Goal: Task Accomplishment & Management: Complete application form

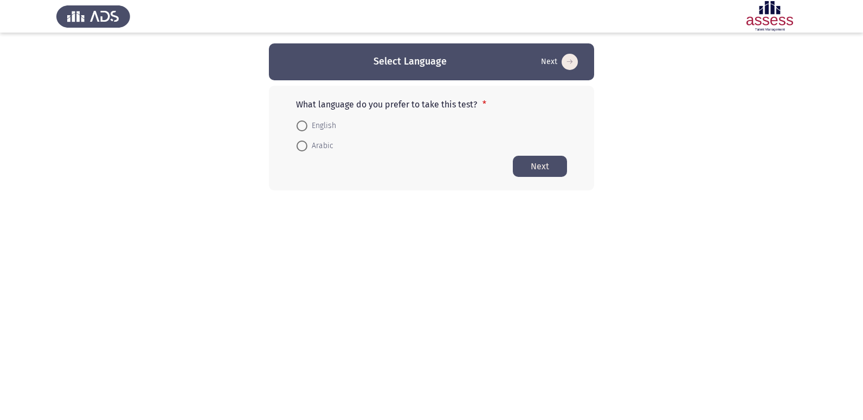
click at [303, 144] on span at bounding box center [302, 145] width 11 height 11
click at [303, 144] on input "Arabic" at bounding box center [302, 145] width 11 height 11
radio input "true"
click at [548, 171] on button "Next" at bounding box center [540, 165] width 54 height 21
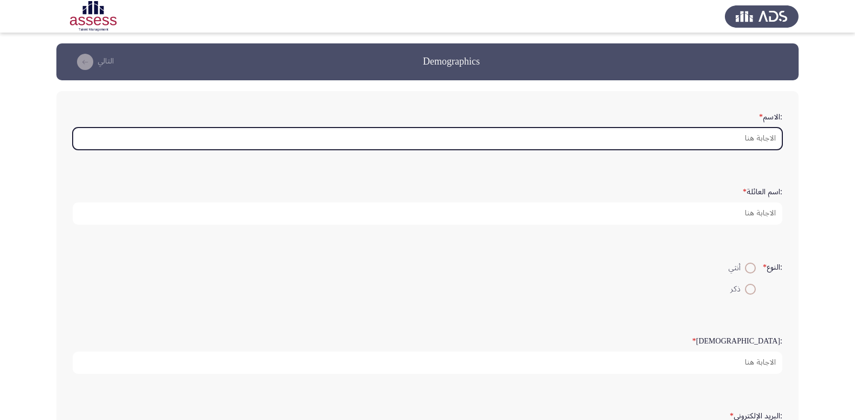
click at [773, 139] on input ":الاسم *" at bounding box center [428, 138] width 710 height 22
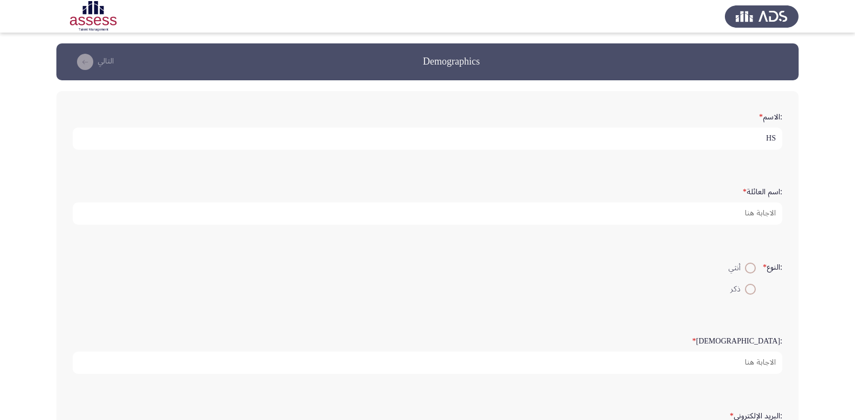
type input "H"
type input "اسماء [PERSON_NAME]"
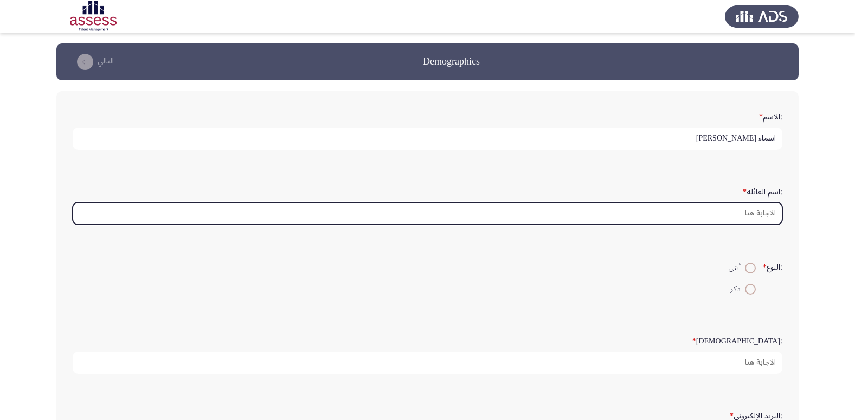
click at [751, 215] on input ":اسم العائلة *" at bounding box center [428, 213] width 710 height 22
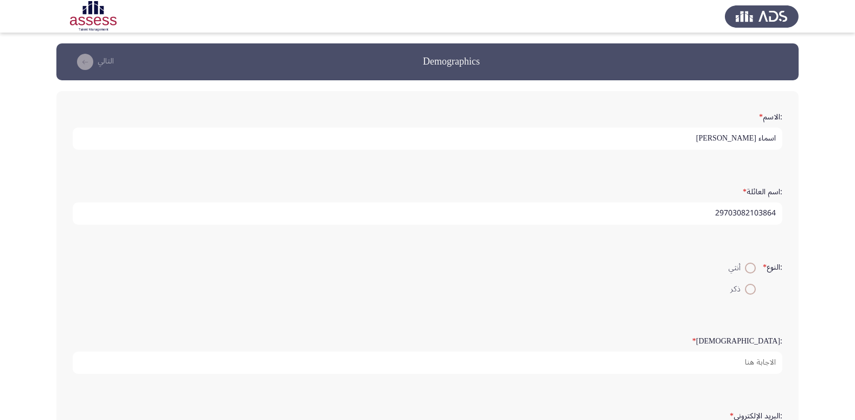
type input "29703082103864"
click at [748, 268] on span at bounding box center [750, 267] width 11 height 11
click at [748, 268] on input "أنثي" at bounding box center [750, 267] width 11 height 11
radio input "true"
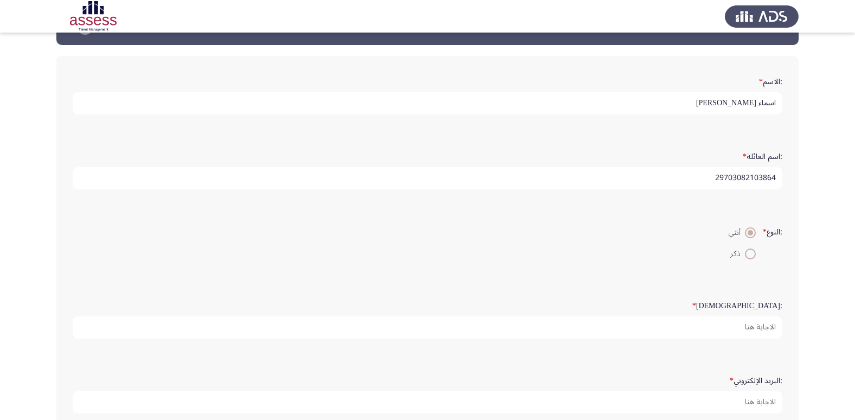
scroll to position [54, 0]
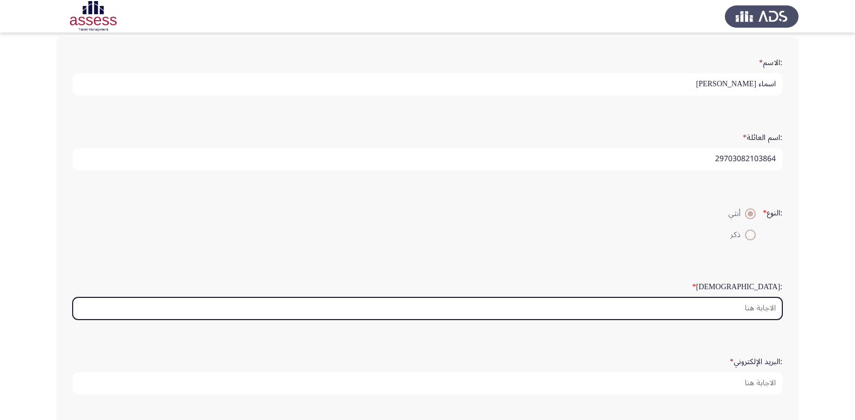
click at [755, 311] on input ":السن *" at bounding box center [428, 308] width 710 height 22
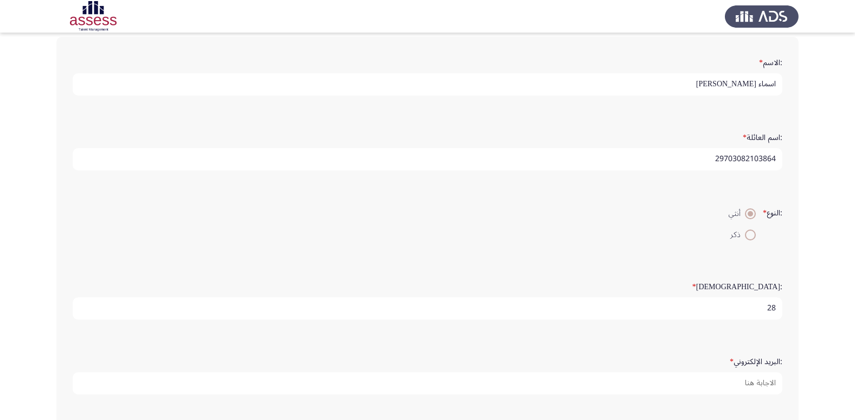
scroll to position [3, 0]
type input "28"
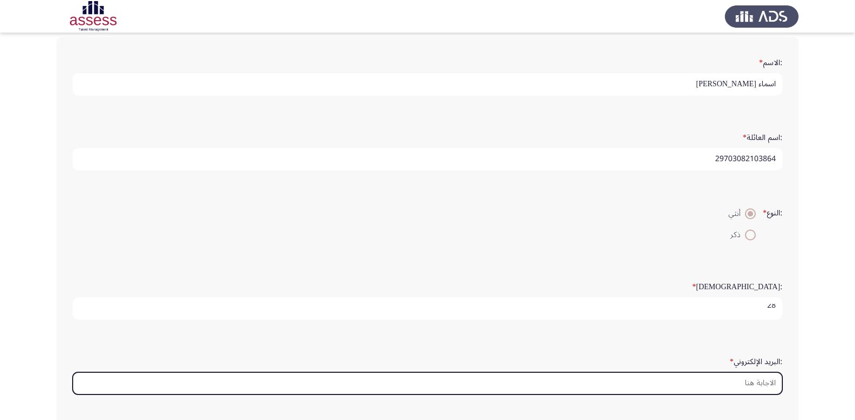
scroll to position [0, 0]
click at [758, 382] on input ":البريد الإلكتروني *" at bounding box center [428, 383] width 710 height 22
type input "ش"
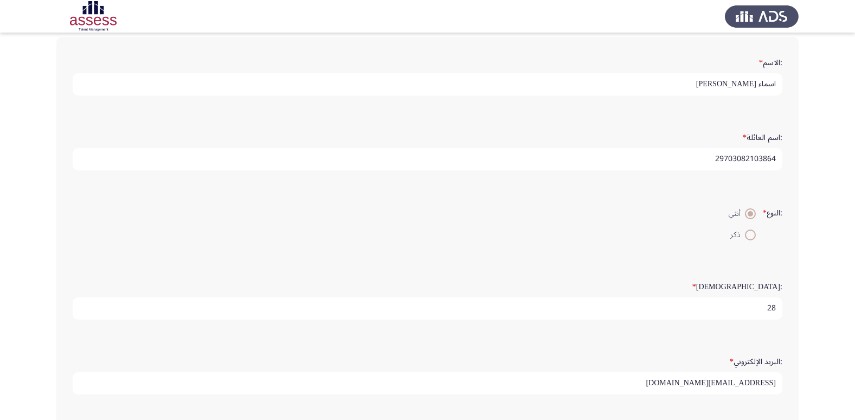
type input "[EMAIL_ADDRESS][DOMAIN_NAME]"
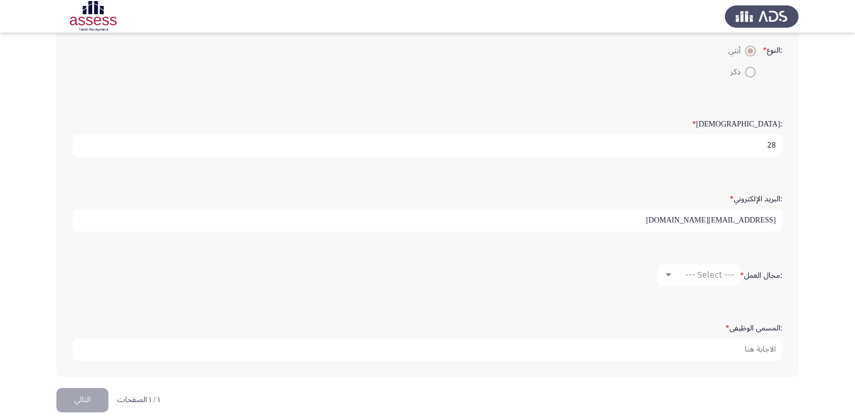
scroll to position [228, 0]
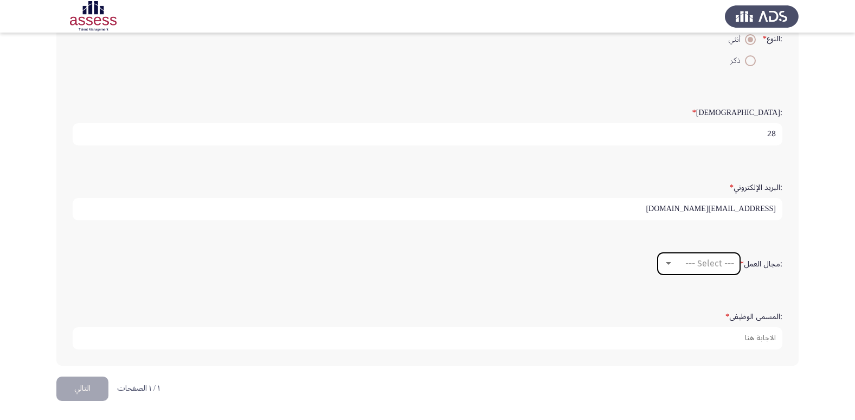
click at [668, 261] on div at bounding box center [669, 263] width 10 height 9
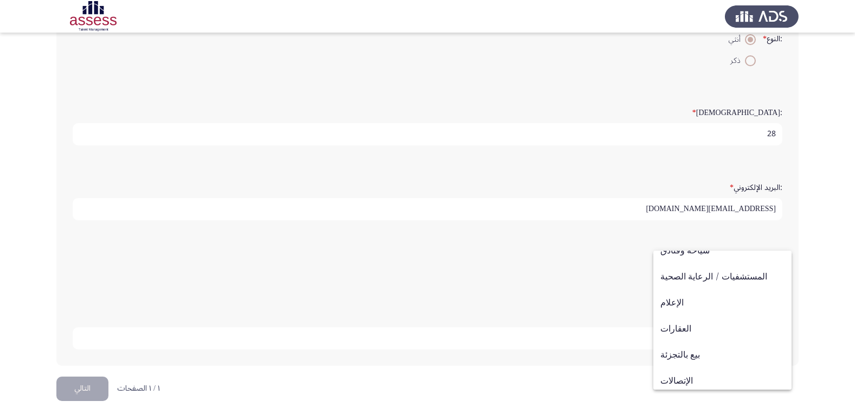
scroll to position [356, 0]
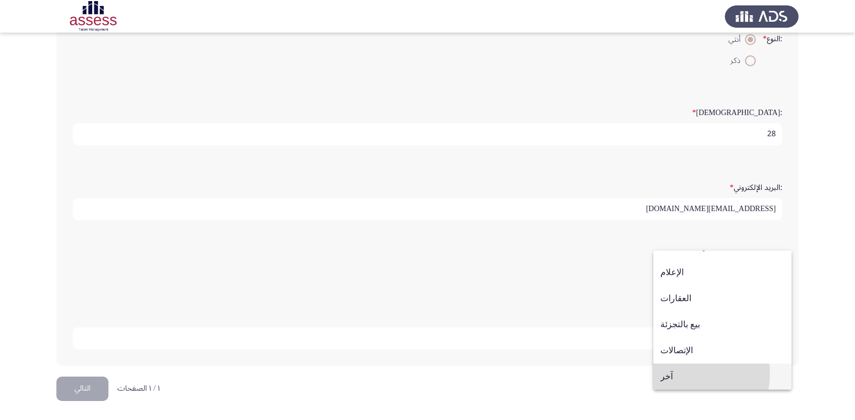
click at [667, 372] on span "آخر" at bounding box center [722, 376] width 124 height 26
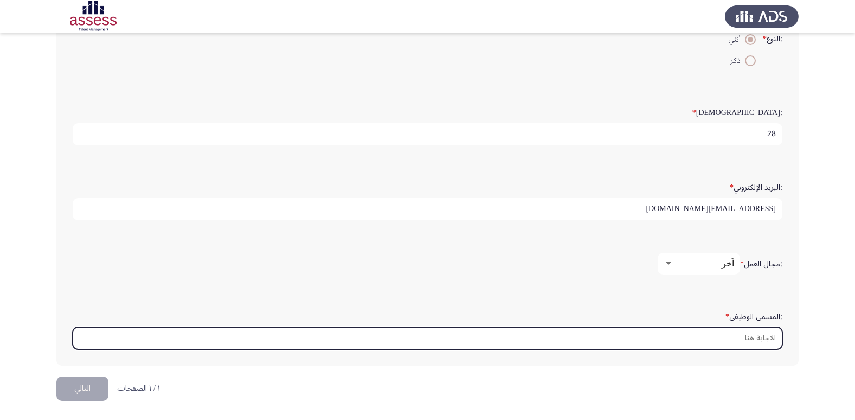
click at [743, 332] on input ":المسمى الوظيفى *" at bounding box center [428, 338] width 710 height 22
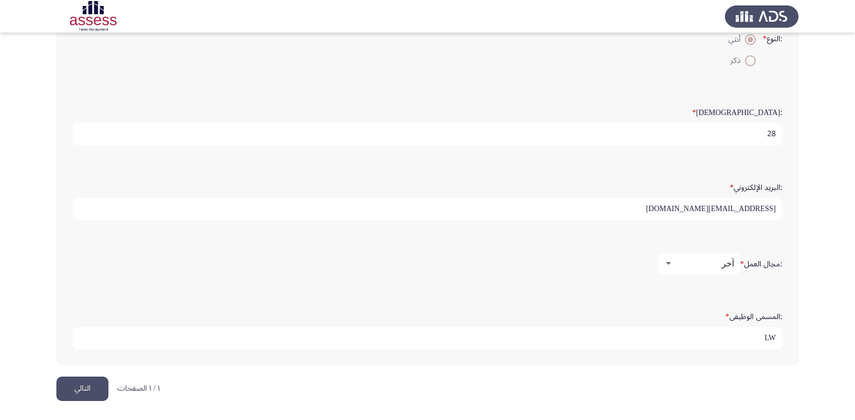
type input "L"
type input "B"
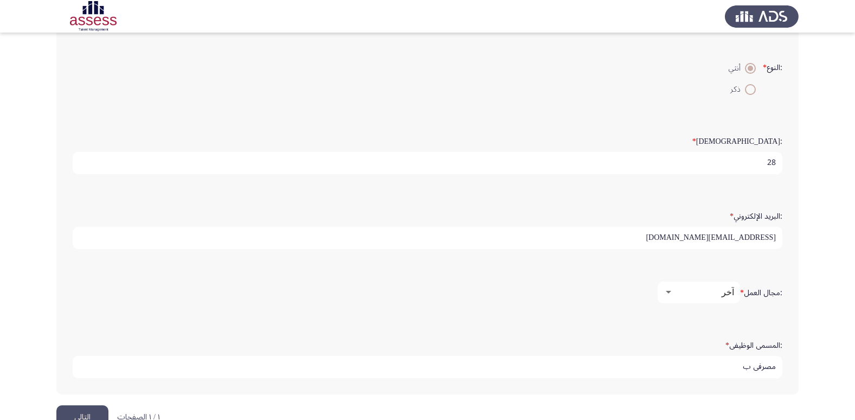
scroll to position [228, 0]
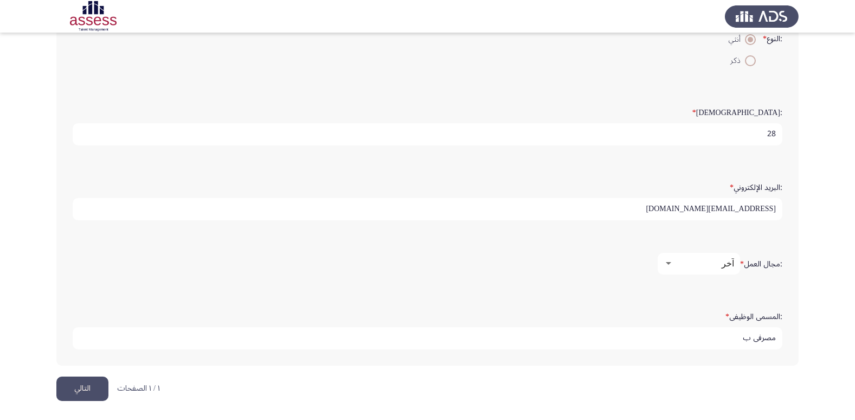
type input "مصرفي ب"
click at [87, 390] on button "التالي" at bounding box center [82, 388] width 52 height 24
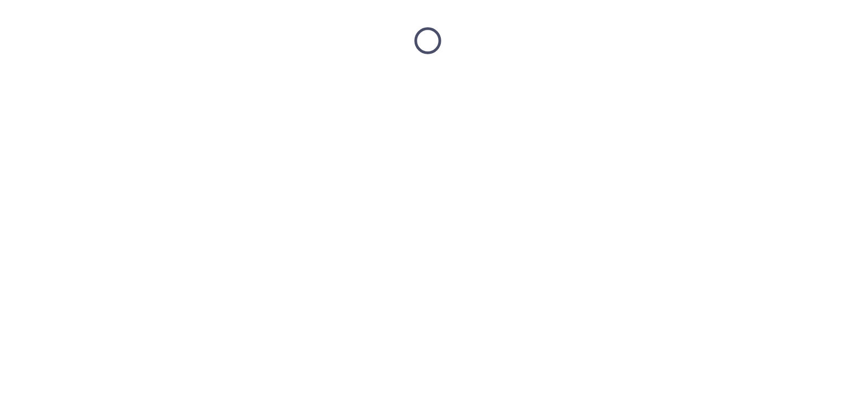
scroll to position [0, 0]
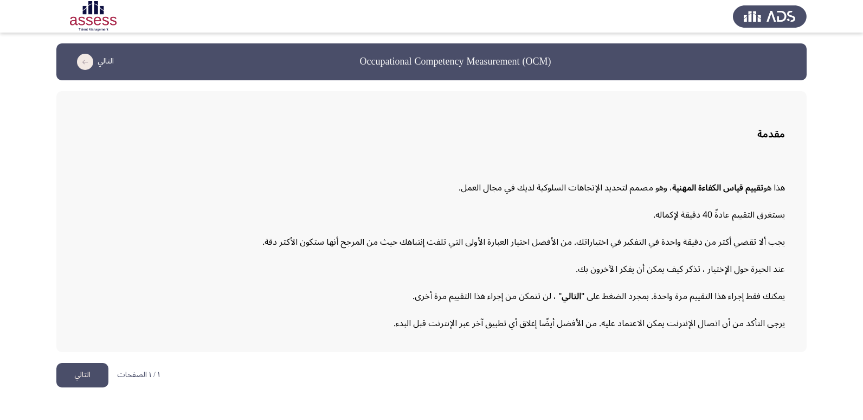
click at [80, 371] on button "التالي" at bounding box center [82, 375] width 52 height 24
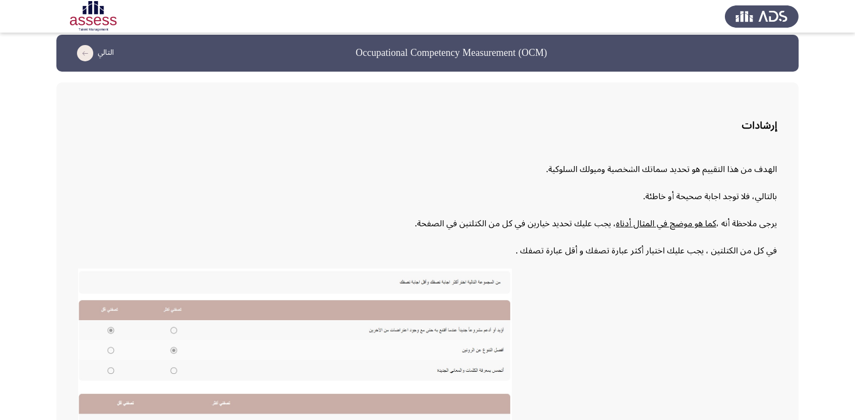
scroll to position [1, 0]
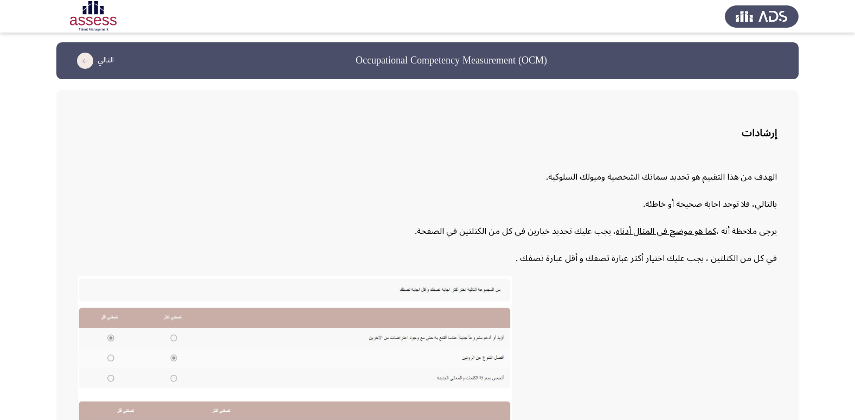
click at [173, 337] on img at bounding box center [295, 379] width 434 height 207
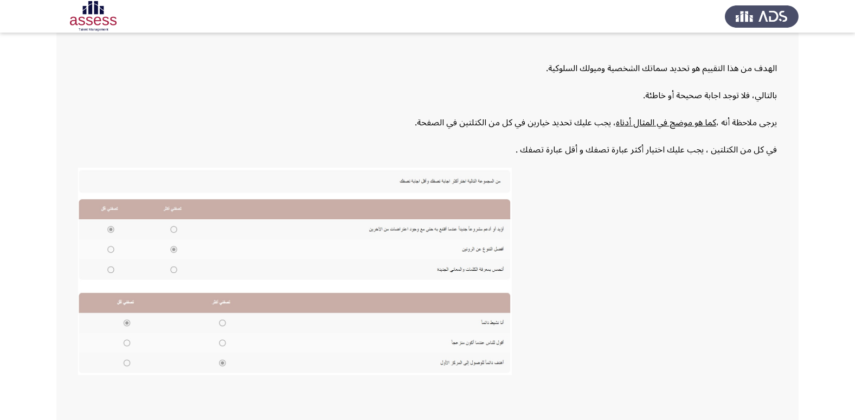
scroll to position [164, 0]
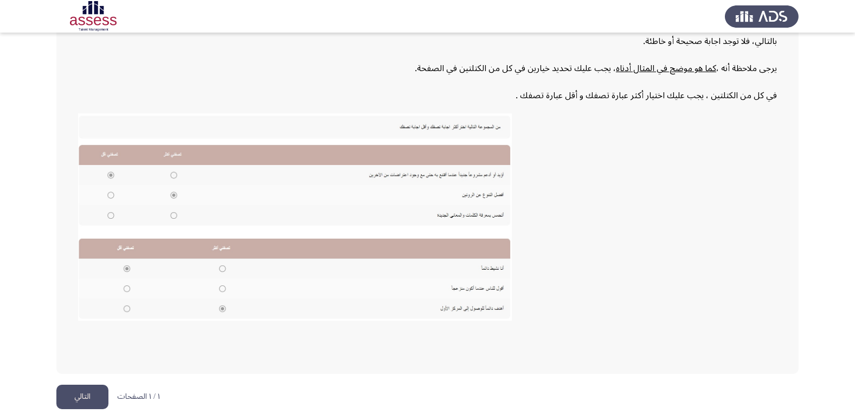
click at [79, 400] on button "التالي" at bounding box center [82, 396] width 52 height 24
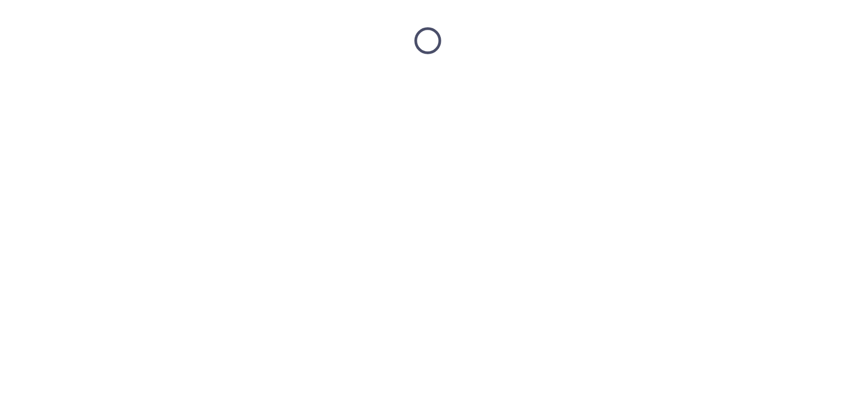
scroll to position [0, 0]
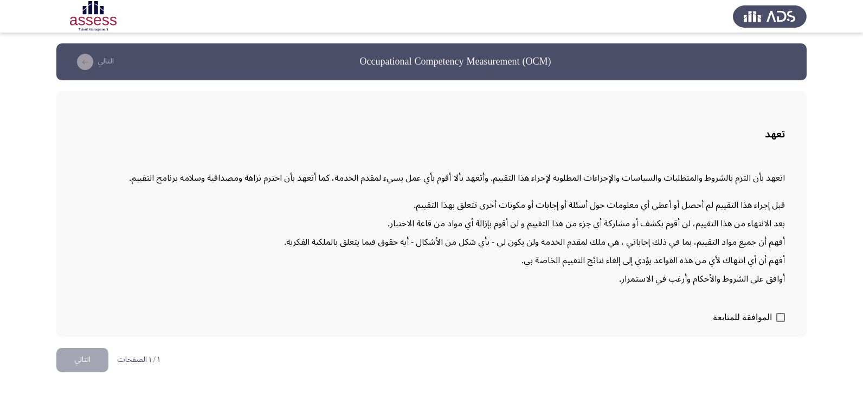
click at [783, 318] on span at bounding box center [780, 317] width 9 height 9
click at [781, 321] on input "الموافقة للمتابعة" at bounding box center [780, 321] width 1 height 1
checkbox input "true"
click at [83, 367] on button "التالي" at bounding box center [82, 360] width 52 height 24
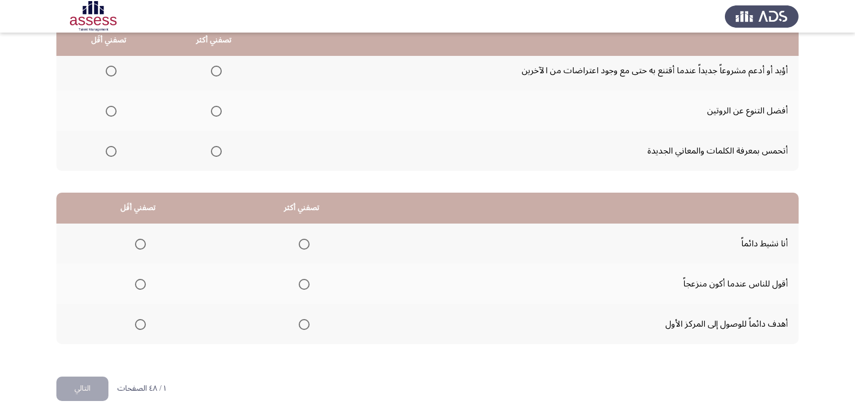
scroll to position [74, 0]
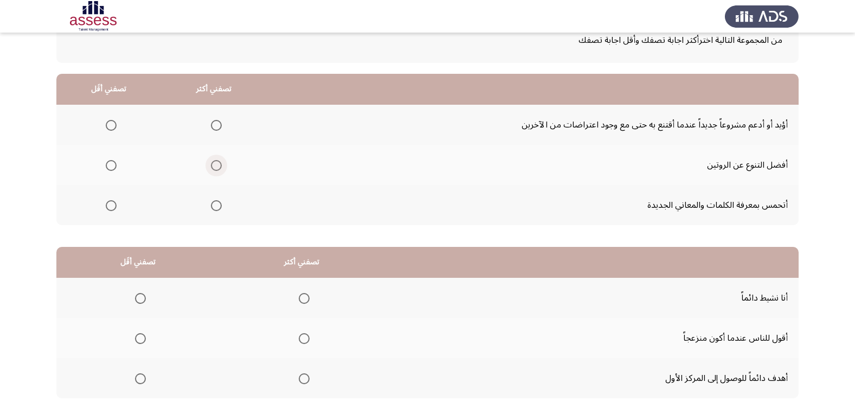
click at [213, 164] on span "Select an option" at bounding box center [216, 165] width 11 height 11
click at [213, 164] on input "Select an option" at bounding box center [216, 165] width 11 height 11
click at [109, 123] on span "Select an option" at bounding box center [111, 125] width 11 height 11
click at [109, 123] on input "Select an option" at bounding box center [111, 125] width 11 height 11
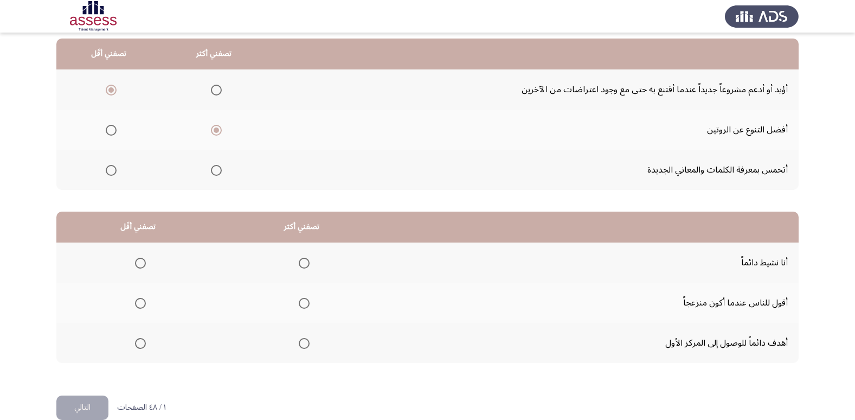
scroll to position [128, 0]
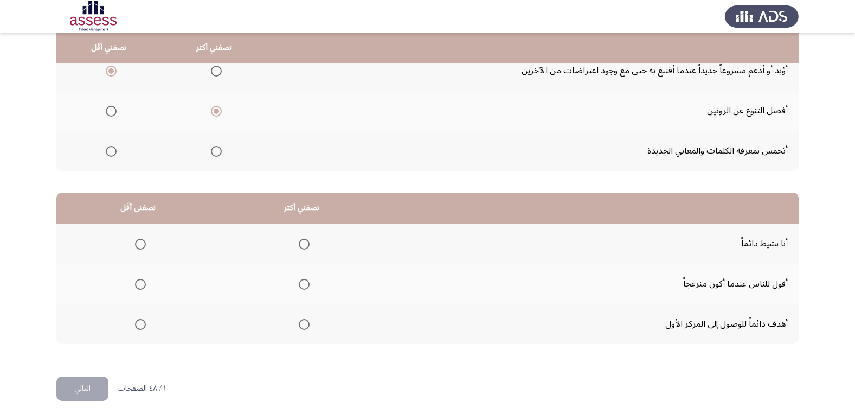
click at [299, 322] on span "Select an option" at bounding box center [304, 324] width 11 height 11
click at [299, 322] on input "Select an option" at bounding box center [304, 324] width 11 height 11
click at [139, 282] on span "Select an option" at bounding box center [140, 284] width 11 height 11
click at [139, 282] on input "Select an option" at bounding box center [140, 284] width 11 height 11
click at [87, 391] on button "التالي" at bounding box center [82, 388] width 52 height 24
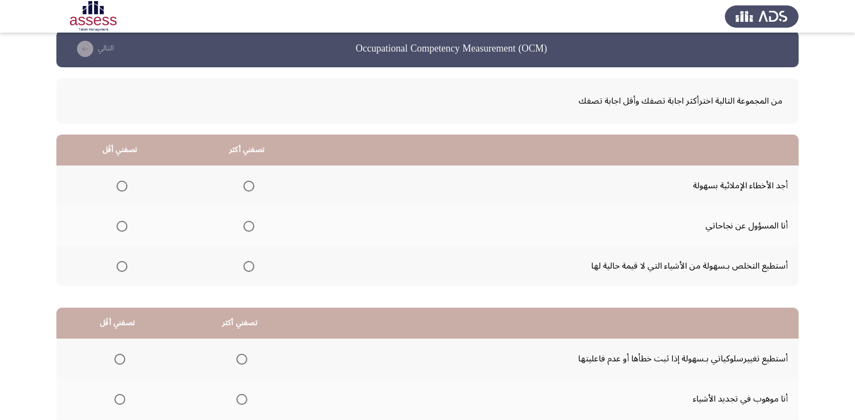
scroll to position [0, 0]
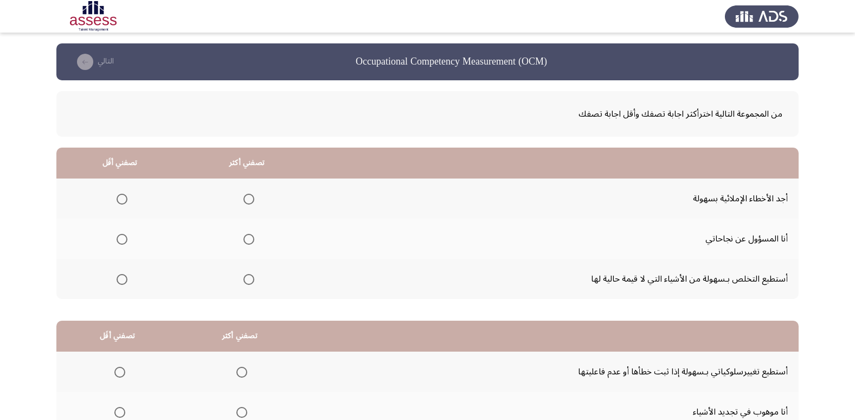
click at [245, 234] on span "Select an option" at bounding box center [248, 239] width 11 height 11
click at [245, 234] on input "Select an option" at bounding box center [248, 239] width 11 height 11
click at [118, 278] on span "Select an option" at bounding box center [122, 279] width 11 height 11
click at [118, 278] on input "Select an option" at bounding box center [122, 279] width 11 height 11
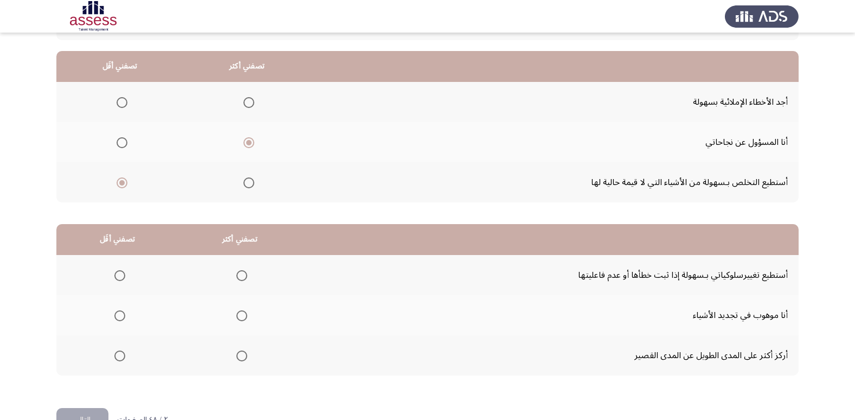
scroll to position [128, 0]
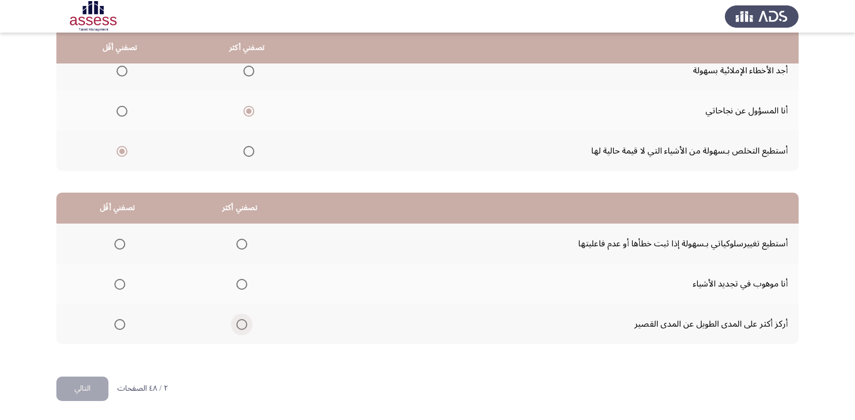
click at [239, 325] on span "Select an option" at bounding box center [241, 324] width 11 height 11
click at [239, 325] on input "Select an option" at bounding box center [241, 324] width 11 height 11
click at [117, 282] on span "Select an option" at bounding box center [119, 284] width 11 height 11
click at [117, 282] on input "Select an option" at bounding box center [119, 284] width 11 height 11
click at [72, 393] on button "التالي" at bounding box center [82, 388] width 52 height 24
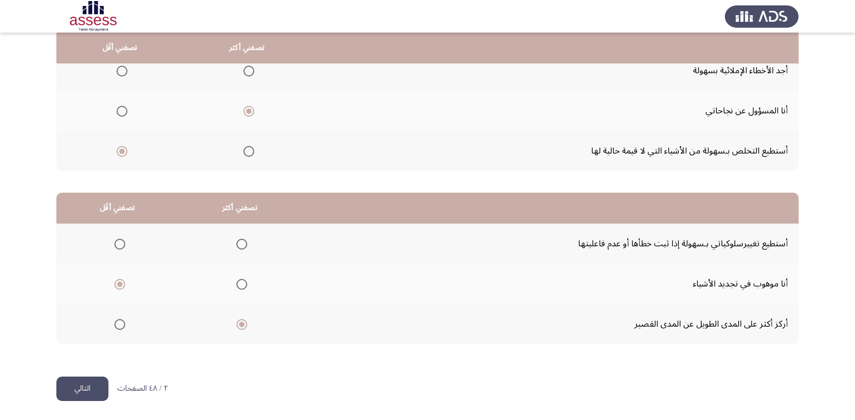
scroll to position [0, 0]
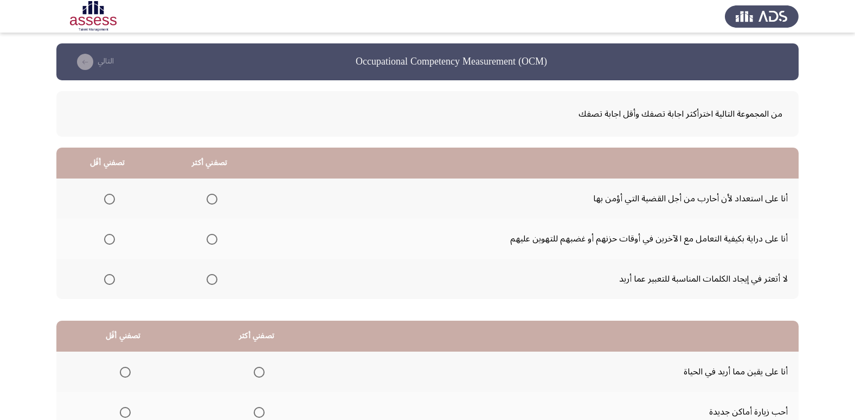
click at [212, 239] on span "Select an option" at bounding box center [212, 239] width 0 height 0
click at [210, 239] on input "Select an option" at bounding box center [212, 239] width 11 height 11
click at [108, 279] on span "Select an option" at bounding box center [109, 279] width 11 height 11
click at [108, 279] on input "Select an option" at bounding box center [109, 279] width 11 height 11
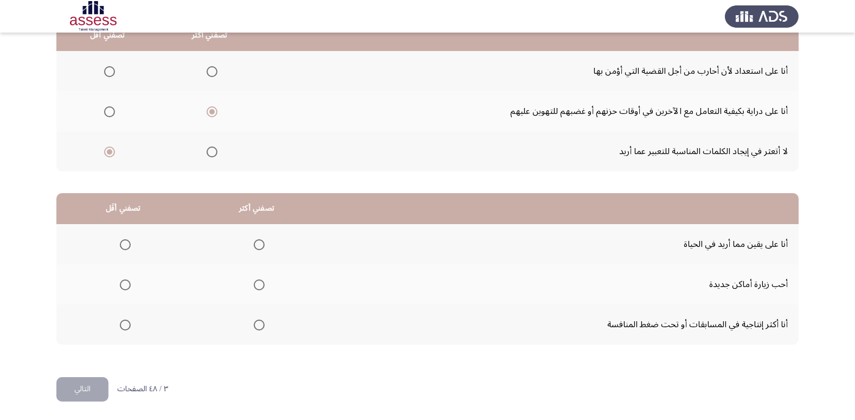
scroll to position [128, 0]
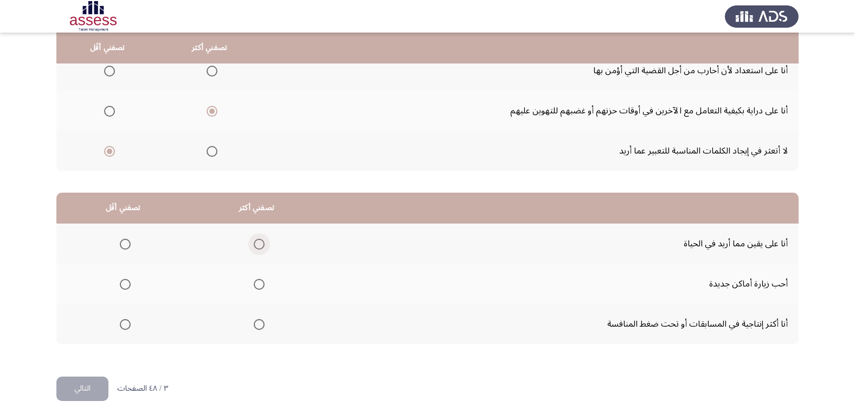
click at [257, 246] on span "Select an option" at bounding box center [259, 244] width 11 height 11
click at [257, 246] on input "Select an option" at bounding box center [259, 244] width 11 height 11
click at [124, 280] on span "Select an option" at bounding box center [125, 284] width 11 height 11
click at [124, 280] on input "Select an option" at bounding box center [125, 284] width 11 height 11
click at [83, 389] on button "التالي" at bounding box center [82, 388] width 52 height 24
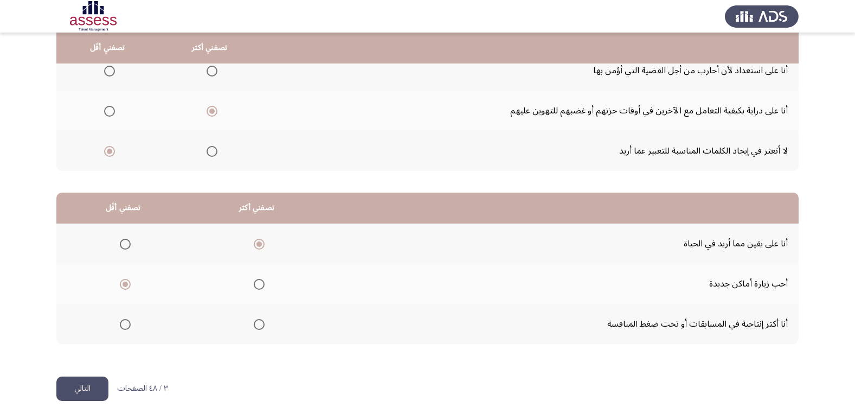
scroll to position [0, 0]
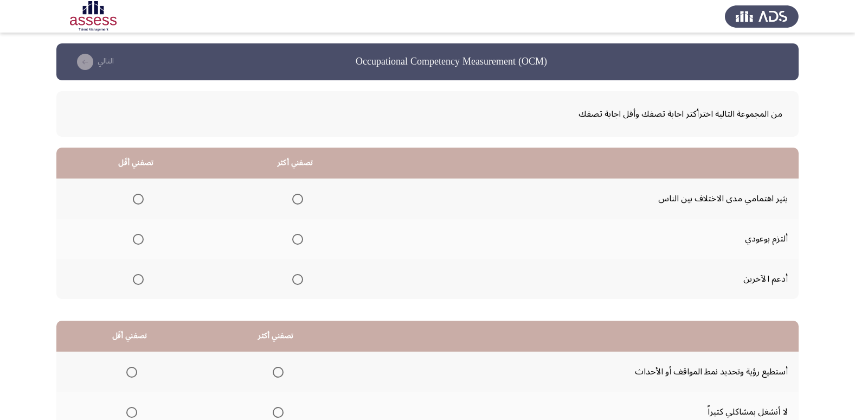
click at [296, 240] on span "Select an option" at bounding box center [297, 239] width 11 height 11
click at [296, 240] on input "Select an option" at bounding box center [297, 239] width 11 height 11
click at [138, 199] on span "Select an option" at bounding box center [138, 199] width 0 height 0
click at [137, 199] on input "Select an option" at bounding box center [138, 199] width 11 height 11
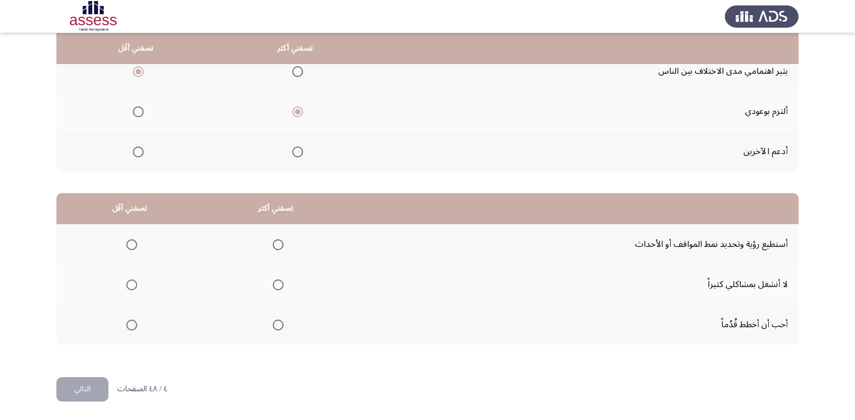
scroll to position [128, 0]
click at [275, 324] on span "Select an option" at bounding box center [278, 324] width 11 height 11
click at [275, 324] on input "Select an option" at bounding box center [278, 324] width 11 height 11
click at [132, 284] on span "Select an option" at bounding box center [131, 284] width 11 height 11
click at [132, 284] on input "Select an option" at bounding box center [131, 284] width 11 height 11
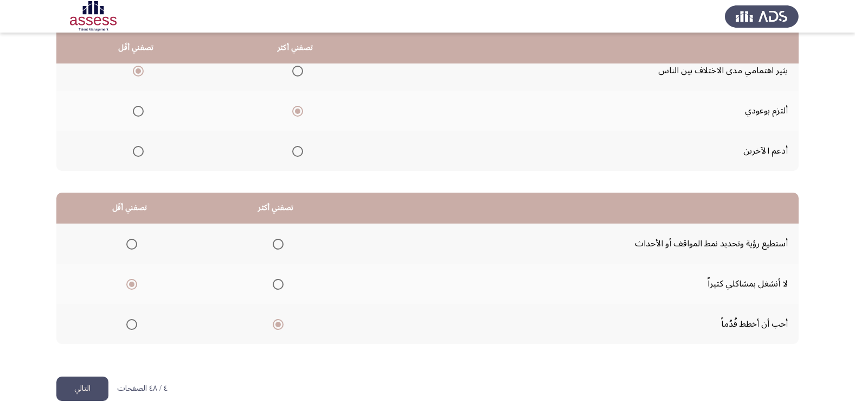
click at [93, 388] on button "التالي" at bounding box center [82, 388] width 52 height 24
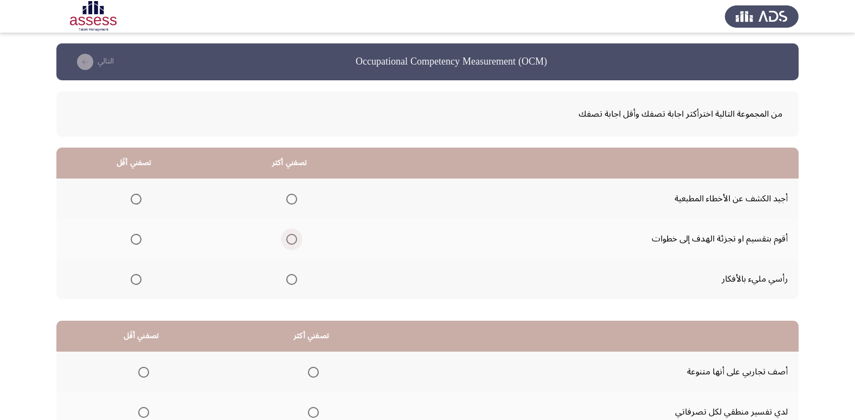
click at [293, 239] on span "Select an option" at bounding box center [291, 239] width 11 height 11
click at [293, 239] on input "Select an option" at bounding box center [291, 239] width 11 height 11
click at [136, 280] on span "Select an option" at bounding box center [136, 279] width 11 height 11
click at [136, 280] on input "Select an option" at bounding box center [136, 279] width 11 height 11
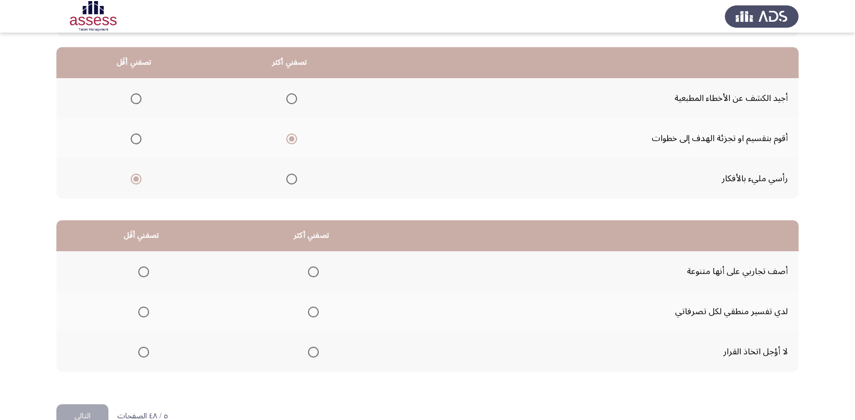
scroll to position [74, 0]
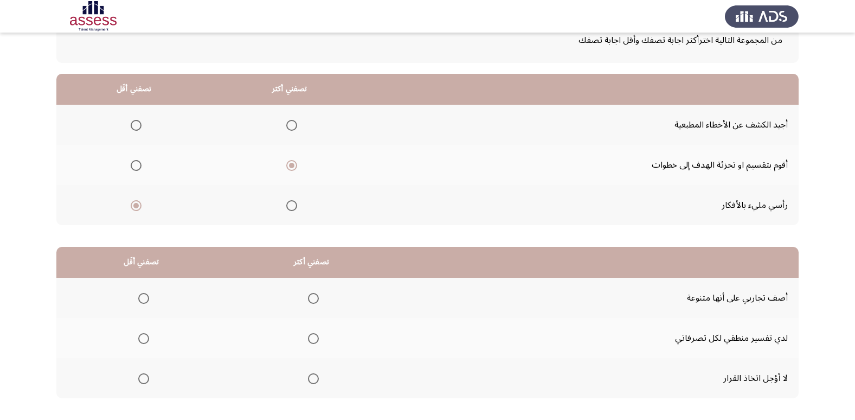
click at [137, 123] on span "Select an option" at bounding box center [136, 125] width 11 height 11
click at [137, 123] on input "Select an option" at bounding box center [136, 125] width 11 height 11
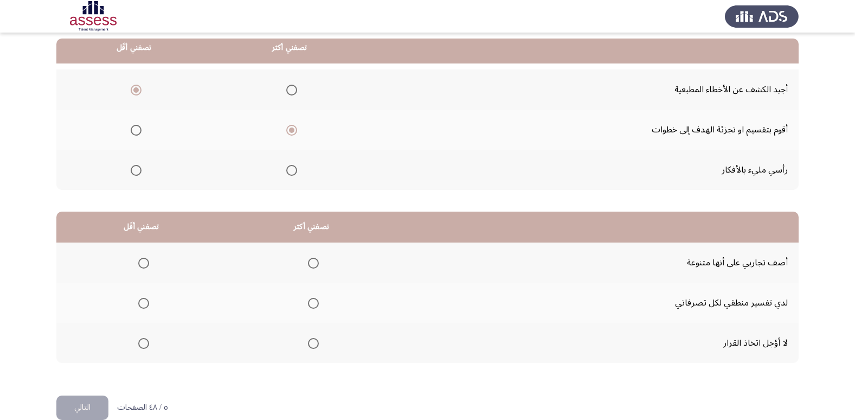
scroll to position [128, 0]
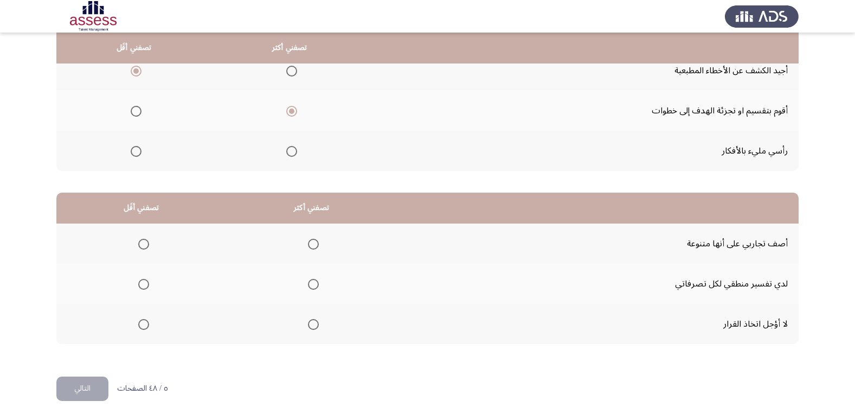
click at [141, 247] on span "Select an option" at bounding box center [143, 244] width 11 height 11
click at [141, 247] on input "Select an option" at bounding box center [143, 244] width 11 height 11
click at [314, 325] on span "Select an option" at bounding box center [313, 324] width 11 height 11
click at [314, 325] on input "Select an option" at bounding box center [313, 324] width 11 height 11
click at [84, 389] on button "التالي" at bounding box center [82, 388] width 52 height 24
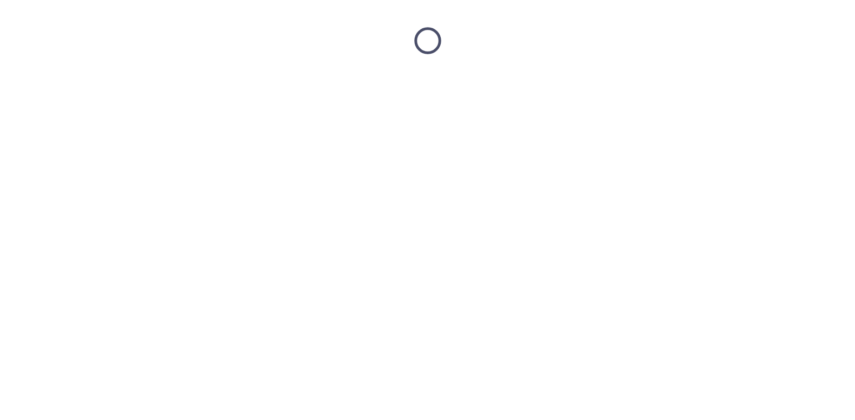
scroll to position [0, 0]
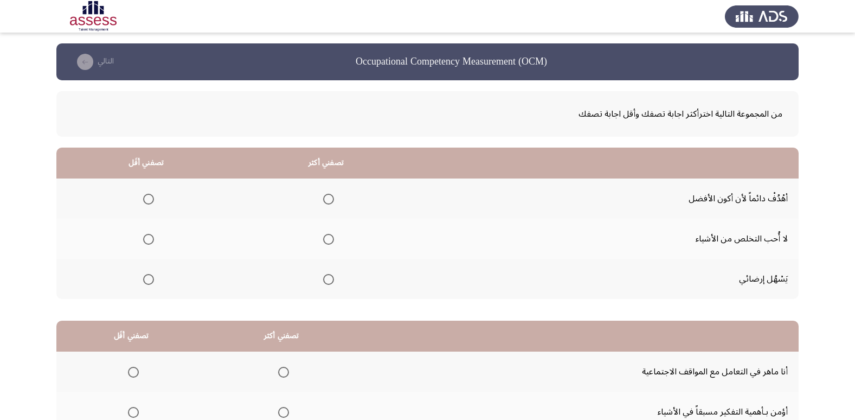
click at [324, 279] on span "Select an option" at bounding box center [328, 279] width 11 height 11
click at [324, 279] on input "Select an option" at bounding box center [328, 279] width 11 height 11
click at [150, 237] on span "Select an option" at bounding box center [148, 239] width 11 height 11
click at [150, 237] on input "Select an option" at bounding box center [148, 239] width 11 height 11
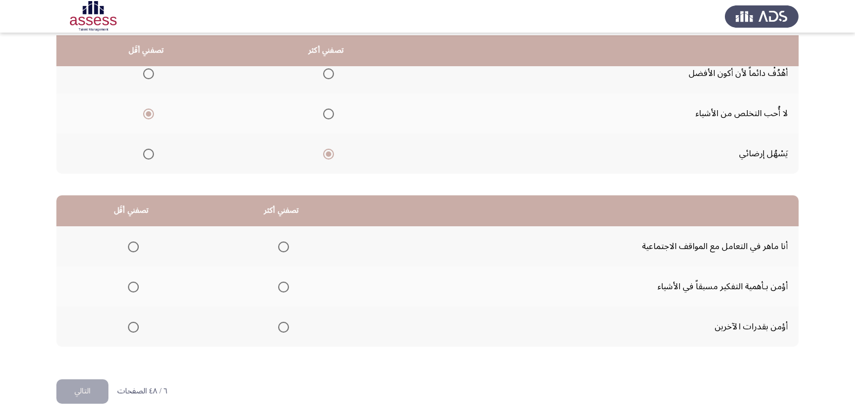
scroll to position [128, 0]
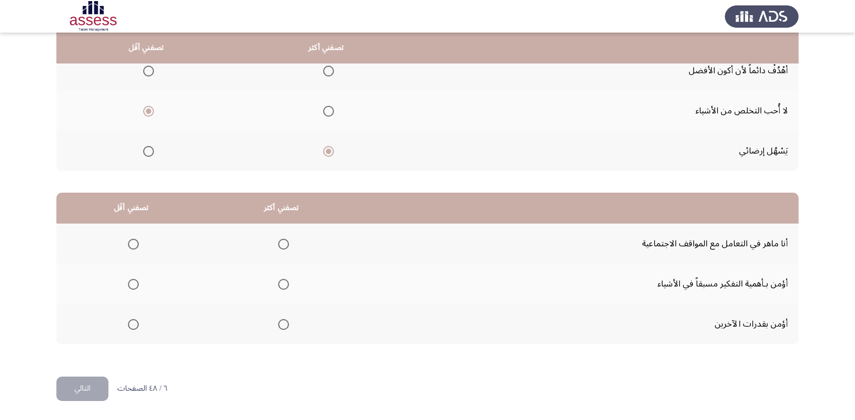
click at [280, 285] on span "Select an option" at bounding box center [283, 284] width 11 height 11
click at [280, 285] on input "Select an option" at bounding box center [283, 284] width 11 height 11
click at [128, 325] on span "Select an option" at bounding box center [133, 324] width 11 height 11
click at [128, 325] on input "Select an option" at bounding box center [133, 324] width 11 height 11
click at [87, 391] on button "التالي" at bounding box center [82, 388] width 52 height 24
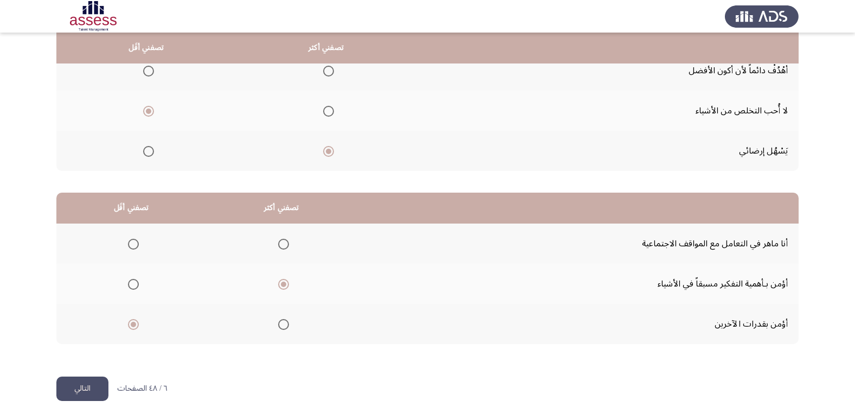
scroll to position [0, 0]
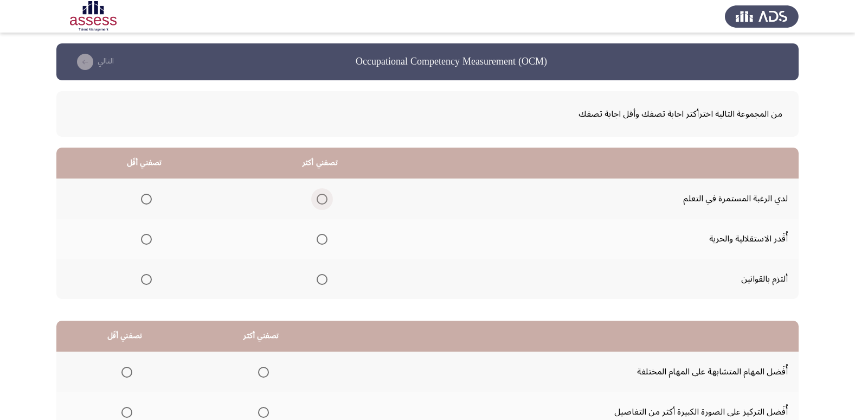
click at [319, 198] on span "Select an option" at bounding box center [322, 199] width 11 height 11
click at [319, 198] on input "Select an option" at bounding box center [322, 199] width 11 height 11
click at [145, 241] on span "Select an option" at bounding box center [146, 239] width 11 height 11
click at [145, 241] on input "Select an option" at bounding box center [146, 239] width 11 height 11
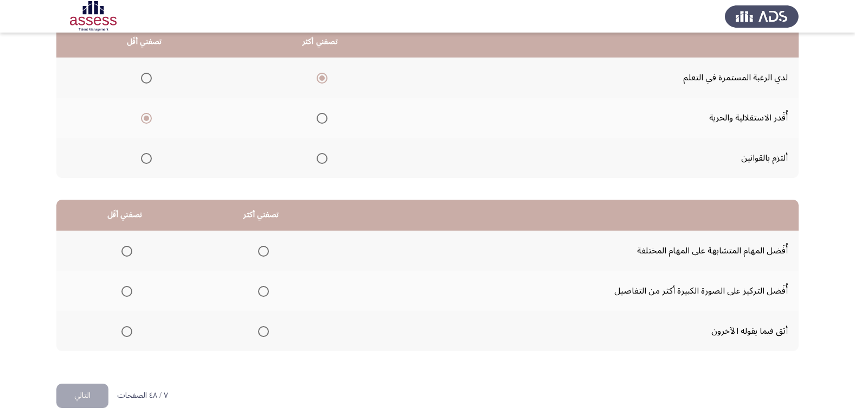
scroll to position [128, 0]
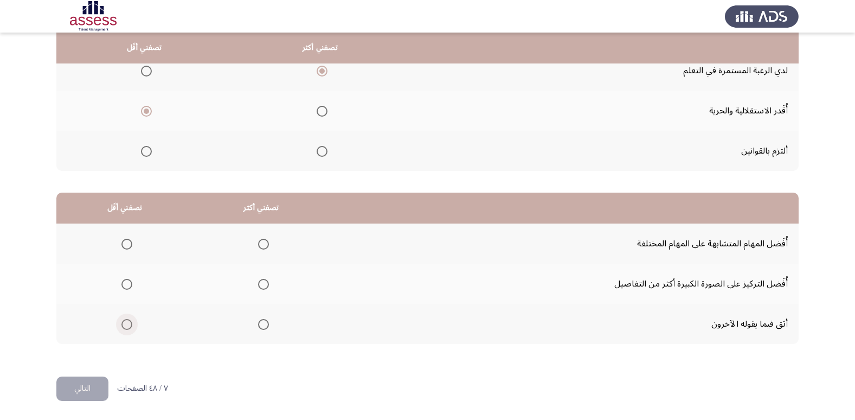
click at [128, 326] on span "Select an option" at bounding box center [126, 324] width 11 height 11
click at [128, 326] on input "Select an option" at bounding box center [126, 324] width 11 height 11
click at [261, 245] on span "Select an option" at bounding box center [263, 244] width 11 height 11
click at [261, 245] on input "Select an option" at bounding box center [263, 244] width 11 height 11
click at [88, 388] on button "التالي" at bounding box center [82, 388] width 52 height 24
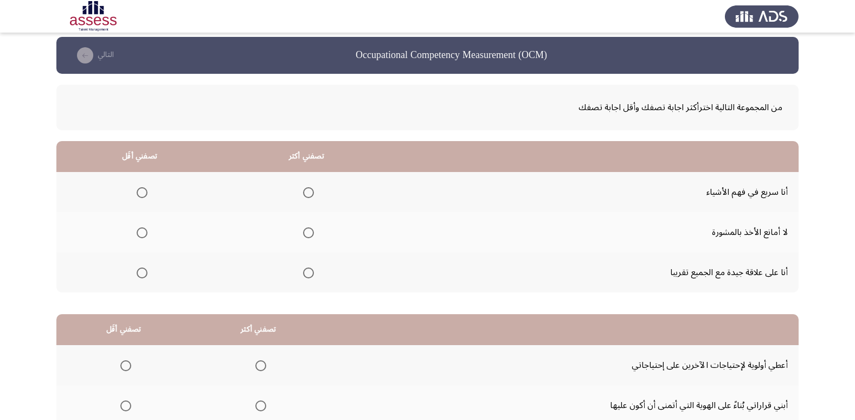
scroll to position [0, 0]
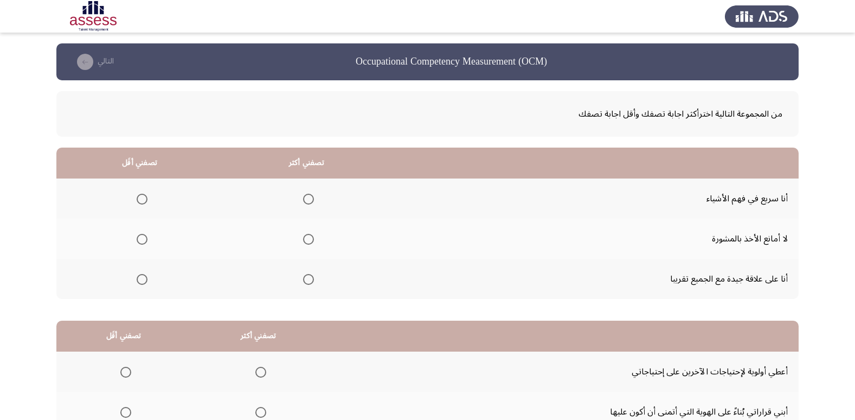
click at [306, 198] on span "Select an option" at bounding box center [308, 199] width 11 height 11
click at [306, 198] on input "Select an option" at bounding box center [308, 199] width 11 height 11
click at [139, 236] on span "Select an option" at bounding box center [142, 239] width 11 height 11
click at [139, 236] on input "Select an option" at bounding box center [142, 239] width 11 height 11
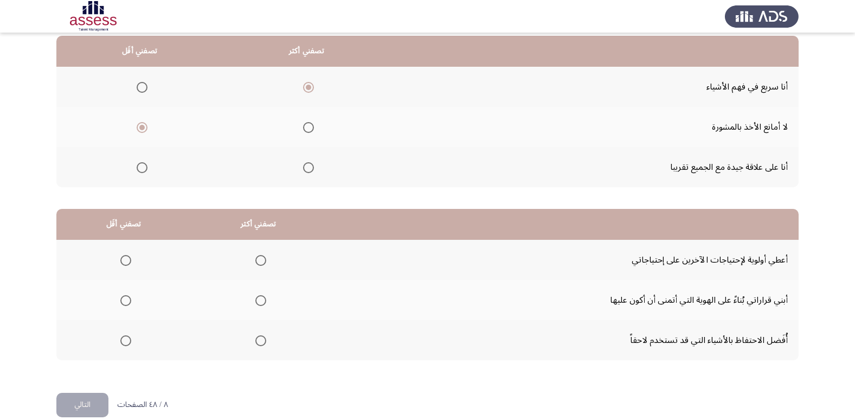
scroll to position [128, 0]
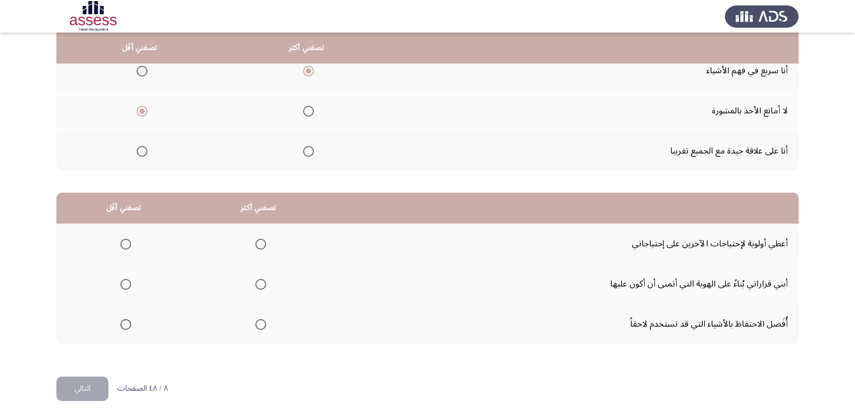
click at [258, 283] on span "Select an option" at bounding box center [260, 284] width 11 height 11
click at [258, 283] on input "Select an option" at bounding box center [260, 284] width 11 height 11
click at [125, 246] on span "Select an option" at bounding box center [125, 244] width 11 height 11
click at [125, 246] on input "Select an option" at bounding box center [125, 244] width 11 height 11
click at [92, 390] on button "التالي" at bounding box center [82, 388] width 52 height 24
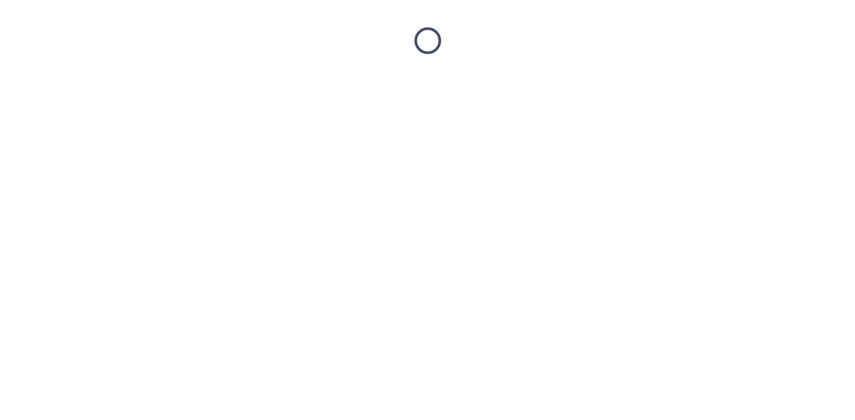
scroll to position [0, 0]
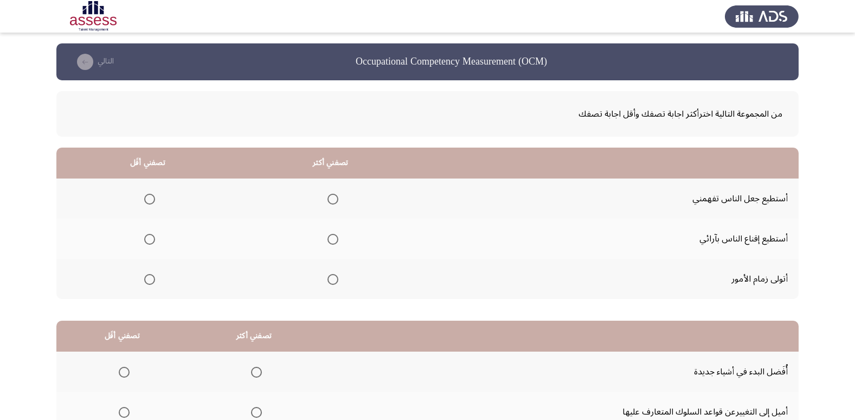
click at [331, 278] on span "Select an option" at bounding box center [332, 279] width 11 height 11
click at [331, 278] on input "Select an option" at bounding box center [332, 279] width 11 height 11
click at [149, 197] on span "Select an option" at bounding box center [149, 199] width 11 height 11
click at [149, 197] on input "Select an option" at bounding box center [149, 199] width 11 height 11
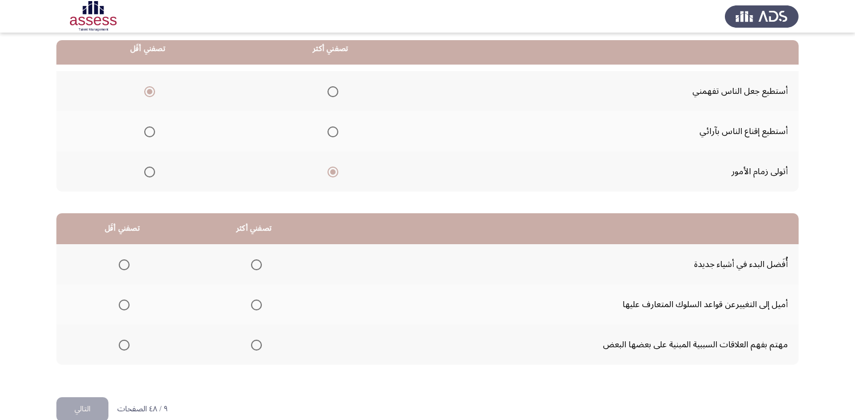
scroll to position [108, 0]
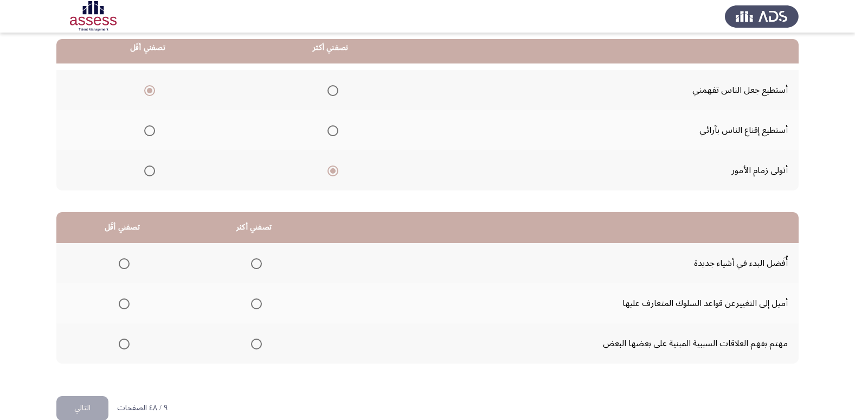
click at [119, 339] on span "Select an option" at bounding box center [124, 343] width 11 height 11
click at [119, 339] on input "Select an option" at bounding box center [124, 343] width 11 height 11
click at [254, 305] on span "Select an option" at bounding box center [256, 303] width 11 height 11
click at [254, 305] on input "Select an option" at bounding box center [256, 303] width 11 height 11
click at [85, 404] on button "التالي" at bounding box center [82, 408] width 52 height 24
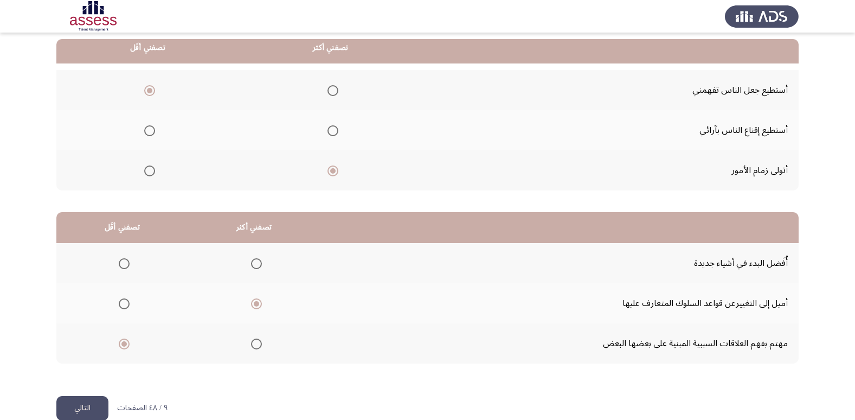
scroll to position [0, 0]
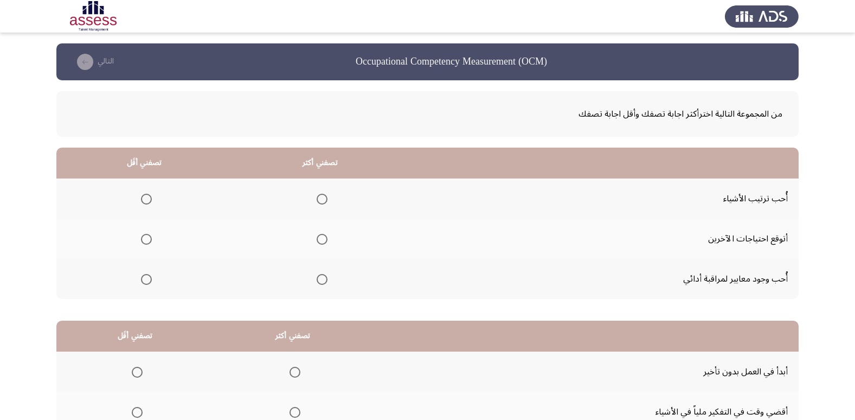
click at [318, 236] on span "Select an option" at bounding box center [322, 239] width 11 height 11
click at [318, 236] on input "Select an option" at bounding box center [322, 239] width 11 height 11
click at [144, 198] on span "Select an option" at bounding box center [146, 199] width 11 height 11
click at [144, 198] on input "Select an option" at bounding box center [146, 199] width 11 height 11
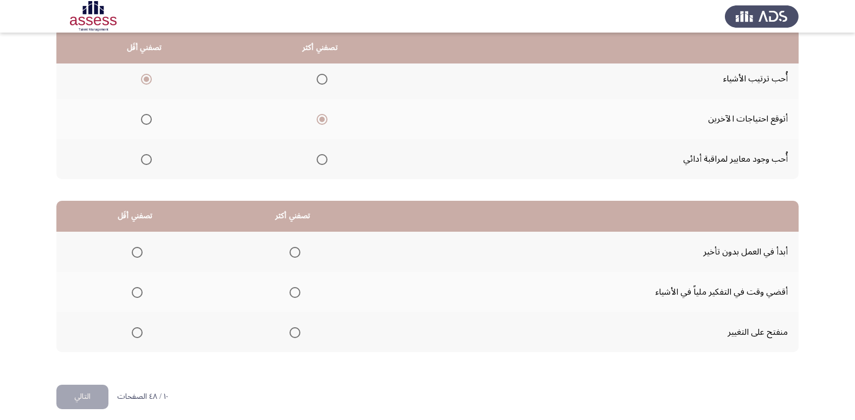
scroll to position [128, 0]
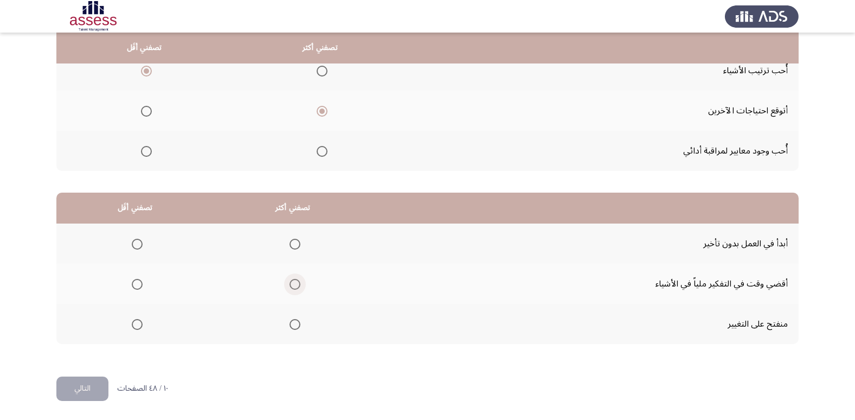
click at [295, 285] on span "Select an option" at bounding box center [294, 284] width 11 height 11
click at [295, 285] on input "Select an option" at bounding box center [294, 284] width 11 height 11
click at [137, 323] on span "Select an option" at bounding box center [137, 324] width 11 height 11
click at [137, 323] on input "Select an option" at bounding box center [137, 324] width 11 height 11
click at [134, 236] on mat-radio-group "Select an option" at bounding box center [134, 243] width 15 height 18
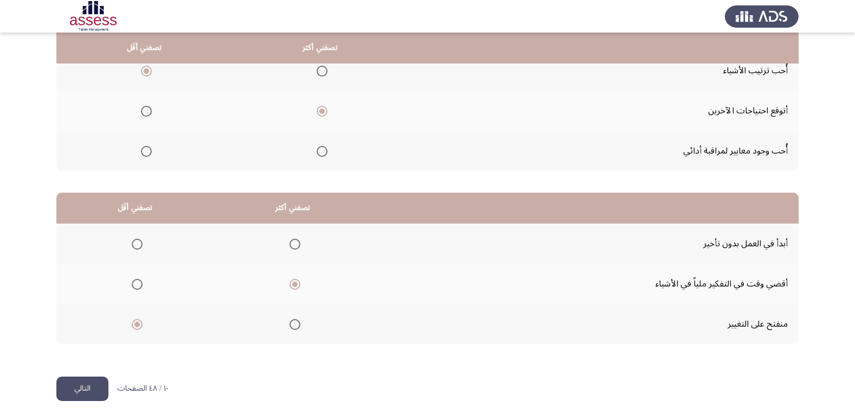
click at [143, 240] on th at bounding box center [135, 243] width 158 height 40
click at [139, 243] on span "Select an option" at bounding box center [137, 244] width 11 height 11
click at [139, 243] on input "Select an option" at bounding box center [137, 244] width 11 height 11
click at [85, 388] on button "التالي" at bounding box center [82, 388] width 52 height 24
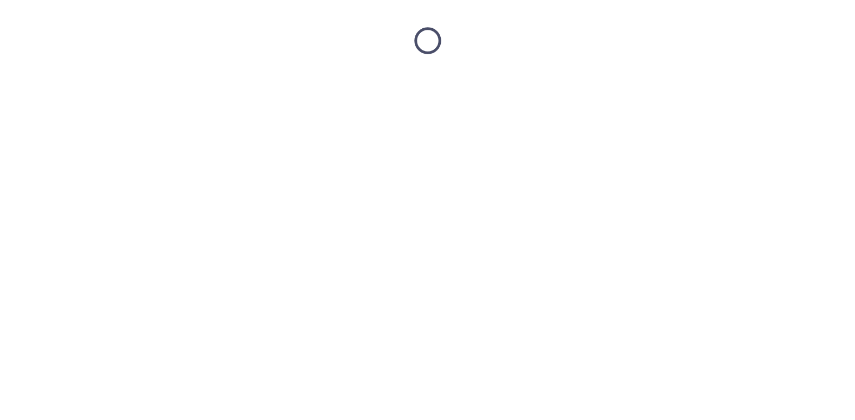
scroll to position [0, 0]
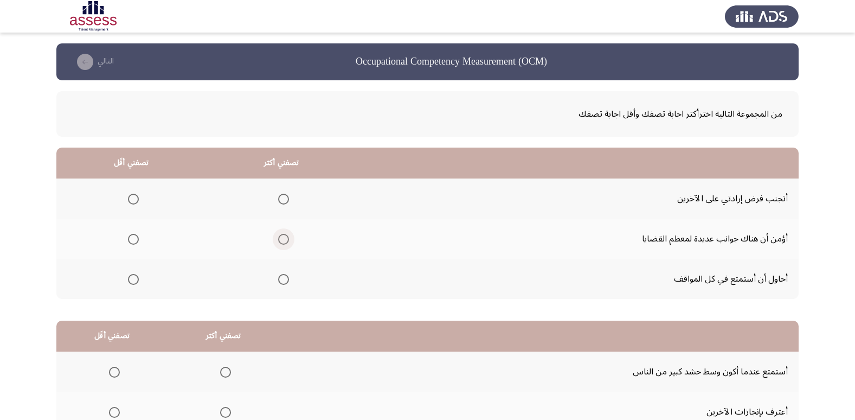
click at [279, 235] on span "Select an option" at bounding box center [283, 239] width 11 height 11
click at [279, 235] on input "Select an option" at bounding box center [283, 239] width 11 height 11
click at [134, 198] on span "Select an option" at bounding box center [133, 199] width 11 height 11
click at [134, 198] on input "Select an option" at bounding box center [133, 199] width 11 height 11
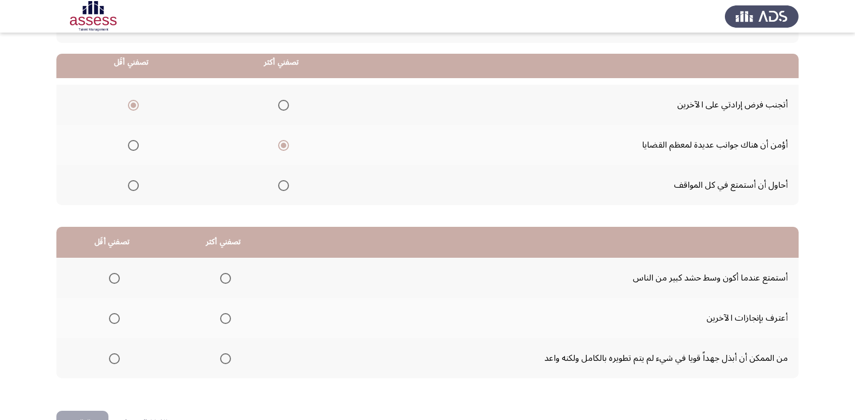
scroll to position [108, 0]
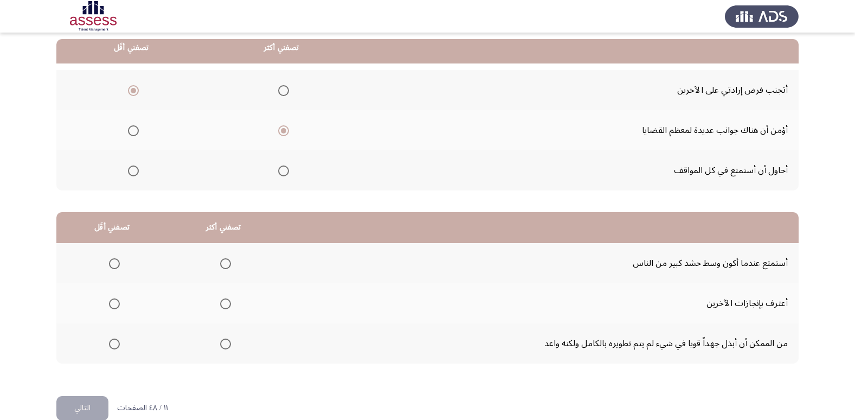
click at [131, 170] on span "Select an option" at bounding box center [133, 170] width 11 height 11
click at [131, 170] on input "Select an option" at bounding box center [133, 170] width 11 height 11
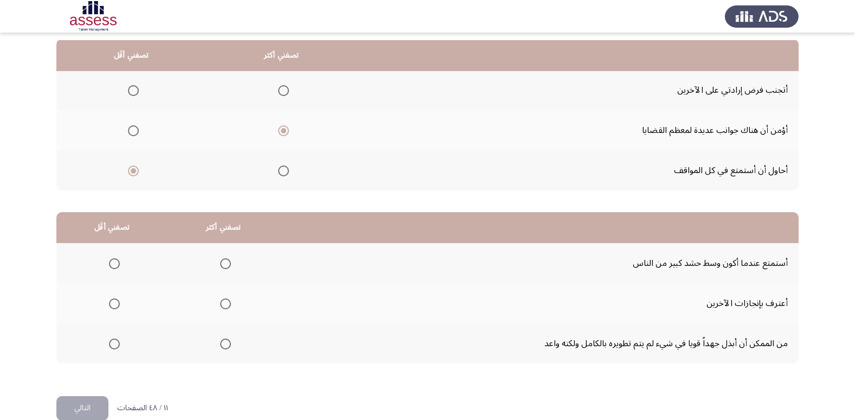
scroll to position [128, 0]
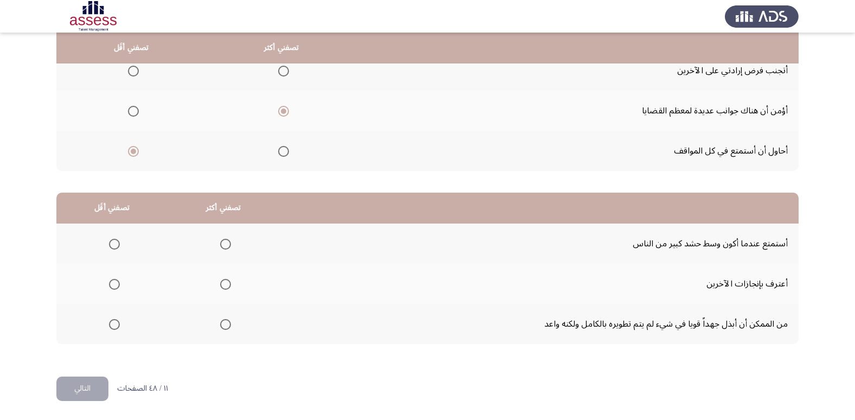
click at [224, 284] on span "Select an option" at bounding box center [225, 284] width 11 height 11
click at [224, 284] on input "Select an option" at bounding box center [225, 284] width 11 height 11
click at [113, 244] on span "Select an option" at bounding box center [114, 244] width 11 height 11
click at [113, 244] on input "Select an option" at bounding box center [114, 244] width 11 height 11
click at [86, 392] on button "التالي" at bounding box center [82, 388] width 52 height 24
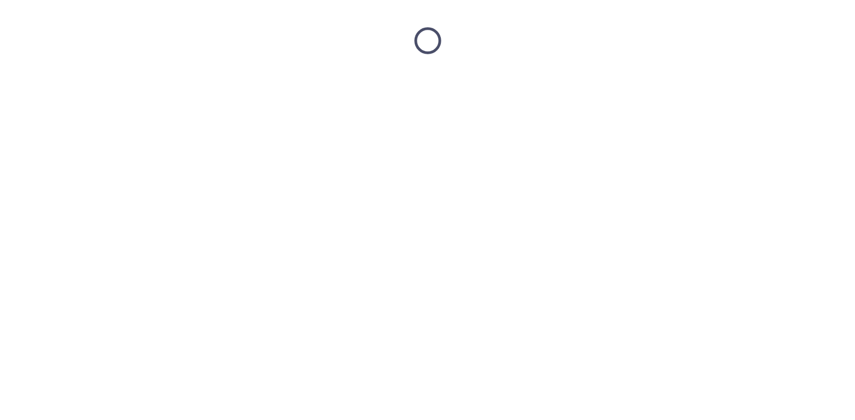
scroll to position [0, 0]
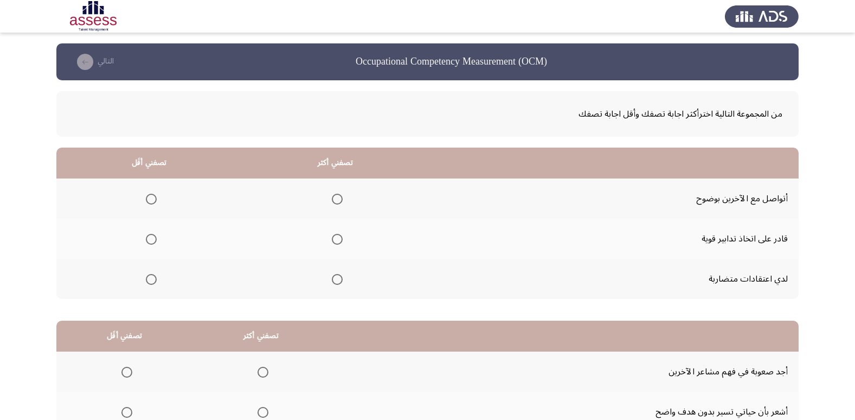
click at [150, 277] on span "Select an option" at bounding box center [151, 279] width 11 height 11
click at [150, 277] on input "Select an option" at bounding box center [151, 279] width 11 height 11
click at [342, 198] on span "Select an option" at bounding box center [337, 199] width 11 height 11
click at [342, 198] on input "Select an option" at bounding box center [337, 199] width 11 height 11
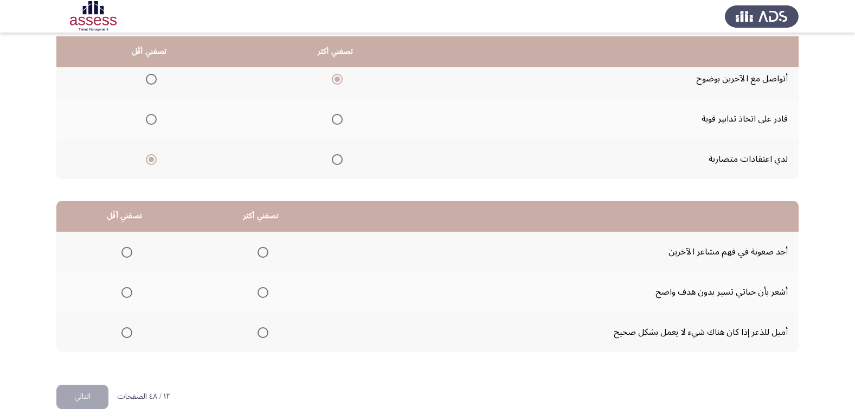
scroll to position [128, 0]
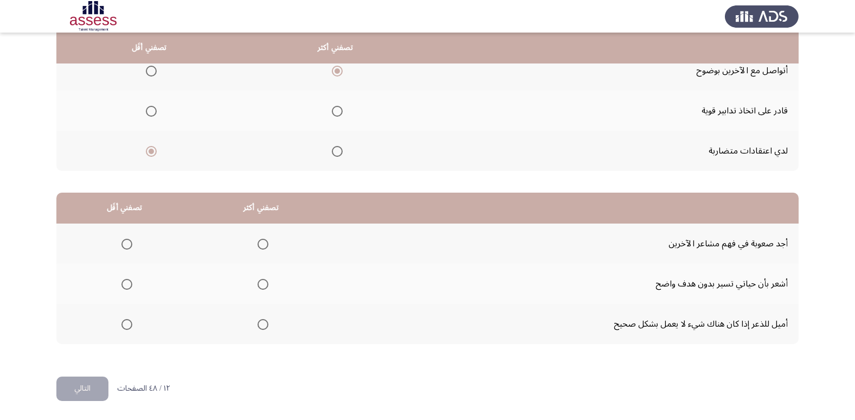
click at [262, 323] on span "Select an option" at bounding box center [263, 324] width 11 height 11
click at [262, 323] on input "Select an option" at bounding box center [263, 324] width 11 height 11
click at [121, 284] on span "Select an option" at bounding box center [126, 284] width 11 height 11
click at [121, 284] on input "Select an option" at bounding box center [126, 284] width 11 height 11
click at [91, 388] on button "التالي" at bounding box center [82, 388] width 52 height 24
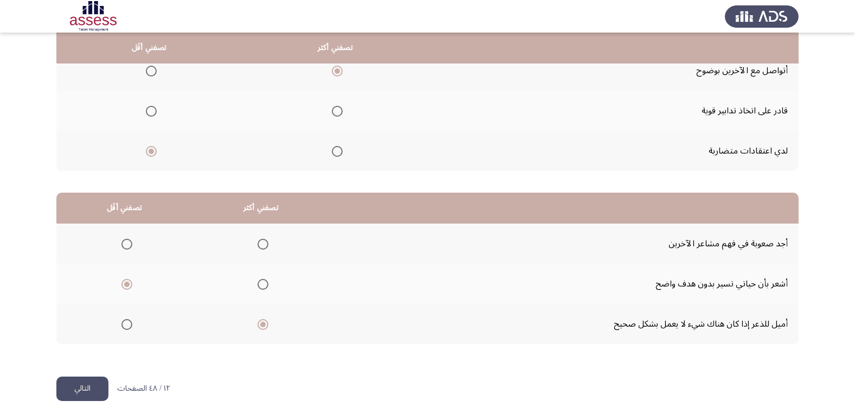
scroll to position [0, 0]
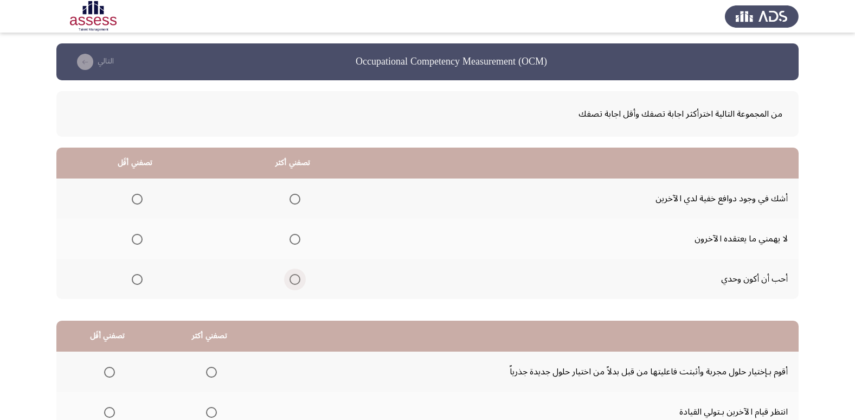
click at [293, 284] on span "Select an option" at bounding box center [294, 279] width 11 height 11
click at [293, 284] on input "Select an option" at bounding box center [294, 279] width 11 height 11
click at [138, 234] on span "Select an option" at bounding box center [137, 239] width 11 height 11
click at [138, 234] on input "Select an option" at bounding box center [137, 239] width 11 height 11
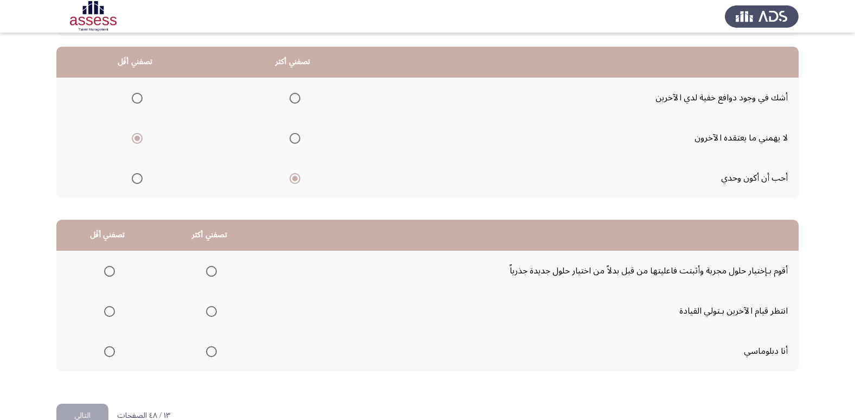
scroll to position [128, 0]
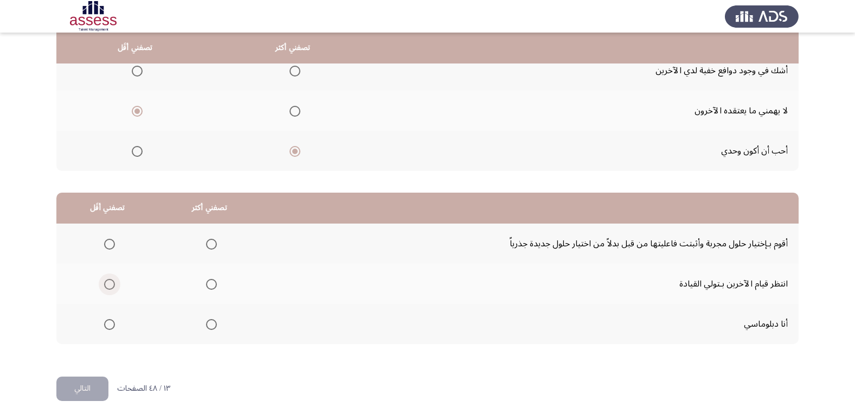
click at [107, 281] on span "Select an option" at bounding box center [109, 284] width 11 height 11
click at [107, 281] on input "Select an option" at bounding box center [109, 284] width 11 height 11
click at [212, 240] on span "Select an option" at bounding box center [211, 244] width 11 height 11
click at [212, 240] on input "Select an option" at bounding box center [211, 244] width 11 height 11
click at [208, 323] on span "Select an option" at bounding box center [211, 324] width 11 height 11
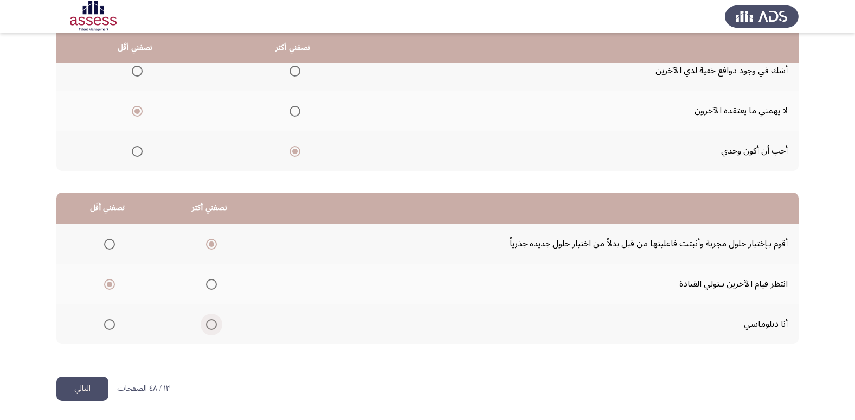
click at [208, 323] on input "Select an option" at bounding box center [211, 324] width 11 height 11
click at [82, 381] on button "التالي" at bounding box center [82, 388] width 52 height 24
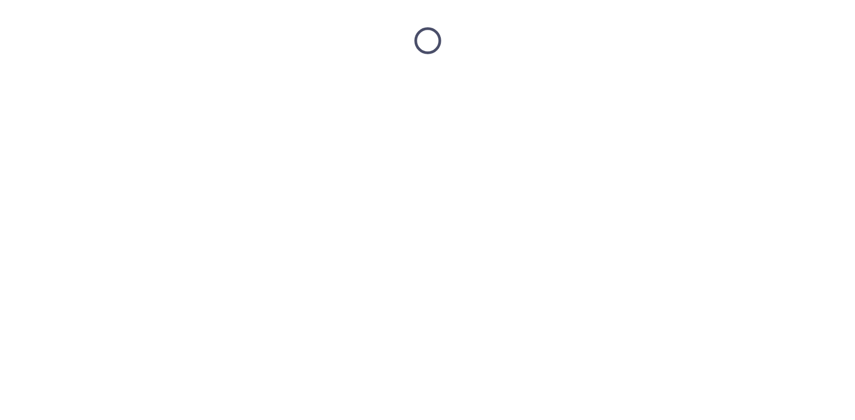
scroll to position [0, 0]
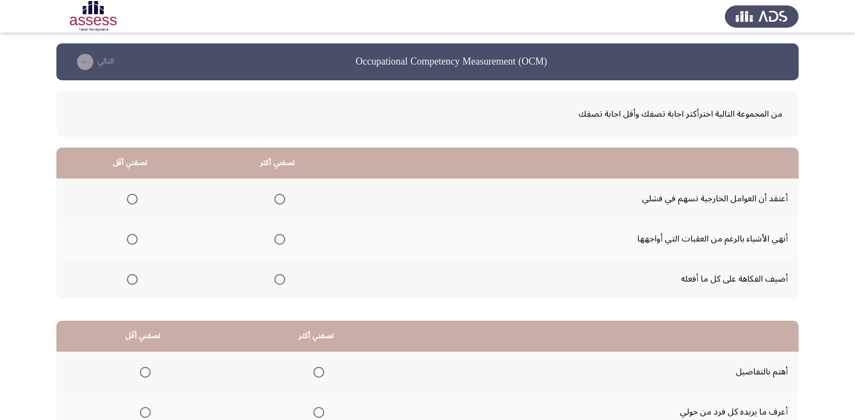
click at [128, 195] on span "Select an option" at bounding box center [132, 199] width 11 height 11
click at [128, 195] on input "Select an option" at bounding box center [132, 199] width 11 height 11
click at [280, 239] on span "Select an option" at bounding box center [280, 239] width 0 height 0
click at [279, 239] on input "Select an option" at bounding box center [279, 239] width 11 height 11
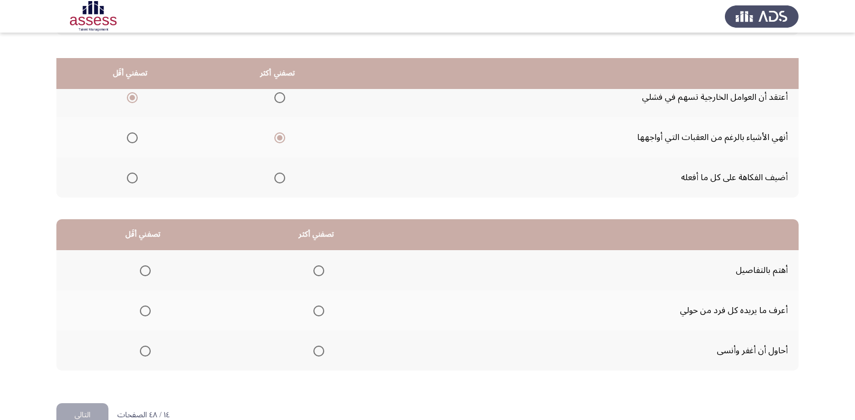
scroll to position [128, 0]
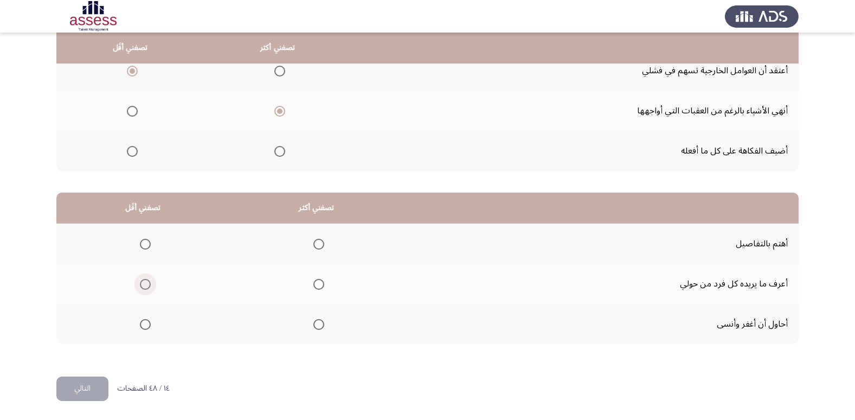
click at [147, 283] on span "Select an option" at bounding box center [145, 284] width 11 height 11
click at [147, 283] on input "Select an option" at bounding box center [145, 284] width 11 height 11
click at [321, 246] on span "Select an option" at bounding box center [318, 244] width 11 height 11
click at [321, 246] on input "Select an option" at bounding box center [318, 244] width 11 height 11
click at [90, 389] on button "التالي" at bounding box center [82, 388] width 52 height 24
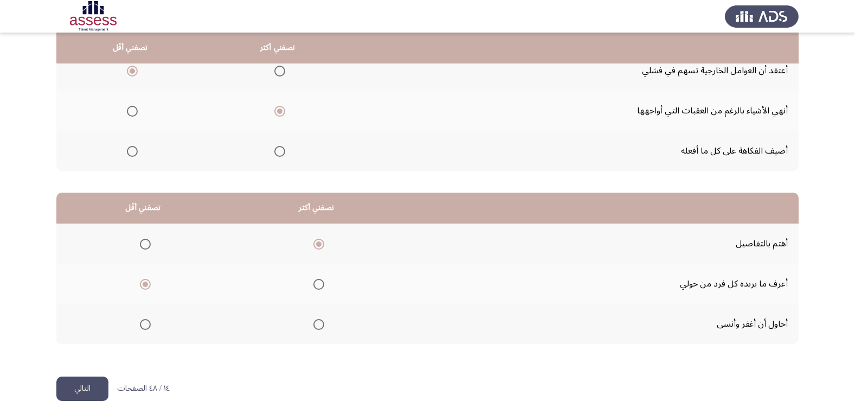
scroll to position [0, 0]
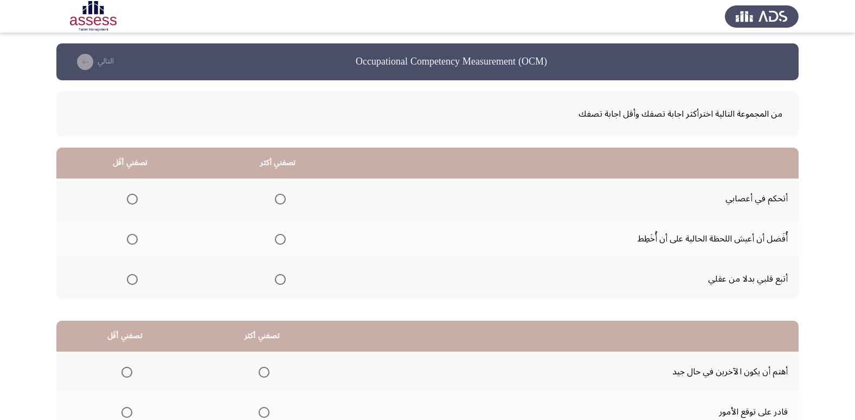
click at [277, 197] on span "Select an option" at bounding box center [280, 199] width 11 height 11
click at [277, 197] on input "Select an option" at bounding box center [280, 199] width 11 height 11
click at [132, 234] on span "Select an option" at bounding box center [132, 239] width 11 height 11
click at [132, 234] on input "Select an option" at bounding box center [132, 239] width 11 height 11
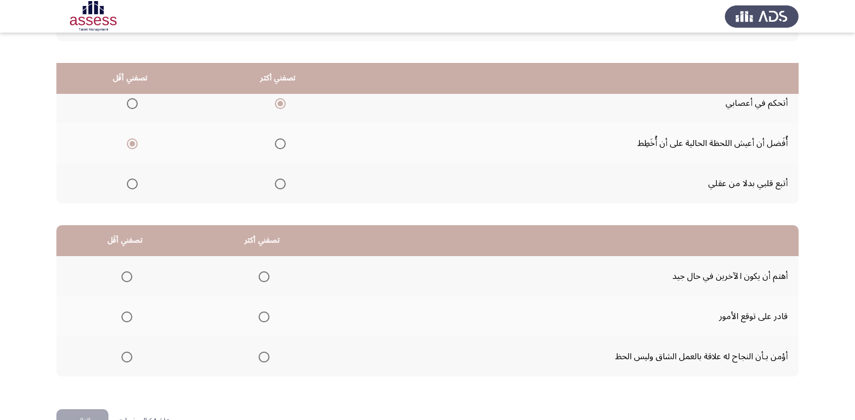
scroll to position [128, 0]
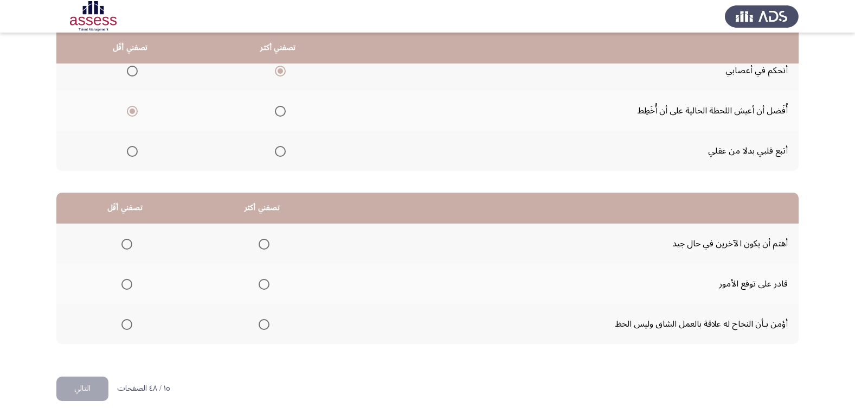
click at [259, 321] on span "Select an option" at bounding box center [264, 324] width 11 height 11
click at [259, 321] on input "Select an option" at bounding box center [264, 324] width 11 height 11
click at [128, 283] on span "Select an option" at bounding box center [126, 284] width 11 height 11
click at [128, 283] on input "Select an option" at bounding box center [126, 284] width 11 height 11
click at [87, 386] on button "التالي" at bounding box center [82, 388] width 52 height 24
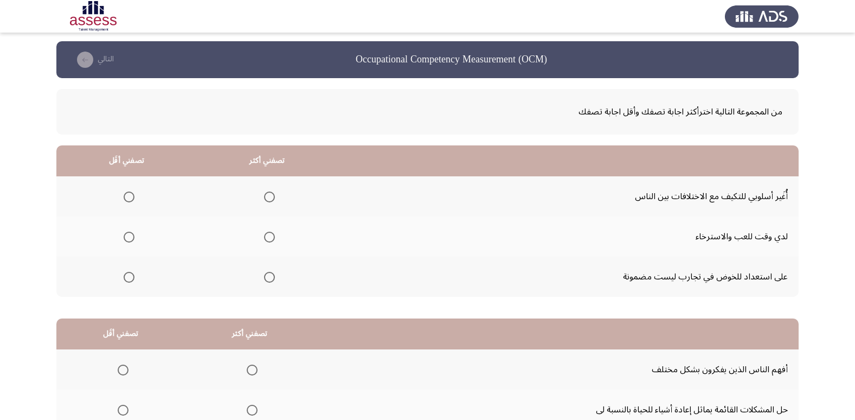
scroll to position [0, 0]
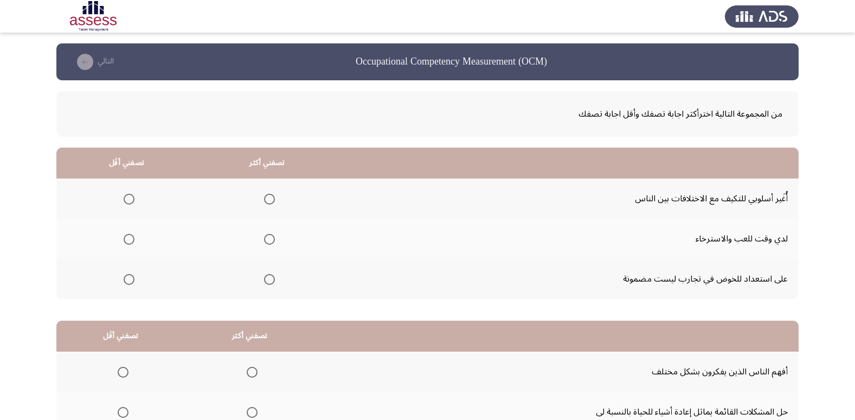
click at [269, 200] on span "Select an option" at bounding box center [269, 199] width 11 height 11
click at [269, 200] on input "Select an option" at bounding box center [269, 199] width 11 height 11
click at [125, 281] on span "Select an option" at bounding box center [129, 279] width 11 height 11
click at [125, 281] on input "Select an option" at bounding box center [129, 279] width 11 height 11
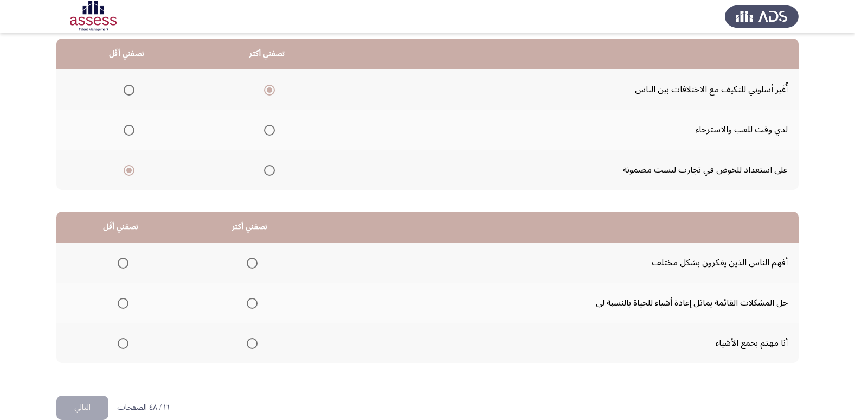
scroll to position [128, 0]
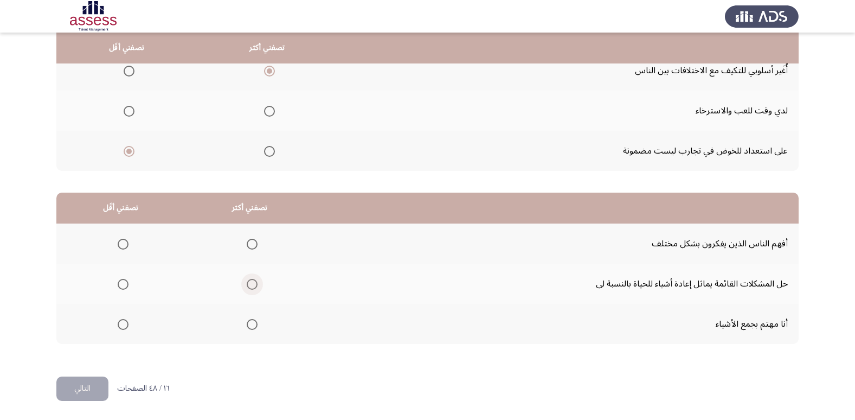
click at [247, 284] on span "Select an option" at bounding box center [252, 284] width 11 height 11
click at [247, 284] on input "Select an option" at bounding box center [252, 284] width 11 height 11
click at [123, 319] on span "Select an option" at bounding box center [123, 324] width 11 height 11
click at [123, 319] on input "Select an option" at bounding box center [123, 324] width 11 height 11
click at [91, 382] on button "التالي" at bounding box center [82, 388] width 52 height 24
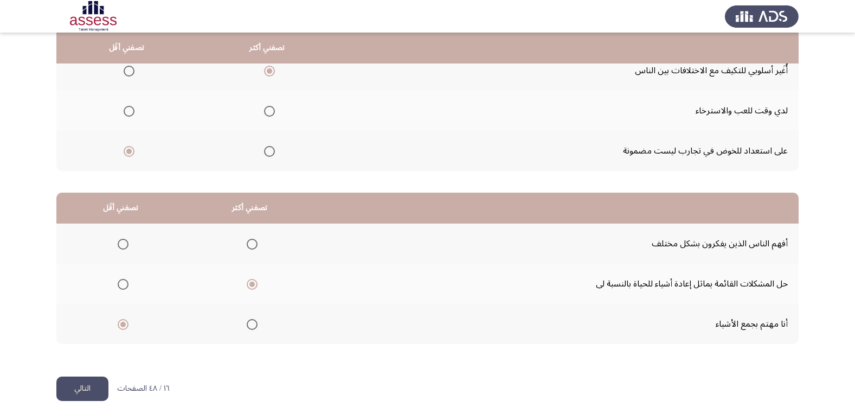
scroll to position [0, 0]
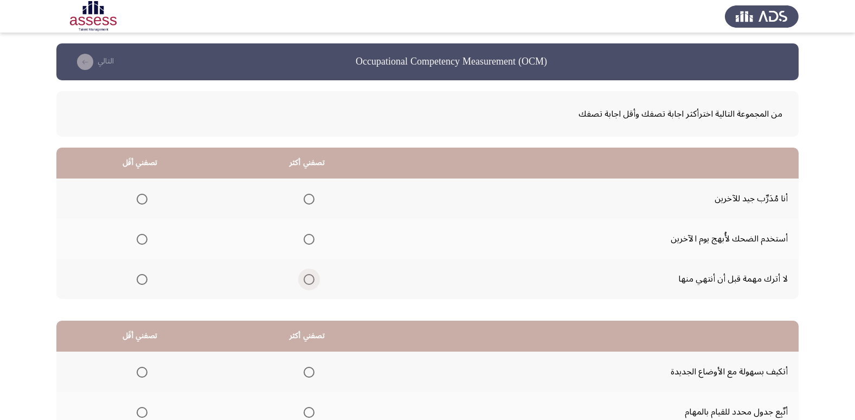
click at [309, 278] on span "Select an option" at bounding box center [309, 279] width 11 height 11
click at [309, 278] on input "Select an option" at bounding box center [309, 279] width 11 height 11
click at [143, 238] on span "Select an option" at bounding box center [142, 239] width 11 height 11
click at [143, 238] on input "Select an option" at bounding box center [142, 239] width 11 height 11
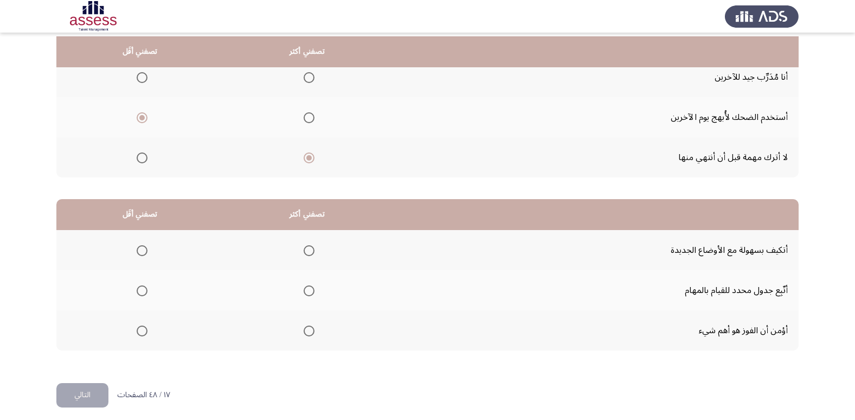
scroll to position [128, 0]
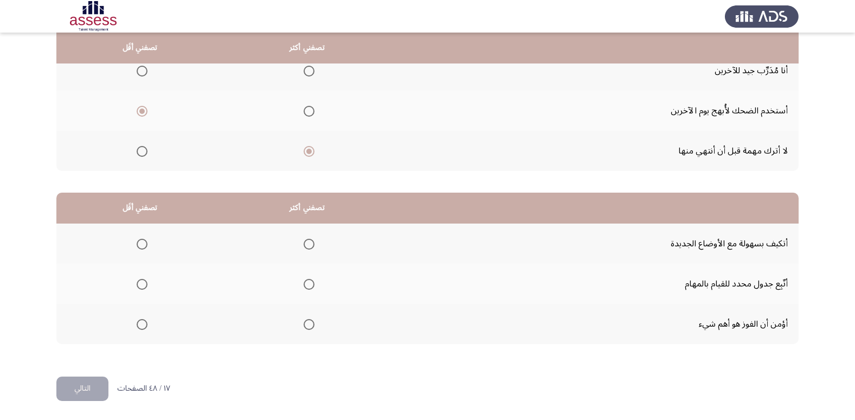
click at [309, 242] on span "Select an option" at bounding box center [309, 244] width 11 height 11
click at [309, 242] on input "Select an option" at bounding box center [309, 244] width 11 height 11
click at [140, 326] on span "Select an option" at bounding box center [142, 324] width 11 height 11
click at [140, 326] on input "Select an option" at bounding box center [142, 324] width 11 height 11
click at [73, 385] on button "التالي" at bounding box center [82, 388] width 52 height 24
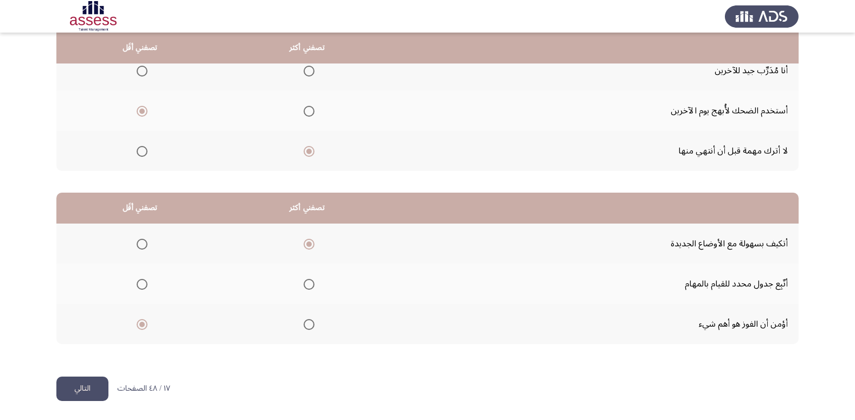
scroll to position [0, 0]
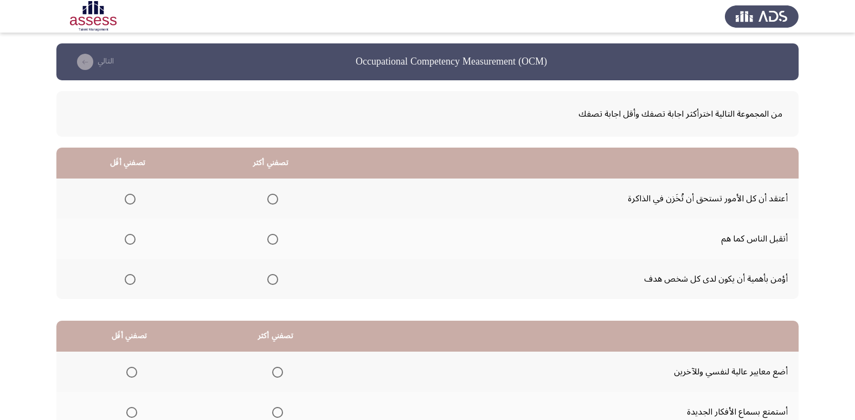
click at [272, 281] on span "Select an option" at bounding box center [272, 279] width 11 height 11
click at [272, 281] on input "Select an option" at bounding box center [272, 279] width 11 height 11
click at [133, 201] on span "Select an option" at bounding box center [130, 199] width 11 height 11
click at [133, 201] on input "Select an option" at bounding box center [130, 199] width 11 height 11
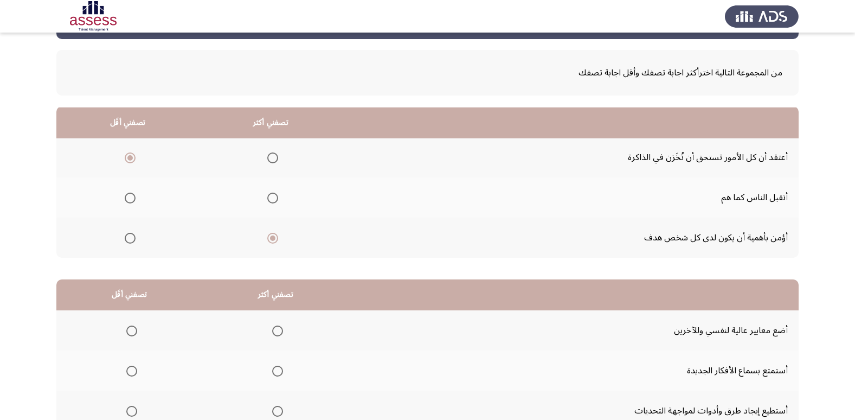
scroll to position [128, 0]
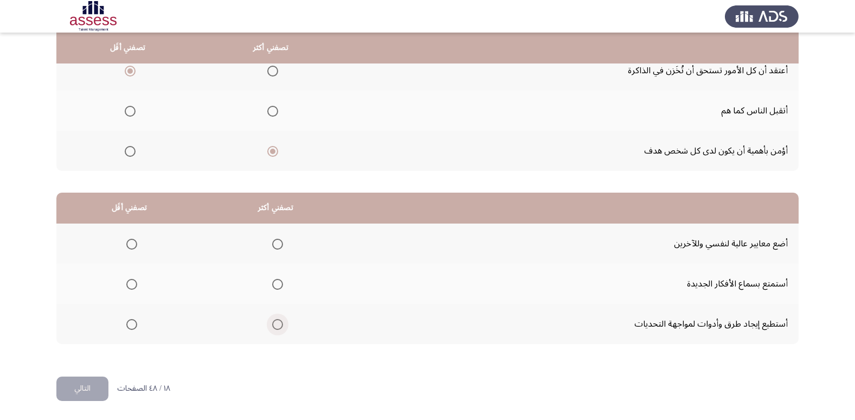
click at [279, 324] on span "Select an option" at bounding box center [277, 324] width 11 height 11
click at [279, 324] on input "Select an option" at bounding box center [277, 324] width 11 height 11
click at [130, 244] on span "Select an option" at bounding box center [131, 244] width 11 height 11
click at [130, 244] on input "Select an option" at bounding box center [131, 244] width 11 height 11
click at [95, 390] on button "التالي" at bounding box center [82, 388] width 52 height 24
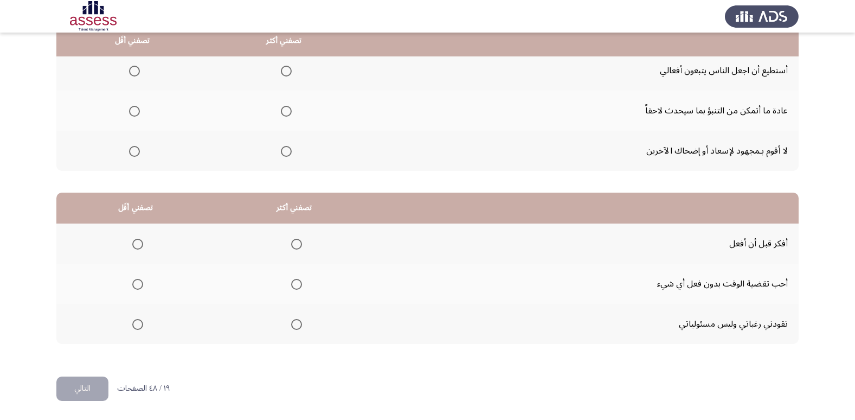
scroll to position [74, 0]
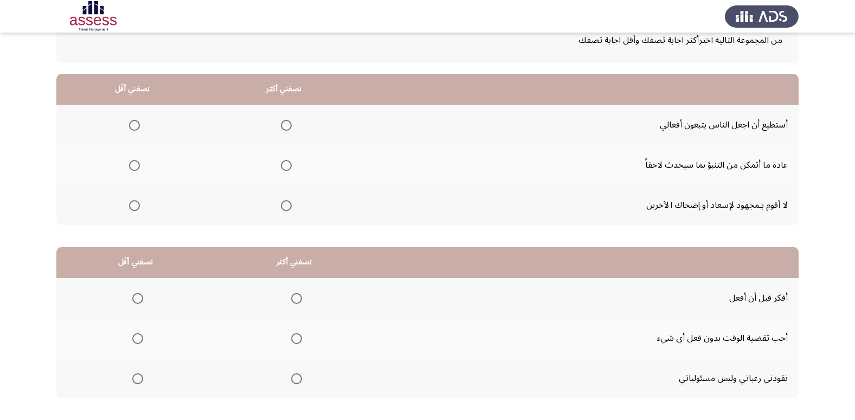
click at [129, 162] on span "Select an option" at bounding box center [134, 165] width 11 height 11
click at [129, 162] on input "Select an option" at bounding box center [134, 165] width 11 height 11
click at [286, 123] on span "Select an option" at bounding box center [286, 125] width 11 height 11
click at [286, 123] on input "Select an option" at bounding box center [286, 125] width 11 height 11
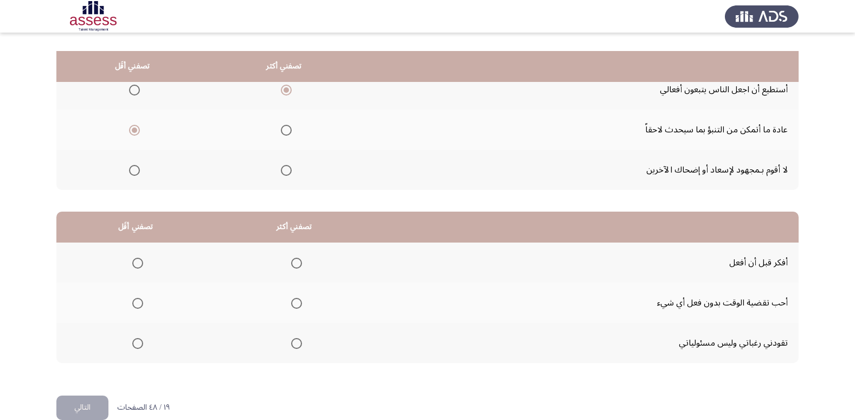
scroll to position [128, 0]
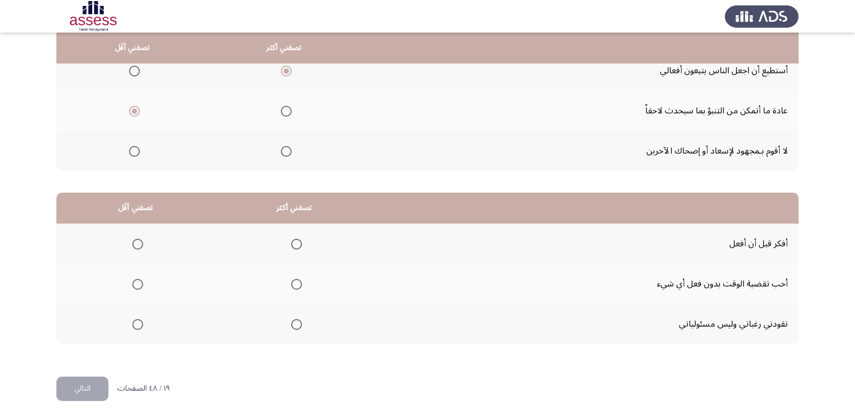
click at [294, 243] on span "Select an option" at bounding box center [296, 244] width 11 height 11
click at [294, 243] on input "Select an option" at bounding box center [296, 244] width 11 height 11
click at [133, 321] on span "Select an option" at bounding box center [137, 324] width 11 height 11
click at [133, 321] on input "Select an option" at bounding box center [137, 324] width 11 height 11
click at [90, 389] on button "التالي" at bounding box center [82, 388] width 52 height 24
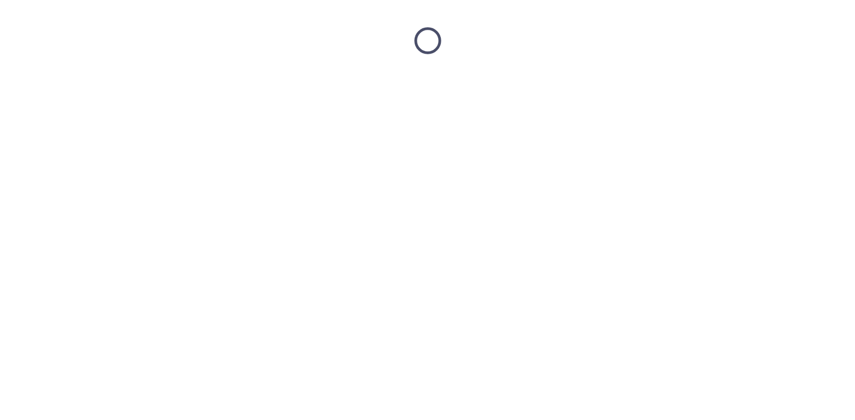
scroll to position [0, 0]
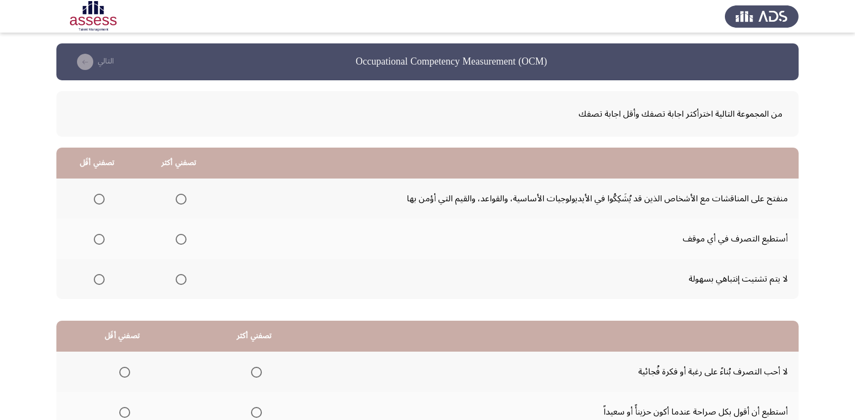
click at [183, 234] on span "Select an option" at bounding box center [181, 239] width 11 height 11
click at [183, 234] on input "Select an option" at bounding box center [181, 239] width 11 height 11
click at [96, 197] on span "Select an option" at bounding box center [99, 199] width 11 height 11
click at [96, 197] on input "Select an option" at bounding box center [99, 199] width 11 height 11
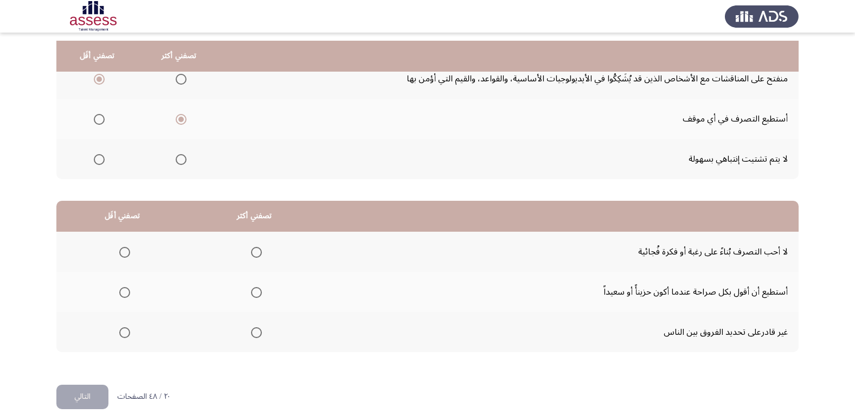
scroll to position [128, 0]
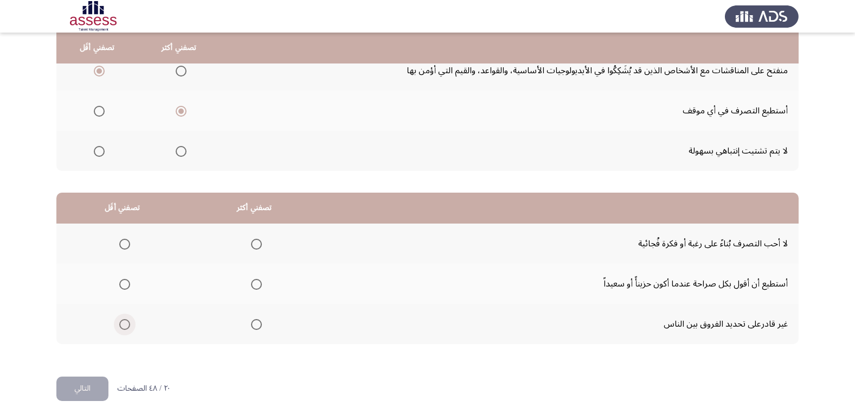
click at [125, 325] on span "Select an option" at bounding box center [124, 324] width 11 height 11
click at [125, 325] on input "Select an option" at bounding box center [124, 324] width 11 height 11
click at [252, 246] on span "Select an option" at bounding box center [256, 244] width 11 height 11
click at [252, 246] on input "Select an option" at bounding box center [256, 244] width 11 height 11
click at [97, 385] on button "التالي" at bounding box center [82, 388] width 52 height 24
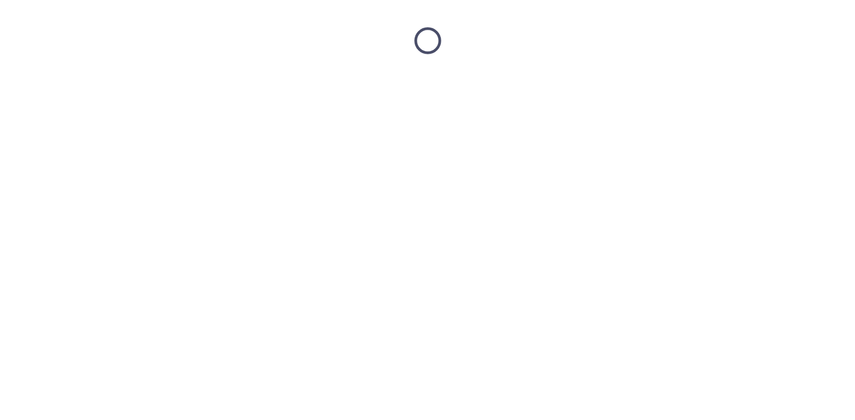
scroll to position [0, 0]
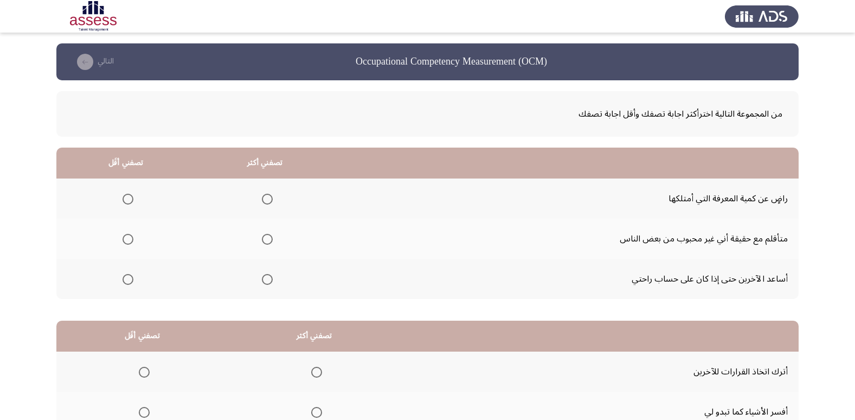
click at [264, 195] on span "Select an option" at bounding box center [267, 199] width 11 height 11
click at [264, 195] on input "Select an option" at bounding box center [267, 199] width 11 height 11
click at [127, 235] on span "Select an option" at bounding box center [128, 239] width 11 height 11
click at [127, 235] on input "Select an option" at bounding box center [128, 239] width 11 height 11
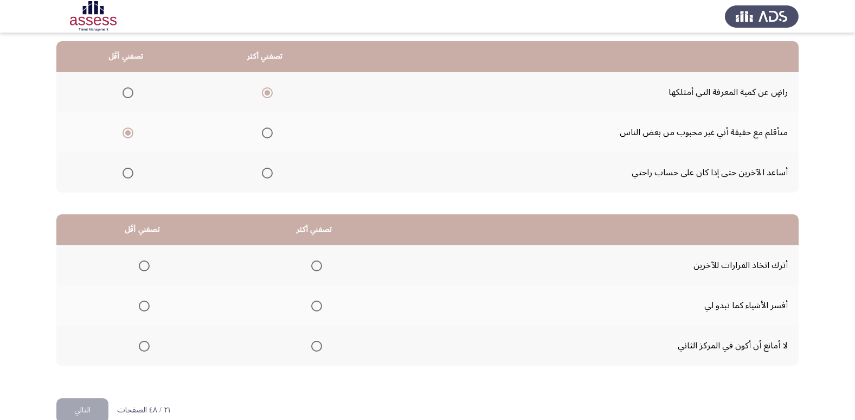
scroll to position [128, 0]
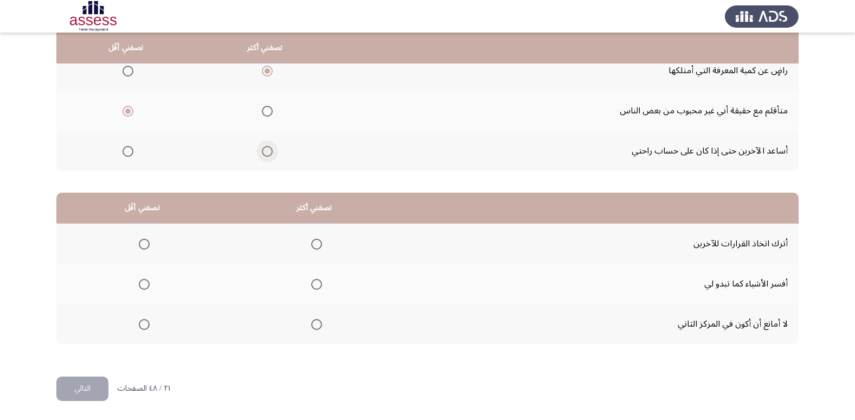
click at [267, 152] on span "Select an option" at bounding box center [267, 151] width 11 height 11
click at [267, 152] on input "Select an option" at bounding box center [267, 151] width 11 height 11
click at [265, 67] on span "Select an option" at bounding box center [267, 71] width 11 height 11
click at [265, 67] on input "Select an option" at bounding box center [267, 71] width 11 height 11
click at [145, 241] on span "Select an option" at bounding box center [144, 244] width 11 height 11
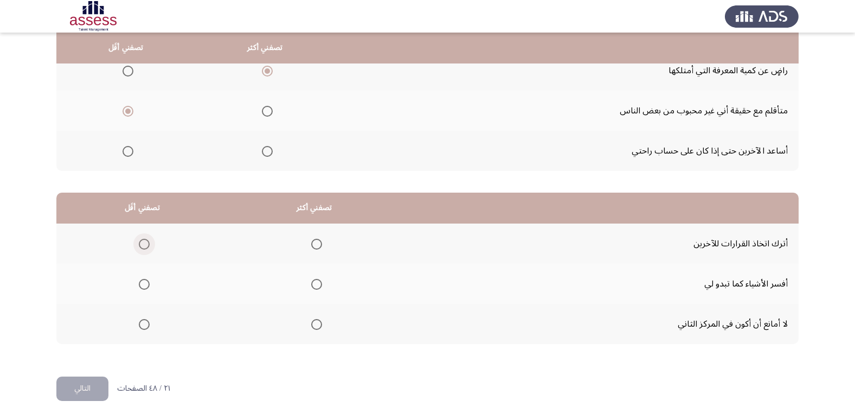
click at [145, 241] on input "Select an option" at bounding box center [144, 244] width 11 height 11
click at [314, 287] on span "Select an option" at bounding box center [316, 284] width 11 height 11
click at [314, 287] on input "Select an option" at bounding box center [316, 284] width 11 height 11
click at [89, 379] on button "التالي" at bounding box center [82, 388] width 52 height 24
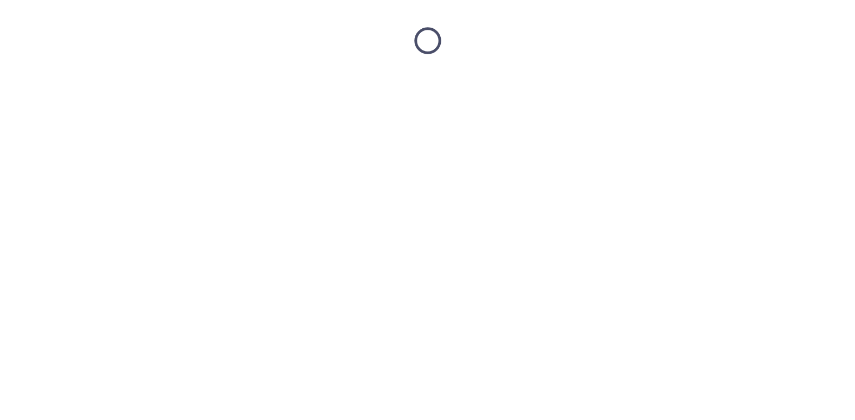
scroll to position [0, 0]
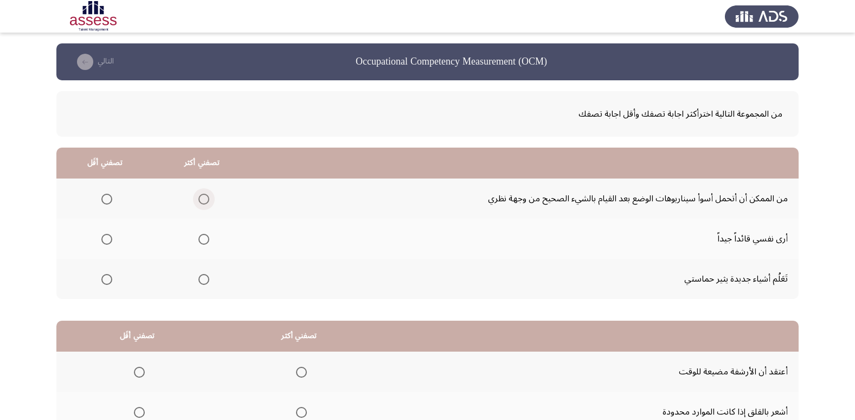
click at [199, 196] on span "Select an option" at bounding box center [203, 199] width 11 height 11
click at [199, 196] on input "Select an option" at bounding box center [203, 199] width 11 height 11
click at [203, 237] on span "Select an option" at bounding box center [203, 239] width 11 height 11
click at [203, 237] on input "Select an option" at bounding box center [203, 239] width 11 height 11
click at [108, 277] on span "Select an option" at bounding box center [106, 279] width 11 height 11
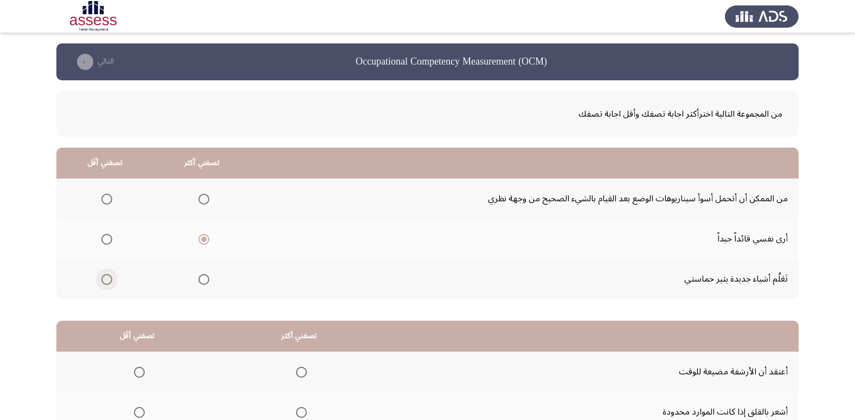
click at [108, 277] on input "Select an option" at bounding box center [106, 279] width 11 height 11
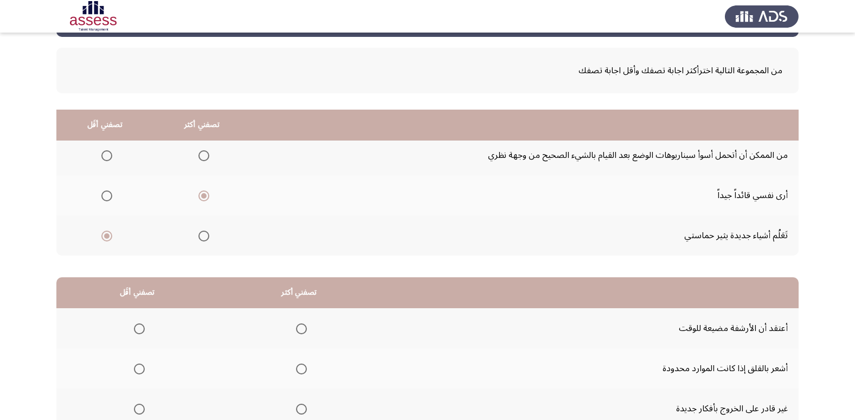
scroll to position [128, 0]
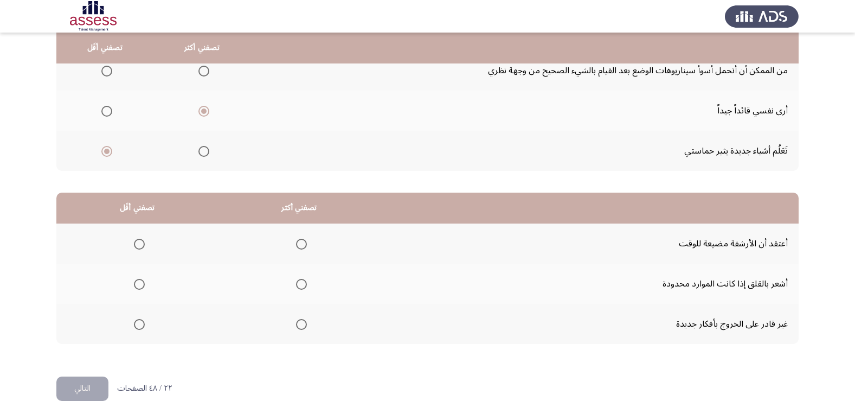
click at [136, 326] on span "Select an option" at bounding box center [139, 324] width 11 height 11
click at [136, 326] on input "Select an option" at bounding box center [139, 324] width 11 height 11
click at [298, 272] on th at bounding box center [299, 283] width 162 height 40
click at [302, 282] on span "Select an option" at bounding box center [301, 284] width 11 height 11
click at [302, 282] on input "Select an option" at bounding box center [301, 284] width 11 height 11
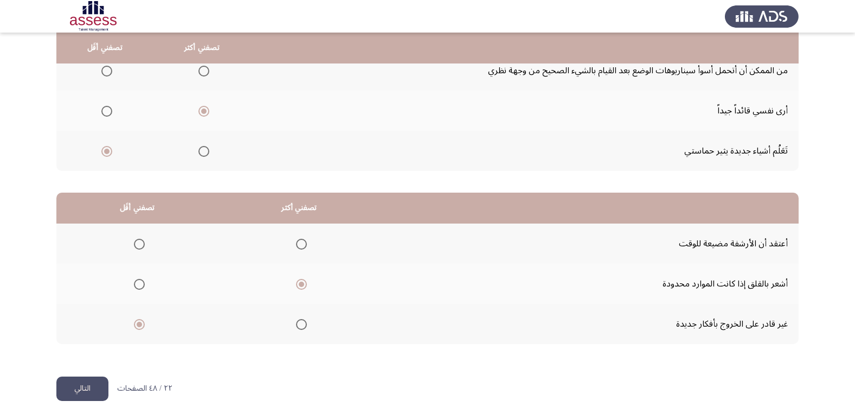
drag, startPoint x: 91, startPoint y: 384, endPoint x: 121, endPoint y: 390, distance: 30.9
click at [91, 385] on button "التالي" at bounding box center [82, 388] width 52 height 24
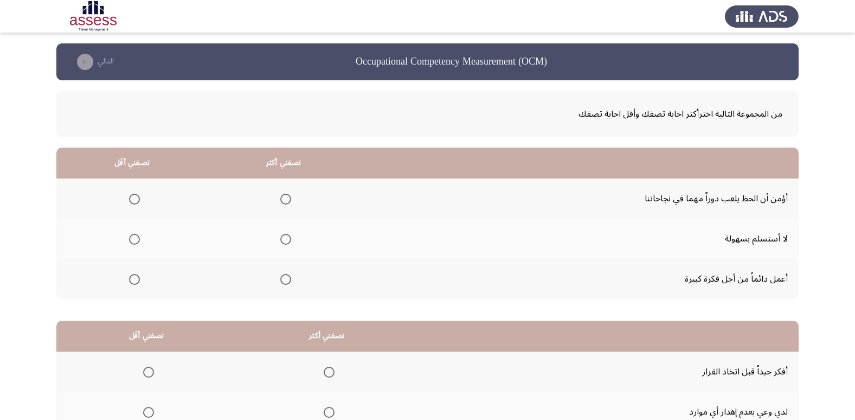
click at [284, 279] on span "Select an option" at bounding box center [285, 279] width 11 height 11
click at [284, 279] on input "Select an option" at bounding box center [285, 279] width 11 height 11
click at [131, 197] on span "Select an option" at bounding box center [134, 199] width 11 height 11
click at [131, 197] on input "Select an option" at bounding box center [134, 199] width 11 height 11
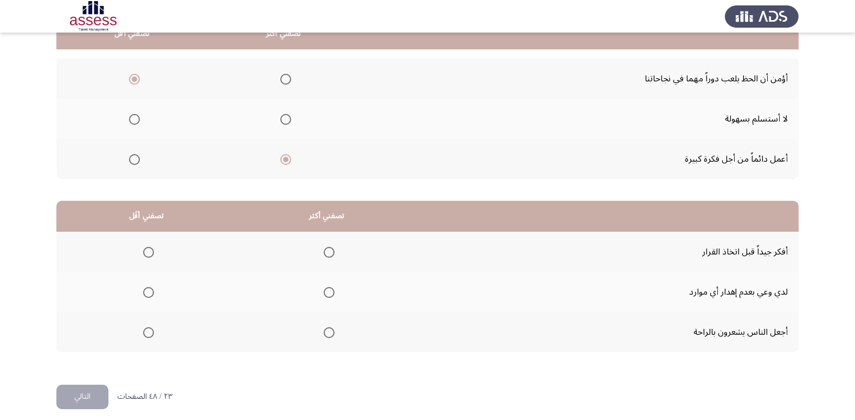
scroll to position [128, 0]
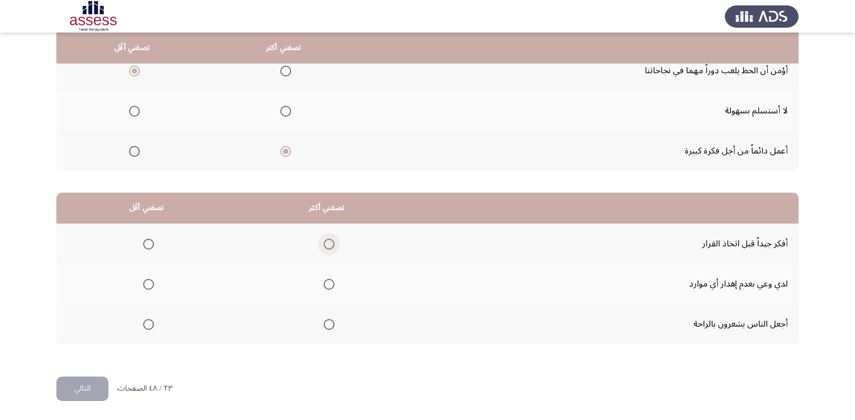
click at [326, 243] on span "Select an option" at bounding box center [329, 244] width 11 height 11
click at [326, 243] on input "Select an option" at bounding box center [329, 244] width 11 height 11
click at [152, 324] on span "Select an option" at bounding box center [148, 324] width 11 height 11
click at [152, 324] on input "Select an option" at bounding box center [148, 324] width 11 height 11
drag, startPoint x: 80, startPoint y: 390, endPoint x: 102, endPoint y: 387, distance: 22.5
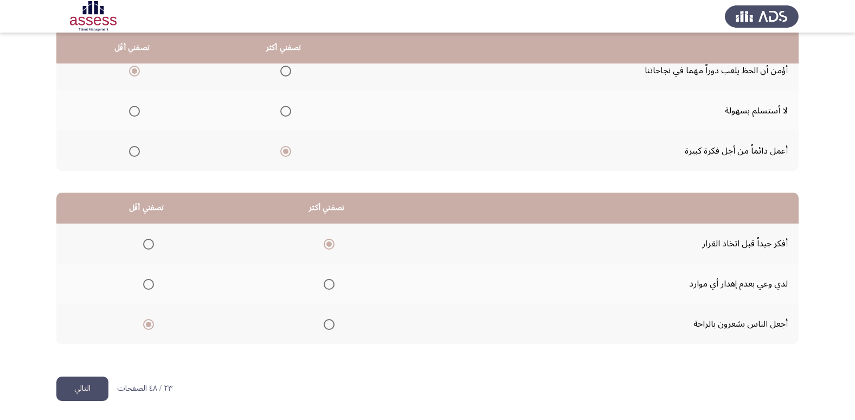
click at [81, 390] on button "التالي" at bounding box center [82, 388] width 52 height 24
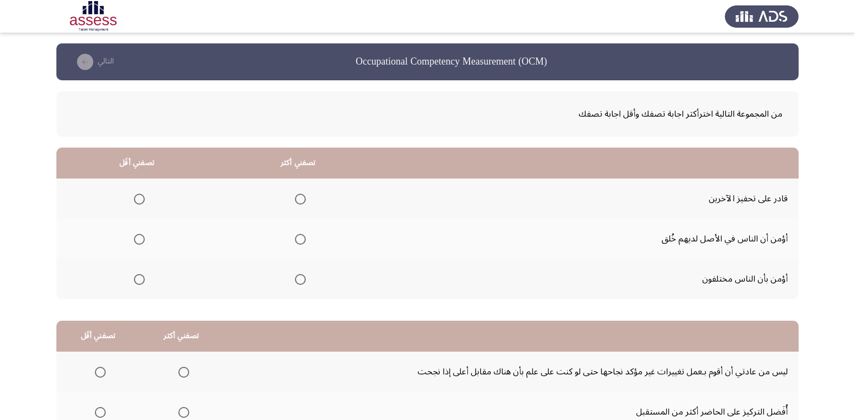
click at [304, 203] on span "Select an option" at bounding box center [300, 199] width 11 height 11
click at [304, 203] on input "Select an option" at bounding box center [300, 199] width 11 height 11
click at [140, 239] on span "Select an option" at bounding box center [139, 239] width 11 height 11
click at [140, 239] on input "Select an option" at bounding box center [139, 239] width 11 height 11
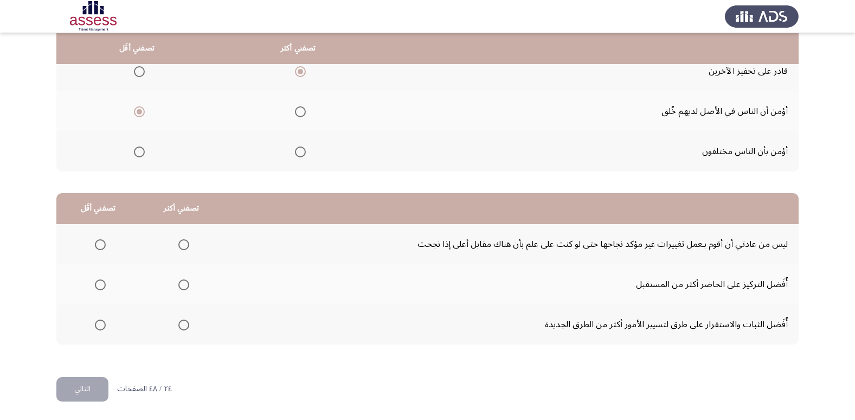
scroll to position [128, 0]
click at [182, 280] on span "Select an option" at bounding box center [183, 284] width 11 height 11
click at [182, 280] on input "Select an option" at bounding box center [183, 284] width 11 height 11
click at [100, 243] on span "Select an option" at bounding box center [100, 244] width 11 height 11
click at [100, 243] on input "Select an option" at bounding box center [100, 244] width 11 height 11
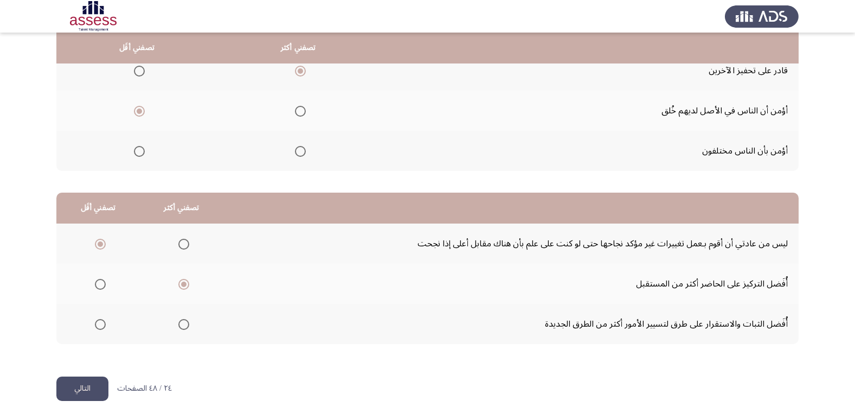
click at [96, 389] on button "التالي" at bounding box center [82, 388] width 52 height 24
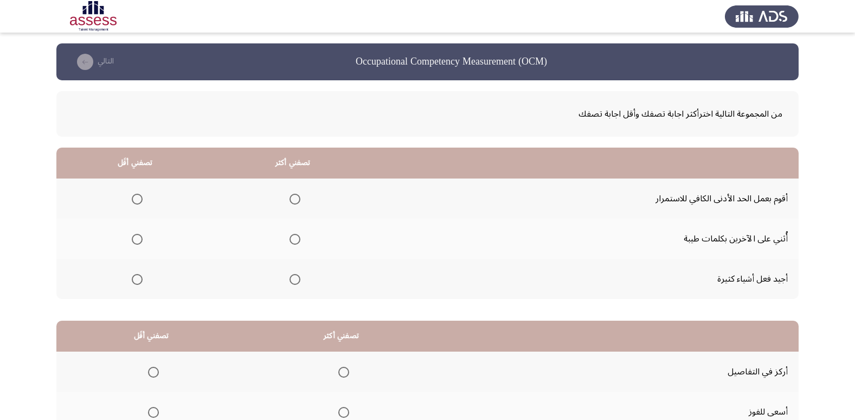
click at [292, 282] on span "Select an option" at bounding box center [294, 279] width 11 height 11
click at [292, 282] on input "Select an option" at bounding box center [294, 279] width 11 height 11
click at [137, 241] on span "Select an option" at bounding box center [137, 239] width 11 height 11
click at [137, 241] on input "Select an option" at bounding box center [137, 239] width 11 height 11
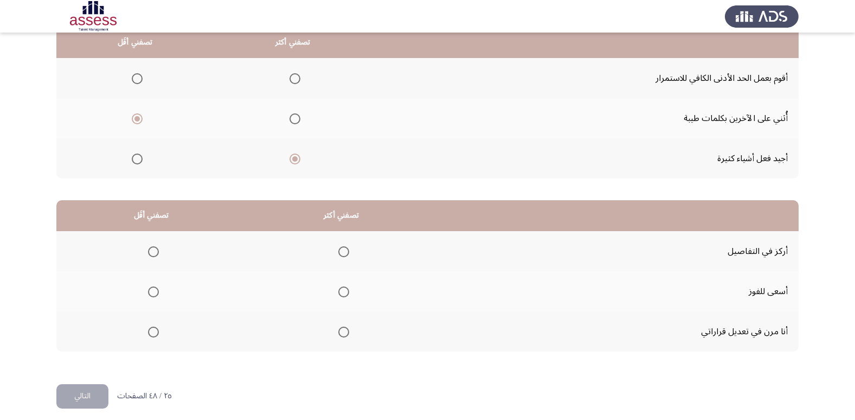
scroll to position [128, 0]
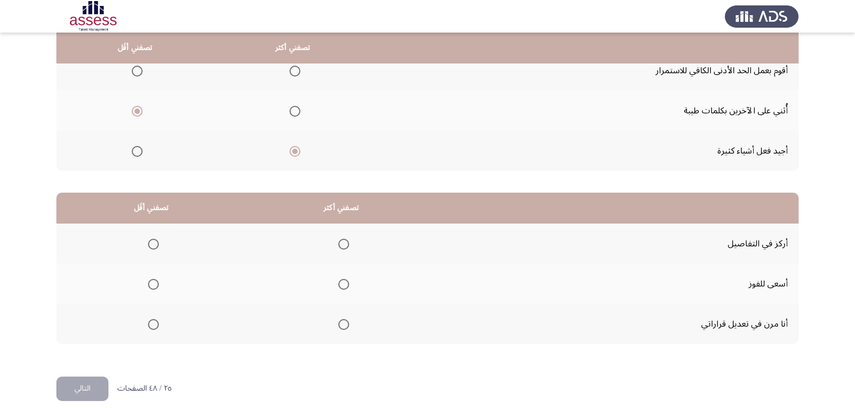
click at [339, 240] on span "Select an option" at bounding box center [343, 244] width 11 height 11
click at [339, 240] on input "Select an option" at bounding box center [343, 244] width 11 height 11
click at [156, 324] on span "Select an option" at bounding box center [153, 324] width 11 height 11
click at [156, 324] on input "Select an option" at bounding box center [153, 324] width 11 height 11
click at [74, 388] on button "التالي" at bounding box center [82, 388] width 52 height 24
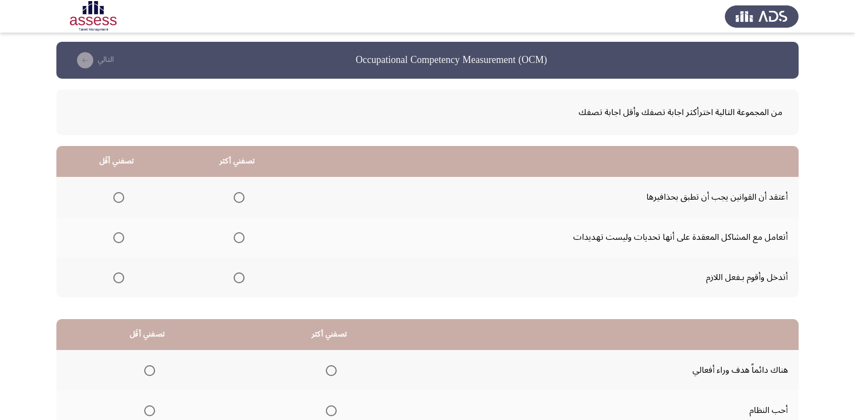
scroll to position [0, 0]
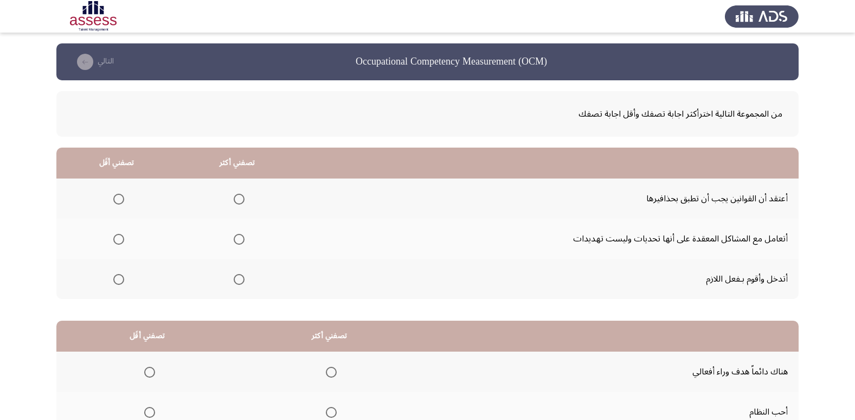
click at [236, 242] on span "Select an option" at bounding box center [239, 239] width 11 height 11
click at [236, 242] on input "Select an option" at bounding box center [239, 239] width 11 height 11
click at [118, 197] on span "Select an option" at bounding box center [118, 199] width 11 height 11
click at [118, 197] on input "Select an option" at bounding box center [118, 199] width 11 height 11
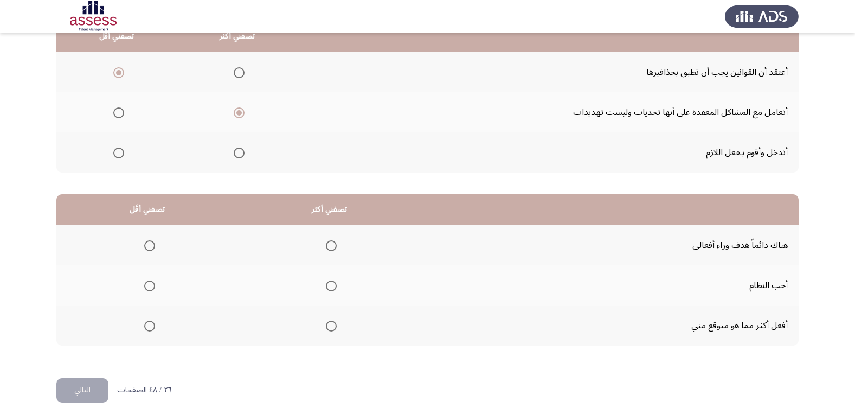
scroll to position [128, 0]
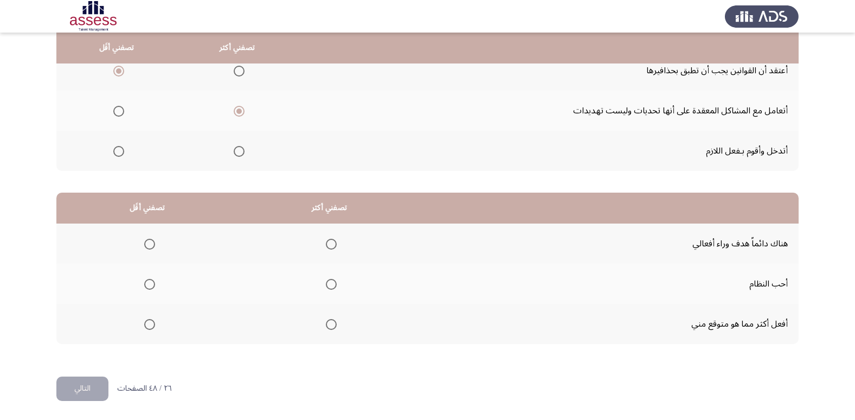
click at [332, 246] on span "Select an option" at bounding box center [331, 244] width 11 height 11
click at [332, 246] on input "Select an option" at bounding box center [331, 244] width 11 height 11
click at [150, 326] on span "Select an option" at bounding box center [149, 324] width 11 height 11
click at [150, 326] on input "Select an option" at bounding box center [149, 324] width 11 height 11
click at [91, 384] on button "التالي" at bounding box center [82, 388] width 52 height 24
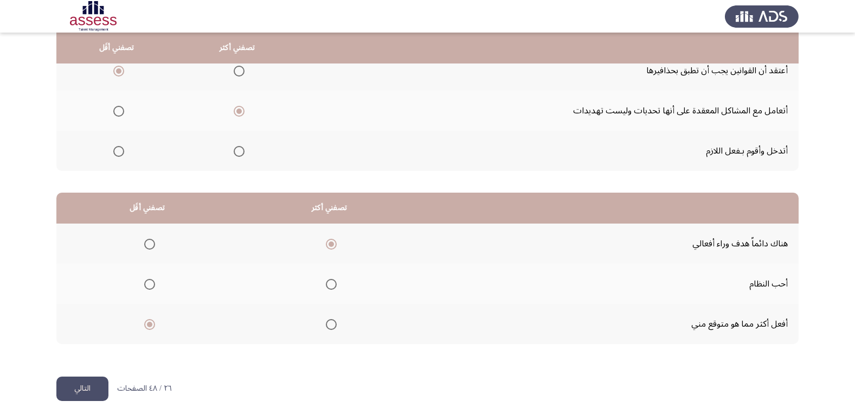
scroll to position [0, 0]
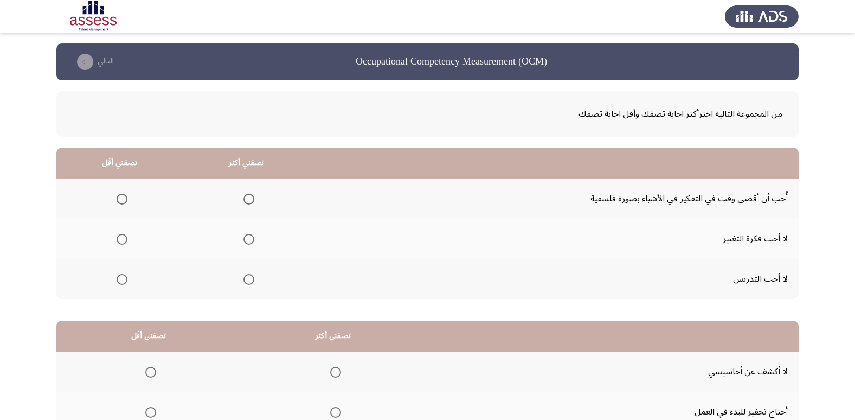
click at [124, 277] on span "Select an option" at bounding box center [122, 279] width 11 height 11
click at [124, 277] on input "Select an option" at bounding box center [122, 279] width 11 height 11
click at [251, 195] on span "Select an option" at bounding box center [248, 199] width 11 height 11
click at [251, 195] on input "Select an option" at bounding box center [248, 199] width 11 height 11
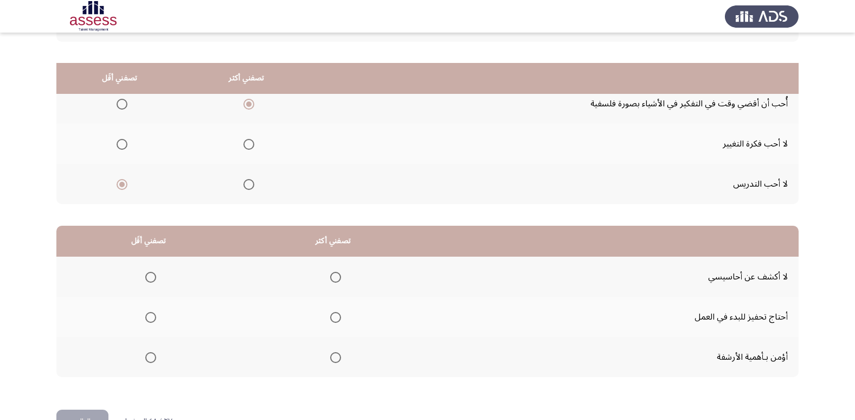
scroll to position [128, 0]
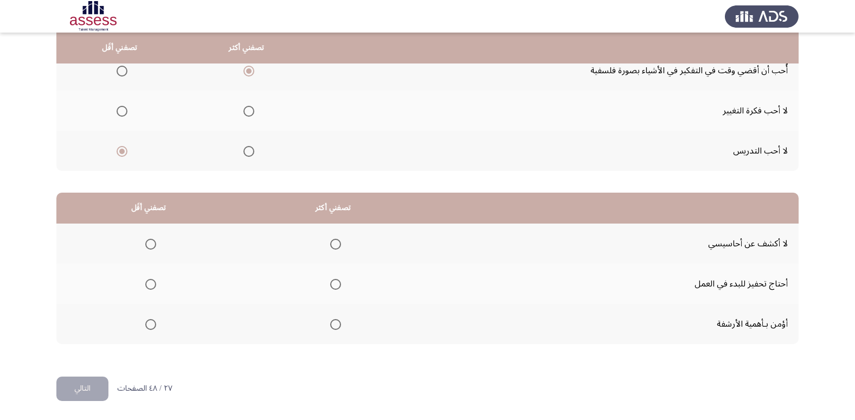
click at [331, 287] on span "Select an option" at bounding box center [335, 284] width 11 height 11
click at [331, 287] on input "Select an option" at bounding box center [335, 284] width 11 height 11
click at [334, 323] on span "Select an option" at bounding box center [335, 324] width 11 height 11
click at [334, 323] on input "Select an option" at bounding box center [335, 324] width 11 height 11
click at [147, 244] on span "Select an option" at bounding box center [150, 244] width 11 height 11
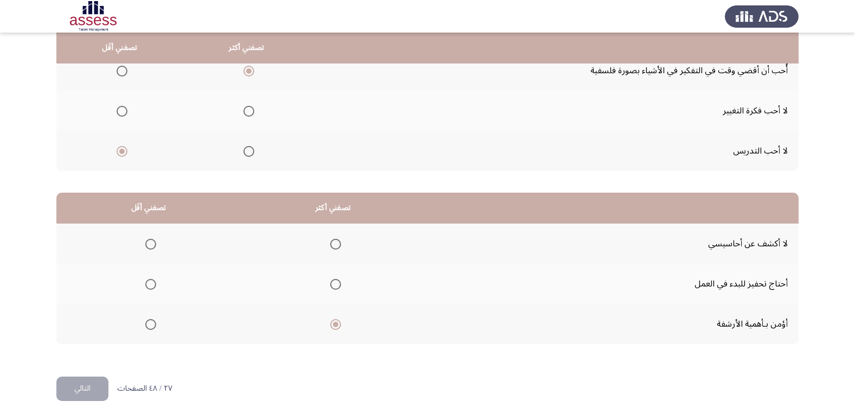
click at [147, 244] on input "Select an option" at bounding box center [150, 244] width 11 height 11
click at [84, 388] on button "التالي" at bounding box center [82, 388] width 52 height 24
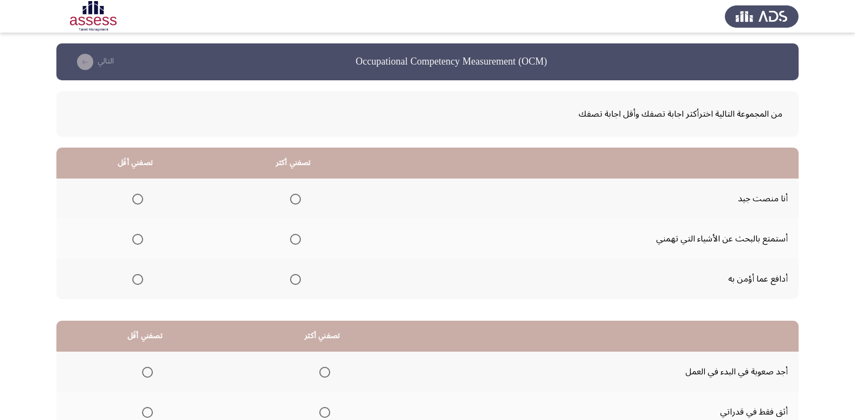
click at [297, 236] on span "Select an option" at bounding box center [295, 239] width 11 height 11
click at [297, 236] on input "Select an option" at bounding box center [295, 239] width 11 height 11
click at [139, 197] on span "Select an option" at bounding box center [137, 199] width 11 height 11
click at [139, 197] on input "Select an option" at bounding box center [137, 199] width 11 height 11
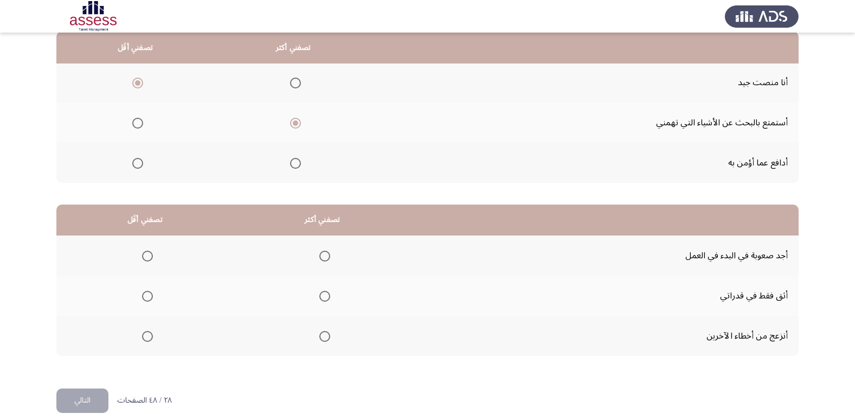
scroll to position [128, 0]
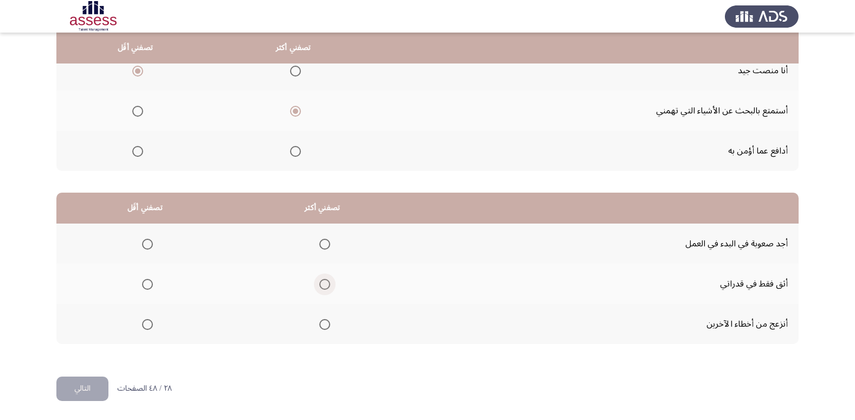
click at [327, 286] on span "Select an option" at bounding box center [324, 284] width 11 height 11
click at [327, 286] on input "Select an option" at bounding box center [324, 284] width 11 height 11
click at [327, 286] on span "Select an option" at bounding box center [324, 284] width 11 height 11
click at [327, 286] on input "Select an option" at bounding box center [324, 284] width 11 height 11
click at [330, 325] on th at bounding box center [323, 324] width 178 height 40
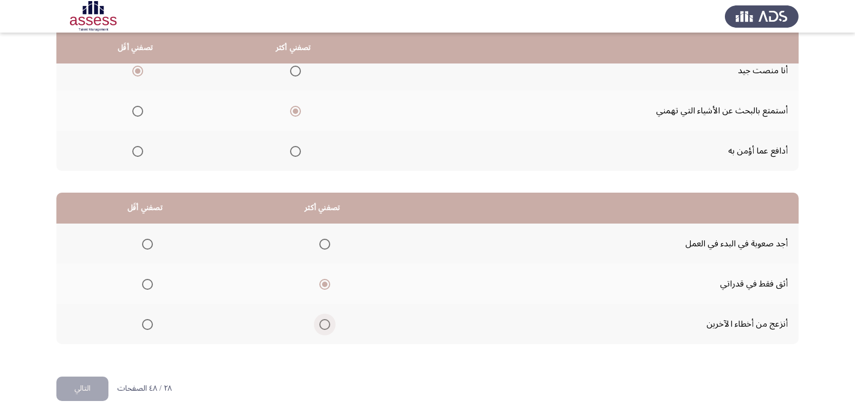
click at [320, 322] on span "Select an option" at bounding box center [324, 324] width 11 height 11
click at [320, 322] on input "Select an option" at bounding box center [324, 324] width 11 height 11
click at [148, 242] on span "Select an option" at bounding box center [147, 244] width 11 height 11
click at [148, 242] on input "Select an option" at bounding box center [147, 244] width 11 height 11
click at [87, 388] on button "التالي" at bounding box center [82, 388] width 52 height 24
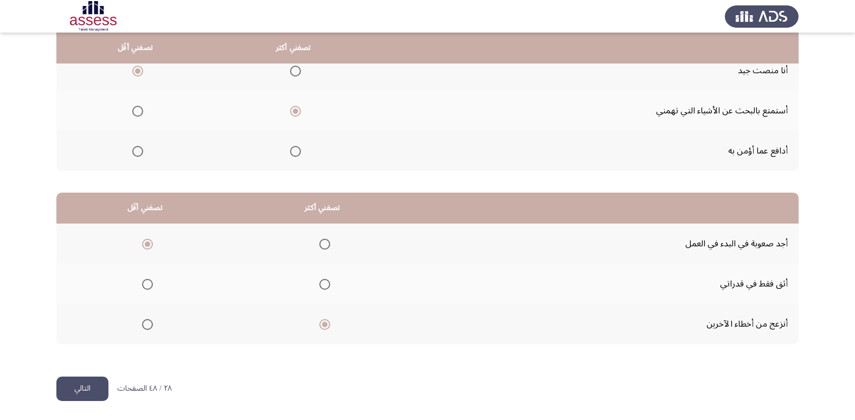
scroll to position [0, 0]
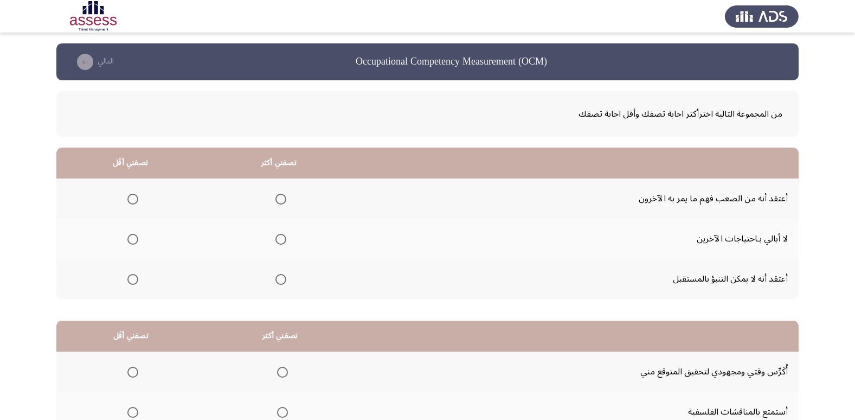
click at [282, 194] on span "Select an option" at bounding box center [280, 199] width 11 height 11
click at [282, 194] on input "Select an option" at bounding box center [280, 199] width 11 height 11
click at [129, 236] on span "Select an option" at bounding box center [132, 239] width 11 height 11
click at [129, 236] on input "Select an option" at bounding box center [132, 239] width 11 height 11
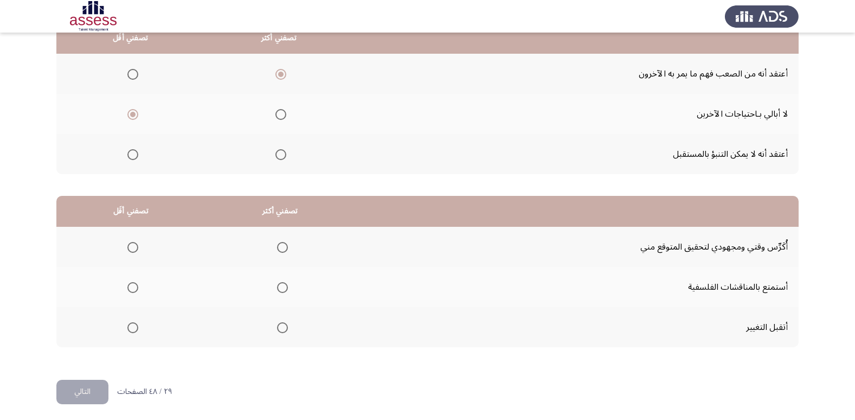
scroll to position [128, 0]
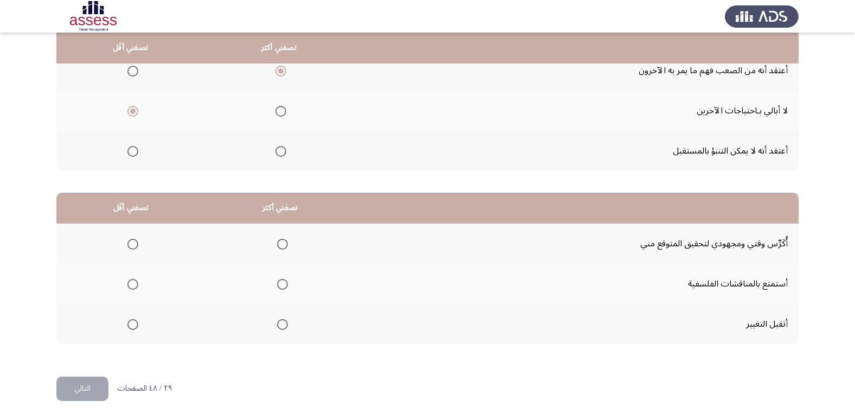
click at [281, 240] on span "Select an option" at bounding box center [282, 244] width 11 height 11
click at [281, 240] on input "Select an option" at bounding box center [282, 244] width 11 height 11
click at [284, 281] on span "Select an option" at bounding box center [282, 284] width 11 height 11
click at [284, 281] on input "Select an option" at bounding box center [282, 284] width 11 height 11
click at [130, 327] on span "Select an option" at bounding box center [132, 324] width 11 height 11
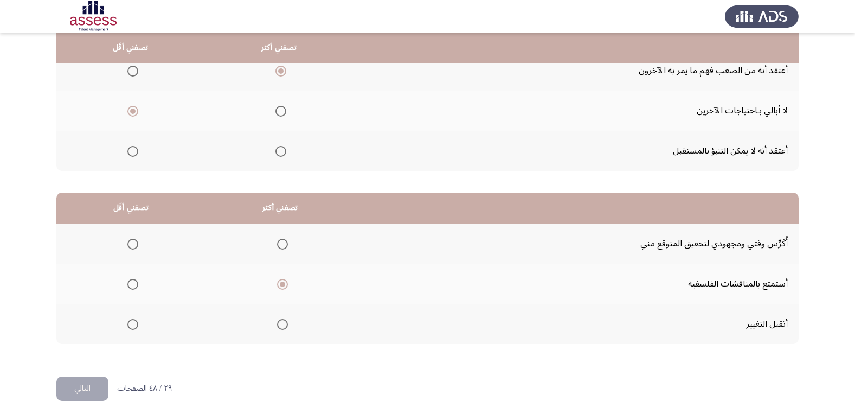
click at [130, 327] on input "Select an option" at bounding box center [132, 324] width 11 height 11
click at [79, 397] on button "التالي" at bounding box center [82, 388] width 52 height 24
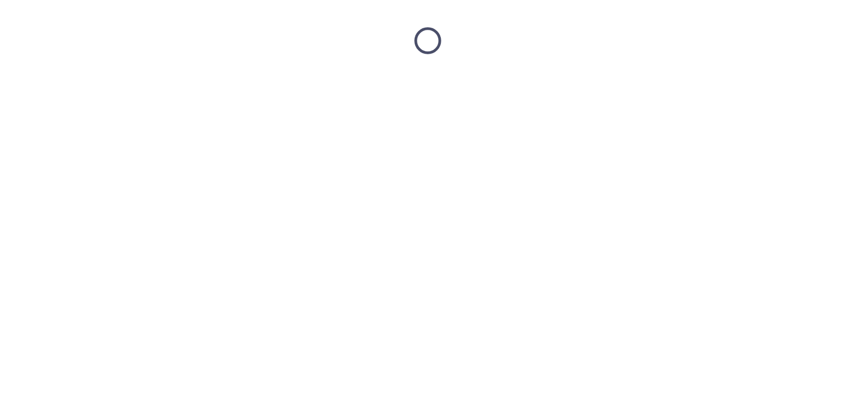
scroll to position [0, 0]
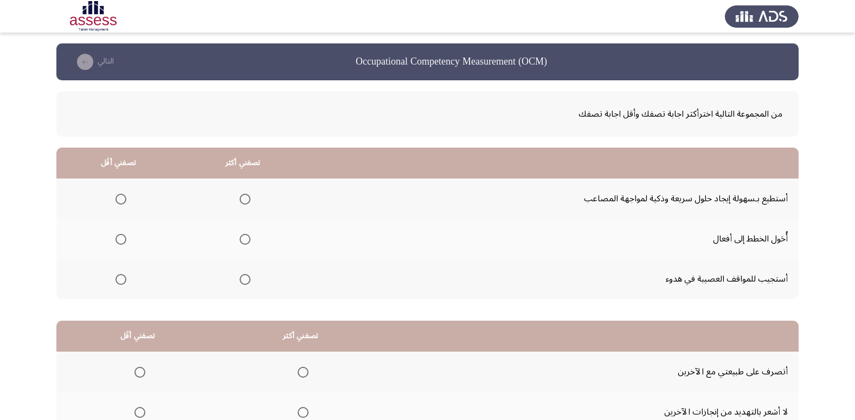
click at [247, 202] on span "Select an option" at bounding box center [245, 199] width 11 height 11
click at [247, 202] on input "Select an option" at bounding box center [245, 199] width 11 height 11
click at [122, 279] on span "Select an option" at bounding box center [120, 279] width 11 height 11
click at [122, 279] on input "Select an option" at bounding box center [120, 279] width 11 height 11
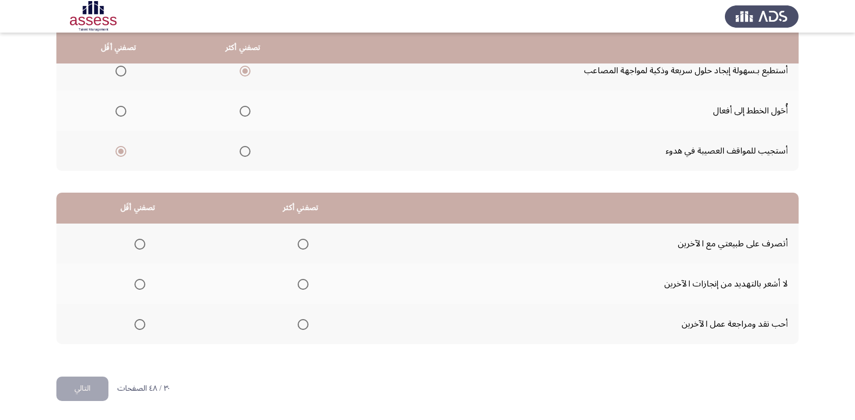
click at [141, 323] on span "Select an option" at bounding box center [139, 324] width 11 height 11
click at [141, 323] on input "Select an option" at bounding box center [139, 324] width 11 height 11
click at [301, 286] on span "Select an option" at bounding box center [303, 284] width 11 height 11
click at [301, 286] on input "Select an option" at bounding box center [303, 284] width 11 height 11
click at [96, 385] on button "التالي" at bounding box center [82, 388] width 52 height 24
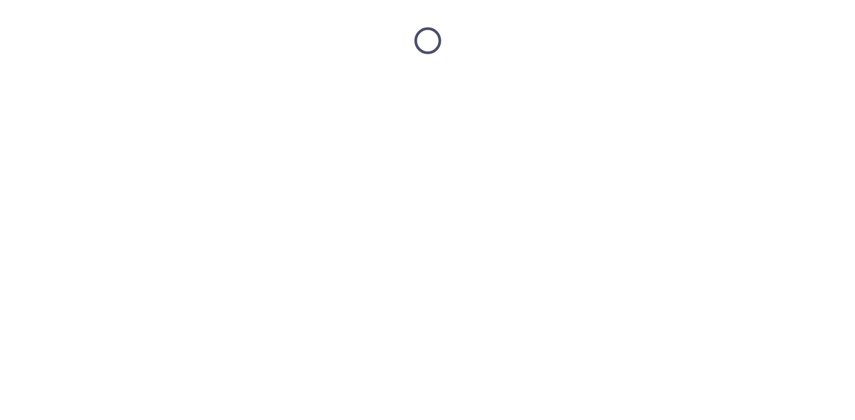
scroll to position [0, 0]
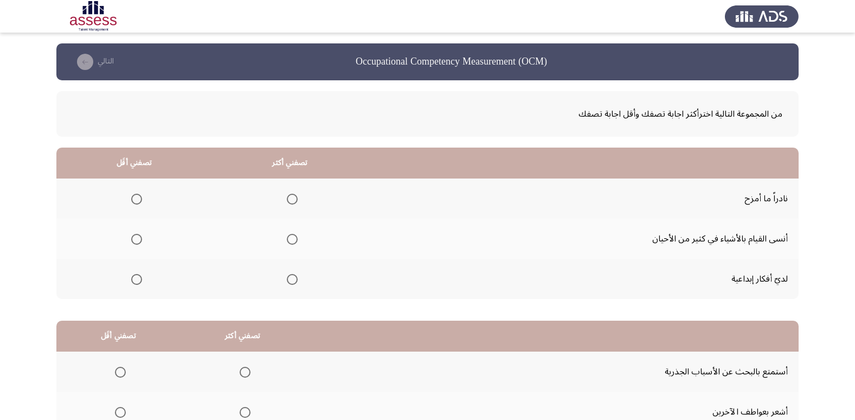
click at [292, 281] on span "Select an option" at bounding box center [292, 279] width 11 height 11
click at [292, 281] on input "Select an option" at bounding box center [292, 279] width 11 height 11
click at [137, 197] on span "Select an option" at bounding box center [136, 199] width 11 height 11
click at [137, 197] on input "Select an option" at bounding box center [136, 199] width 11 height 11
click at [137, 234] on span "Select an option" at bounding box center [136, 239] width 11 height 11
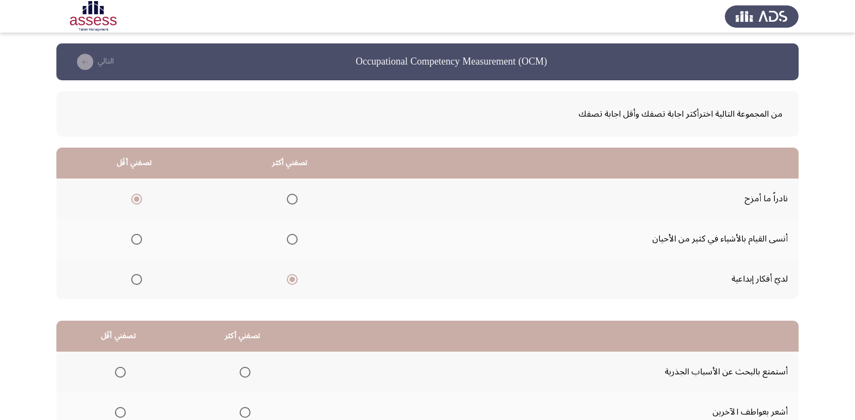
click at [137, 234] on input "Select an option" at bounding box center [136, 239] width 11 height 11
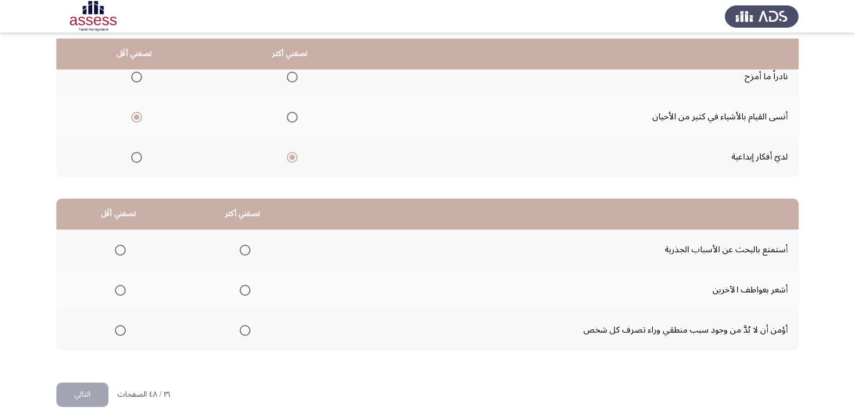
scroll to position [128, 0]
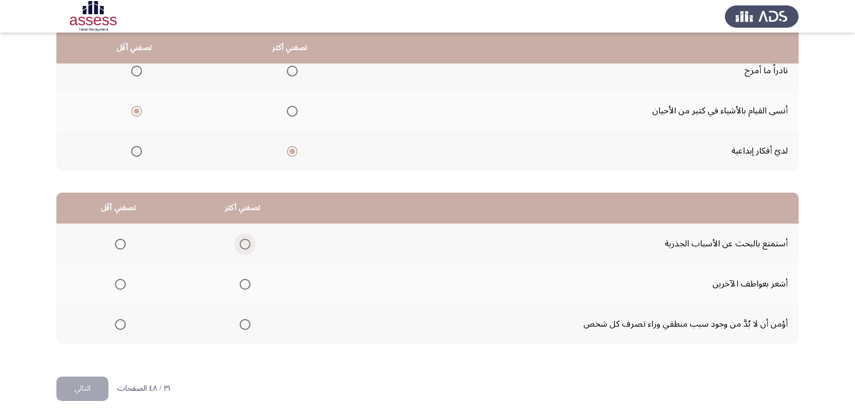
click at [244, 243] on span "Select an option" at bounding box center [245, 244] width 11 height 11
click at [244, 243] on input "Select an option" at bounding box center [245, 244] width 11 height 11
click at [115, 323] on span "Select an option" at bounding box center [120, 324] width 11 height 11
click at [115, 323] on input "Select an option" at bounding box center [120, 324] width 11 height 11
click at [85, 380] on button "التالي" at bounding box center [82, 388] width 52 height 24
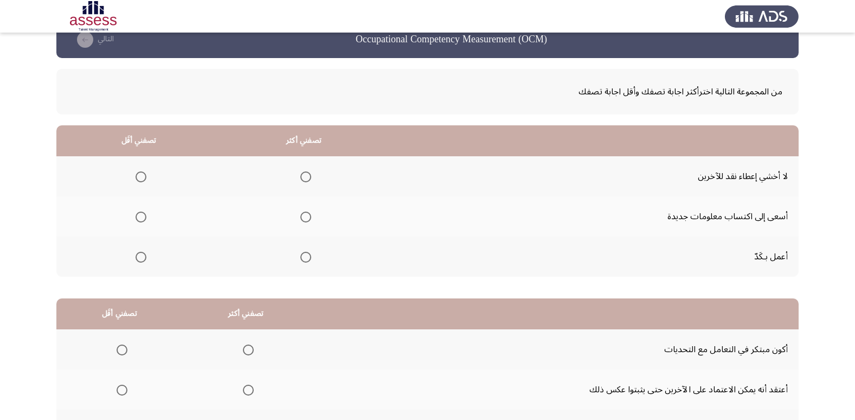
scroll to position [20, 0]
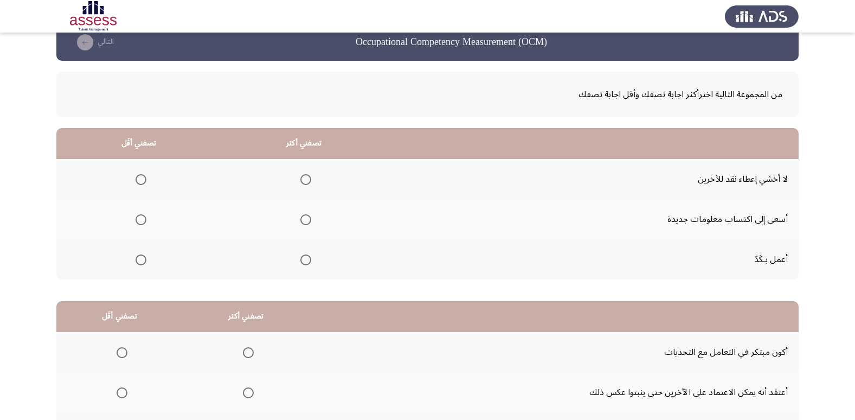
click at [308, 219] on span "Select an option" at bounding box center [305, 219] width 11 height 11
click at [308, 219] on input "Select an option" at bounding box center [305, 219] width 11 height 11
click at [143, 182] on span "Select an option" at bounding box center [141, 179] width 11 height 11
click at [143, 182] on input "Select an option" at bounding box center [141, 179] width 11 height 11
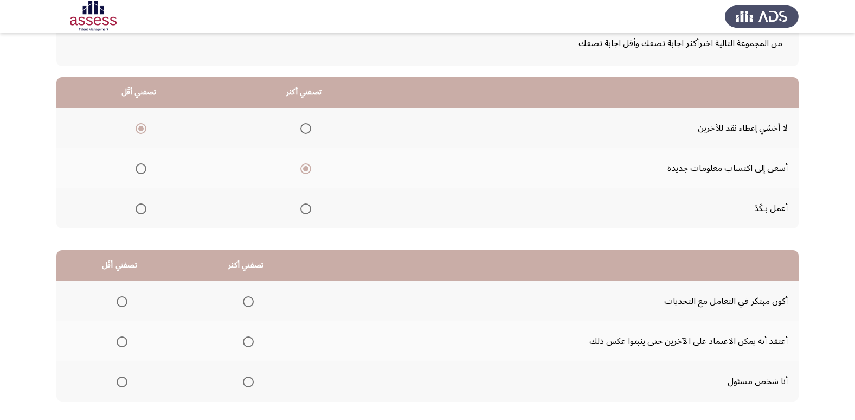
scroll to position [128, 0]
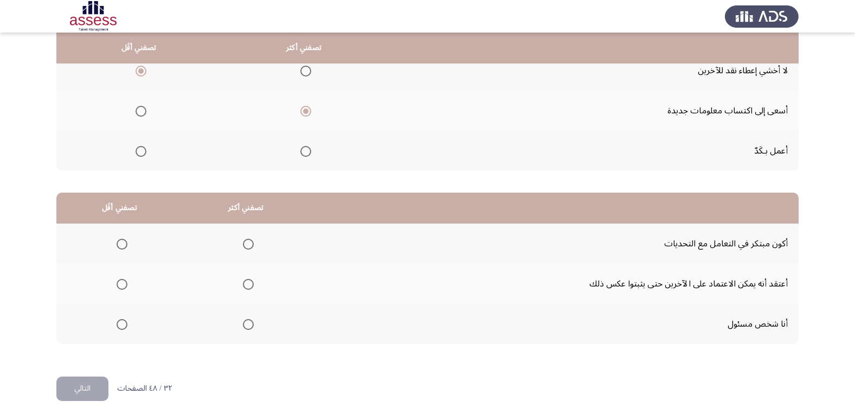
click at [252, 324] on th at bounding box center [246, 324] width 126 height 40
click at [243, 325] on span "Select an option" at bounding box center [248, 324] width 11 height 11
click at [243, 325] on input "Select an option" at bounding box center [248, 324] width 11 height 11
click at [120, 287] on span "Select an option" at bounding box center [122, 284] width 11 height 11
click at [120, 287] on input "Select an option" at bounding box center [122, 284] width 11 height 11
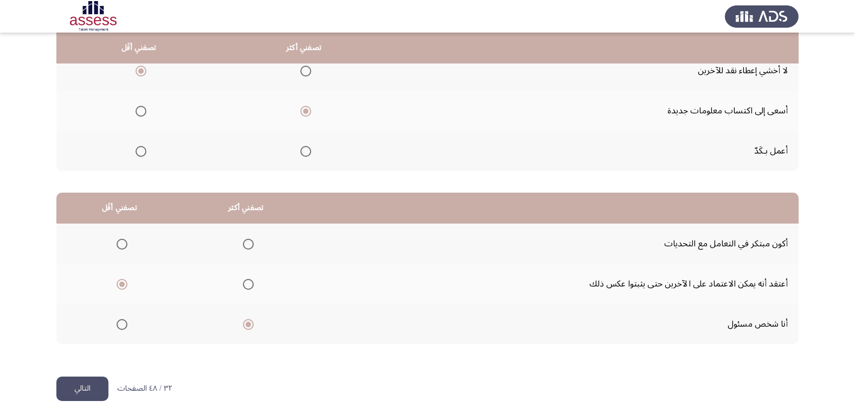
click at [96, 387] on button "التالي" at bounding box center [82, 388] width 52 height 24
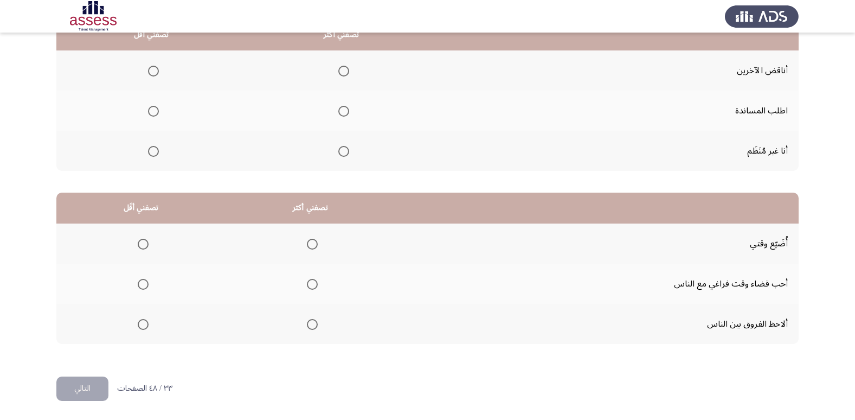
scroll to position [20, 0]
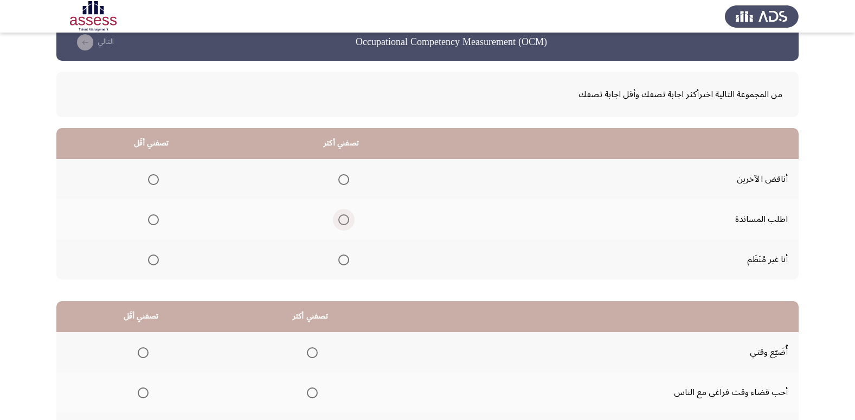
click at [343, 221] on span "Select an option" at bounding box center [343, 219] width 11 height 11
click at [343, 221] on input "Select an option" at bounding box center [343, 219] width 11 height 11
click at [155, 256] on span "Select an option" at bounding box center [153, 259] width 11 height 11
click at [155, 256] on input "Select an option" at bounding box center [153, 259] width 11 height 11
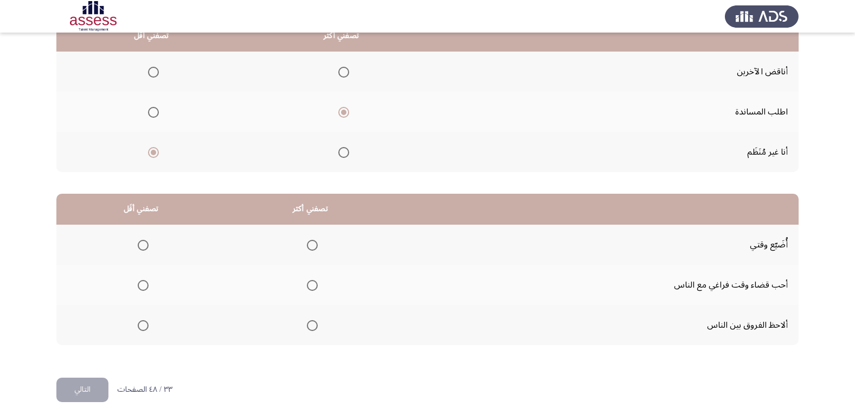
scroll to position [128, 0]
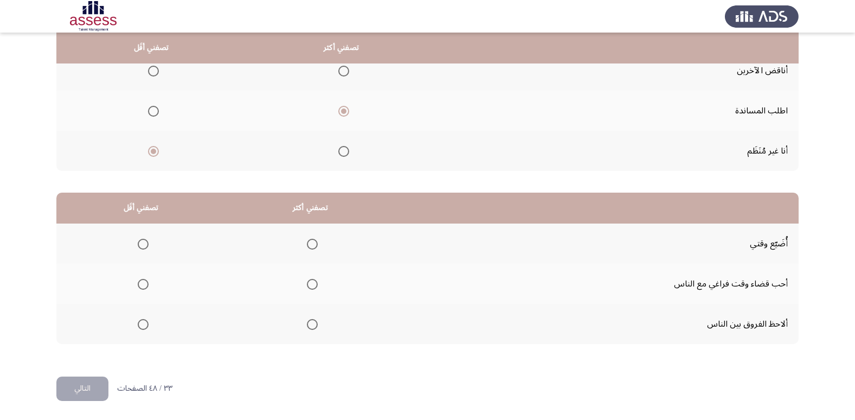
click at [312, 324] on span "Select an option" at bounding box center [312, 324] width 11 height 11
click at [312, 324] on input "Select an option" at bounding box center [312, 324] width 11 height 11
click at [144, 242] on span "Select an option" at bounding box center [143, 244] width 11 height 11
click at [144, 242] on input "Select an option" at bounding box center [143, 244] width 11 height 11
click at [82, 387] on button "التالي" at bounding box center [82, 388] width 52 height 24
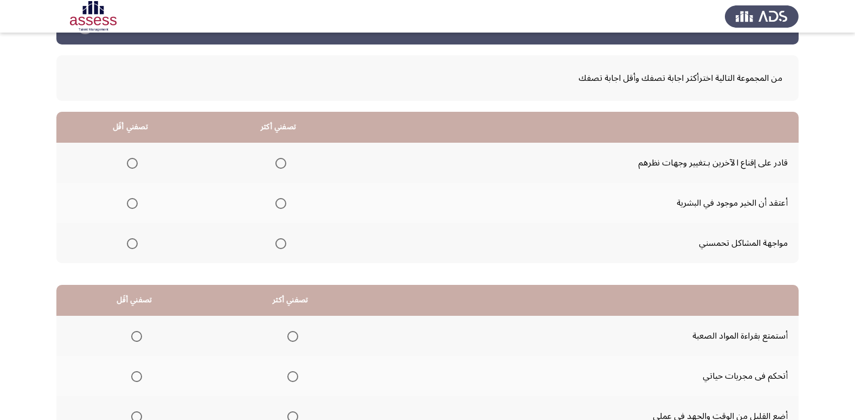
scroll to position [54, 0]
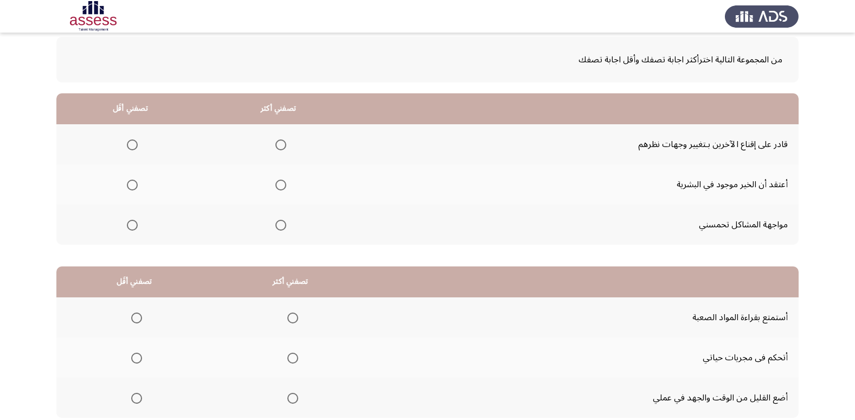
click at [280, 225] on span "Select an option" at bounding box center [280, 225] width 11 height 11
click at [280, 225] on input "Select an option" at bounding box center [280, 225] width 11 height 11
click at [132, 186] on span "Select an option" at bounding box center [132, 184] width 11 height 11
click at [132, 186] on input "Select an option" at bounding box center [132, 184] width 11 height 11
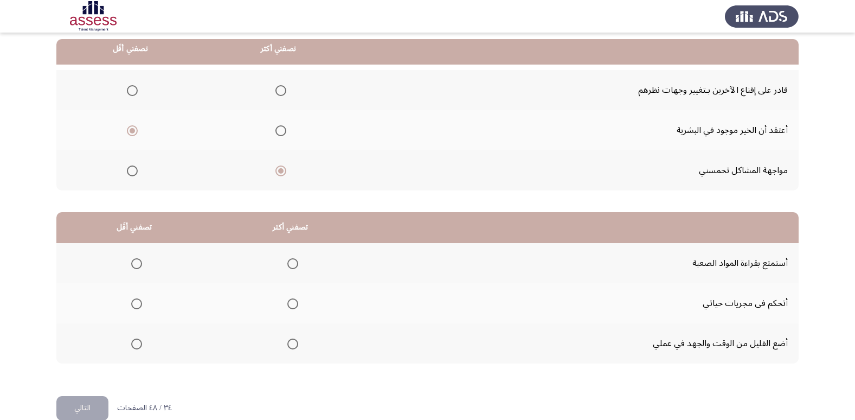
scroll to position [128, 0]
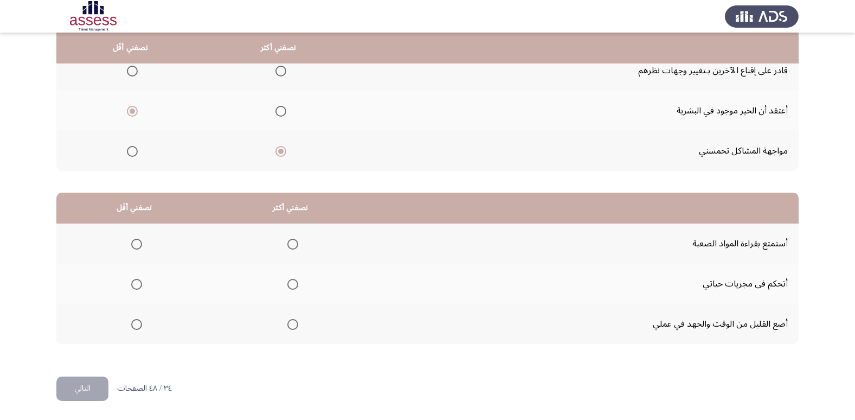
click at [292, 285] on span "Select an option" at bounding box center [292, 284] width 11 height 11
click at [292, 285] on input "Select an option" at bounding box center [292, 284] width 11 height 11
click at [134, 244] on span "Select an option" at bounding box center [136, 244] width 11 height 11
click at [134, 244] on input "Select an option" at bounding box center [136, 244] width 11 height 11
click at [86, 387] on button "التالي" at bounding box center [82, 388] width 52 height 24
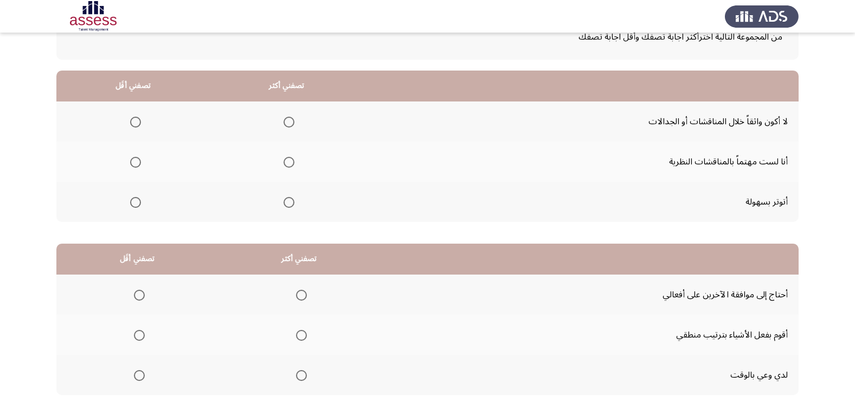
scroll to position [20, 0]
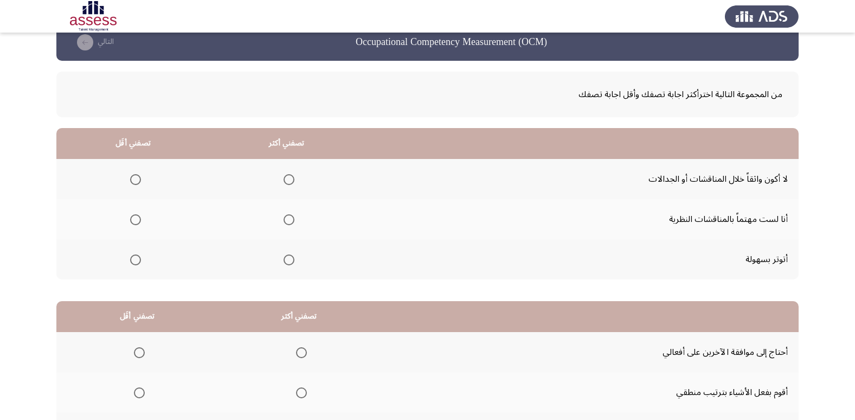
click at [133, 260] on span "Select an option" at bounding box center [135, 259] width 11 height 11
click at [133, 260] on input "Select an option" at bounding box center [135, 259] width 11 height 11
click at [287, 220] on span "Select an option" at bounding box center [289, 219] width 11 height 11
click at [287, 220] on input "Select an option" at bounding box center [289, 219] width 11 height 11
click at [292, 182] on span "Select an option" at bounding box center [289, 179] width 11 height 11
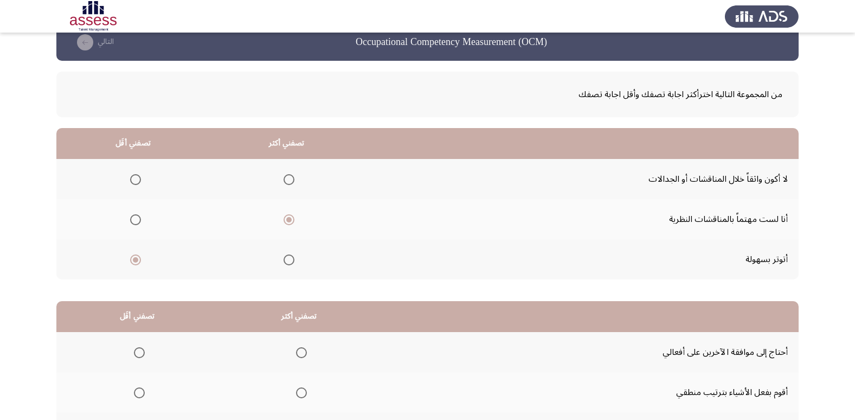
click at [292, 182] on input "Select an option" at bounding box center [289, 179] width 11 height 11
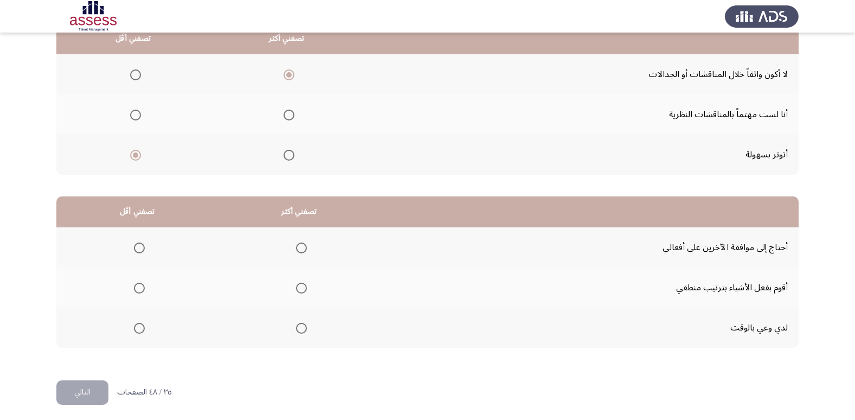
scroll to position [128, 0]
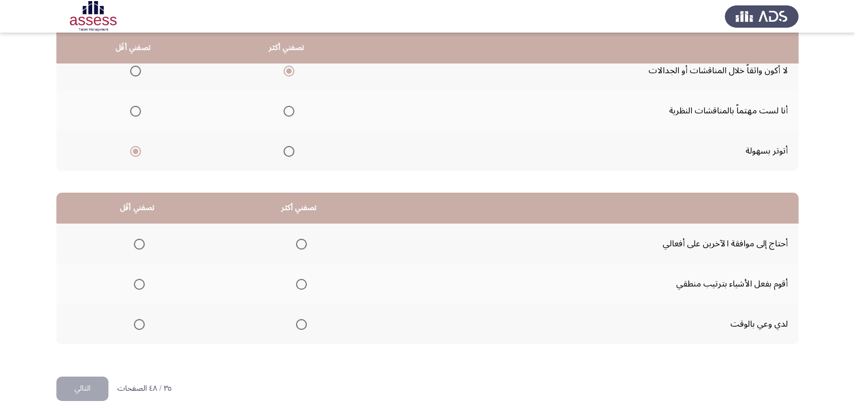
click at [292, 113] on th at bounding box center [287, 111] width 154 height 40
click at [287, 112] on span "Select an option" at bounding box center [289, 111] width 11 height 11
click at [287, 112] on input "Select an option" at bounding box center [289, 111] width 11 height 11
click at [300, 283] on span "Select an option" at bounding box center [301, 284] width 11 height 11
click at [300, 283] on input "Select an option" at bounding box center [301, 284] width 11 height 11
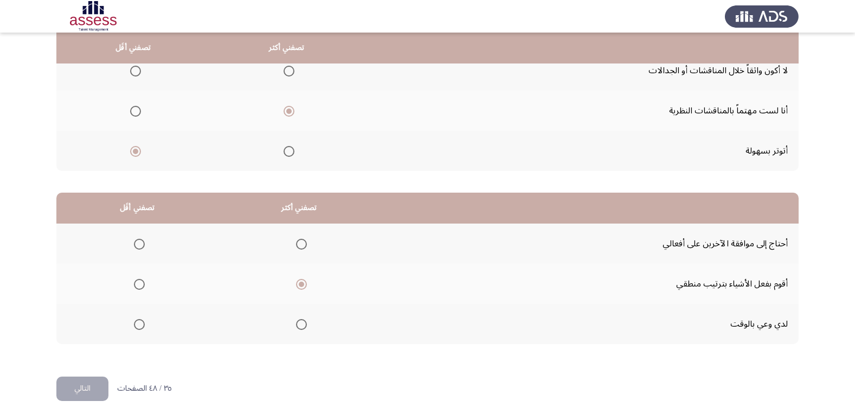
click at [141, 245] on span "Select an option" at bounding box center [139, 244] width 11 height 11
click at [141, 245] on input "Select an option" at bounding box center [139, 244] width 11 height 11
click at [98, 384] on button "التالي" at bounding box center [82, 388] width 52 height 24
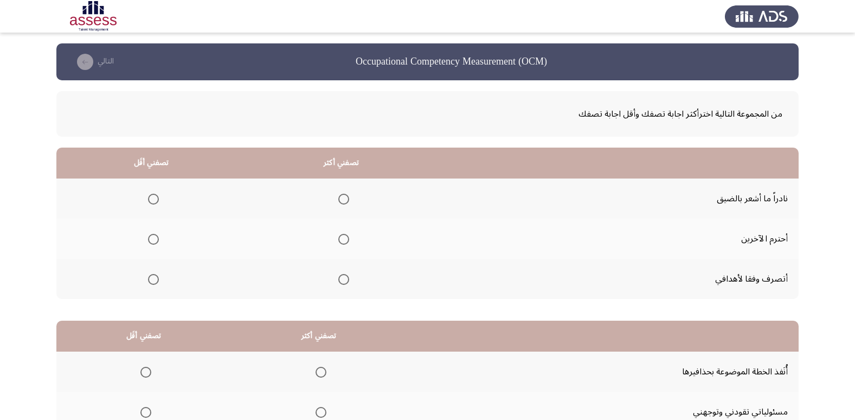
click at [342, 275] on span "Select an option" at bounding box center [343, 279] width 11 height 11
click at [342, 275] on input "Select an option" at bounding box center [343, 279] width 11 height 11
click at [155, 198] on span "Select an option" at bounding box center [153, 199] width 11 height 11
click at [155, 198] on input "Select an option" at bounding box center [153, 199] width 11 height 11
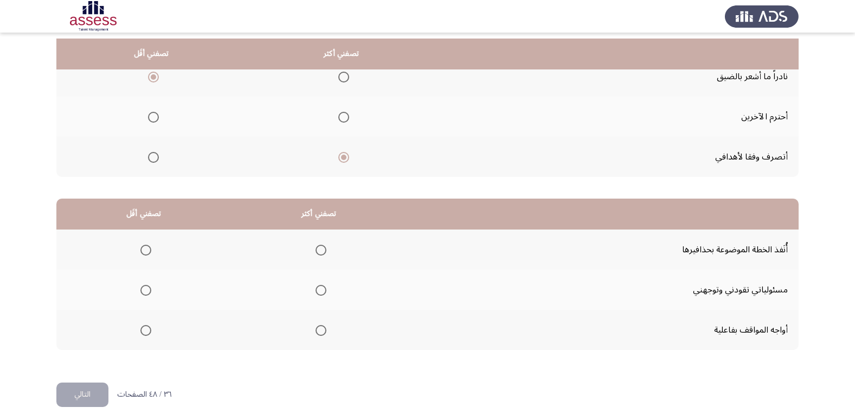
scroll to position [128, 0]
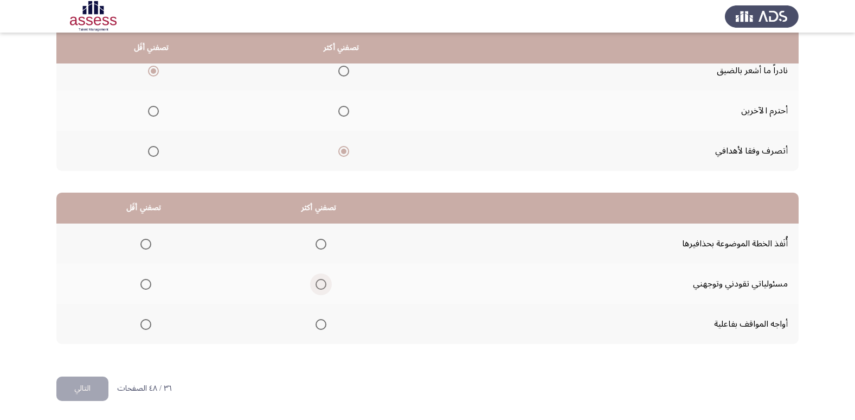
click at [321, 288] on span "Select an option" at bounding box center [321, 284] width 11 height 11
click at [321, 288] on input "Select an option" at bounding box center [321, 284] width 11 height 11
click at [143, 243] on span "Select an option" at bounding box center [145, 244] width 11 height 11
click at [143, 243] on input "Select an option" at bounding box center [145, 244] width 11 height 11
drag, startPoint x: 145, startPoint y: 322, endPoint x: 79, endPoint y: 368, distance: 80.3
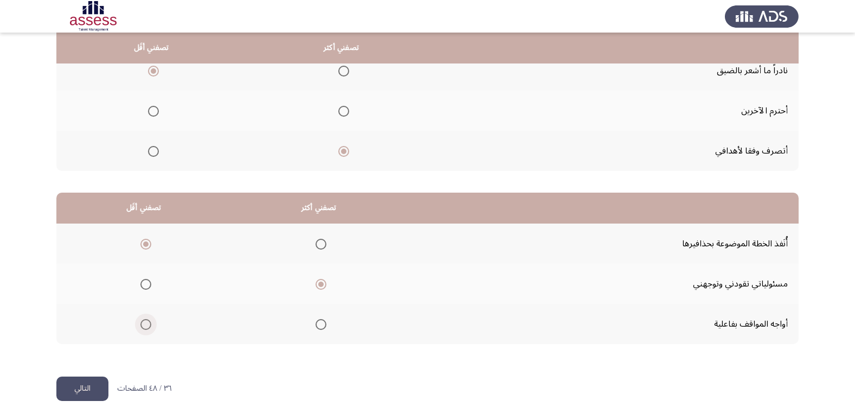
click at [143, 323] on span "Select an option" at bounding box center [145, 324] width 11 height 11
click at [143, 323] on input "Select an option" at bounding box center [145, 324] width 11 height 11
click at [82, 382] on button "التالي" at bounding box center [82, 388] width 52 height 24
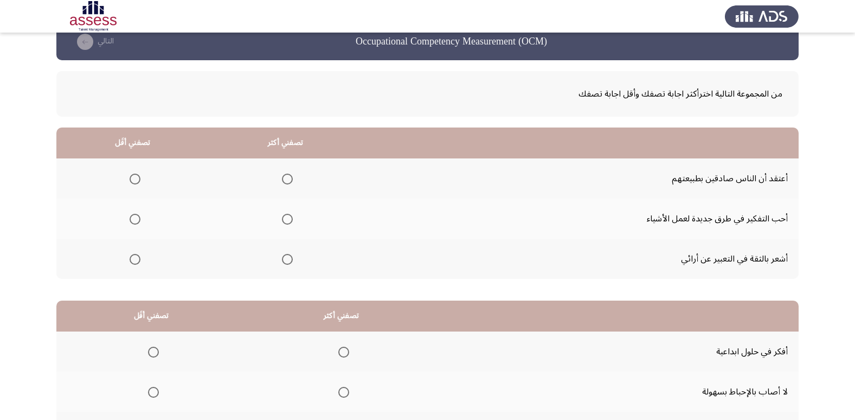
scroll to position [20, 0]
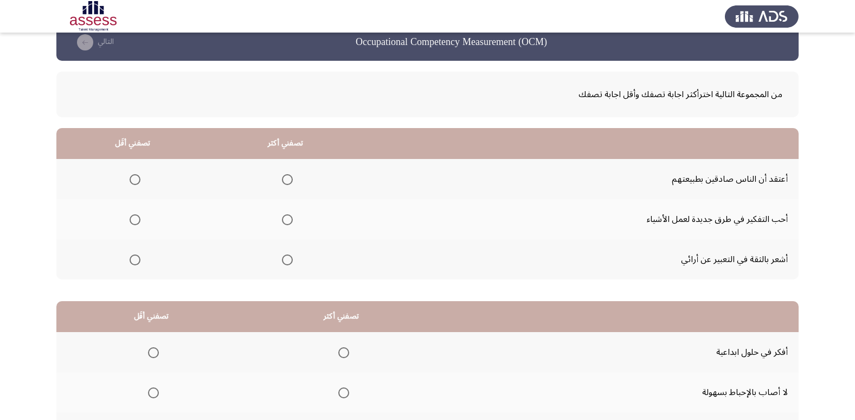
click at [287, 261] on span "Select an option" at bounding box center [287, 259] width 11 height 11
click at [287, 261] on input "Select an option" at bounding box center [287, 259] width 11 height 11
click at [130, 179] on span "Select an option" at bounding box center [135, 179] width 11 height 11
click at [130, 179] on input "Select an option" at bounding box center [135, 179] width 11 height 11
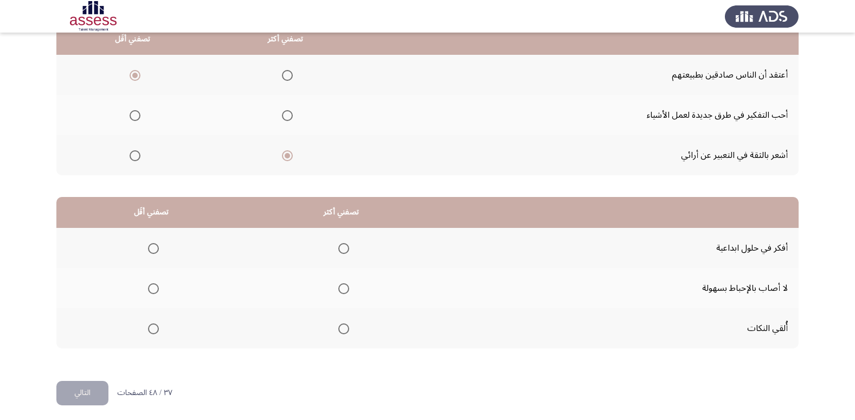
scroll to position [128, 0]
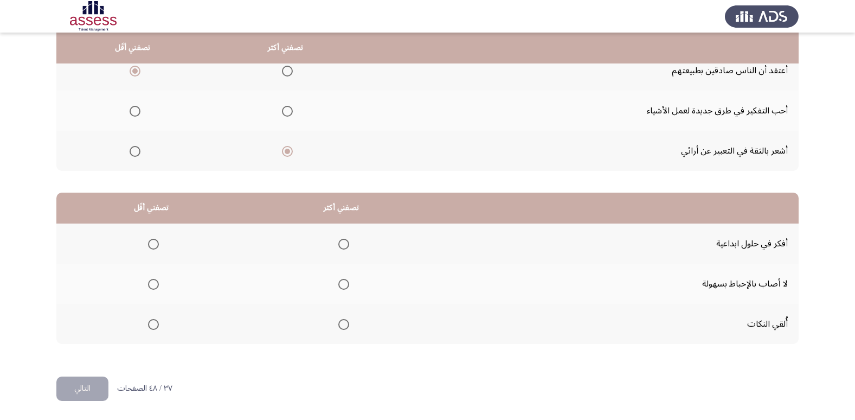
click at [339, 243] on span "Select an option" at bounding box center [343, 244] width 11 height 11
click at [339, 243] on input "Select an option" at bounding box center [343, 244] width 11 height 11
click at [153, 323] on span "Select an option" at bounding box center [153, 324] width 11 height 11
click at [153, 323] on input "Select an option" at bounding box center [153, 324] width 11 height 11
click at [94, 380] on button "التالي" at bounding box center [82, 388] width 52 height 24
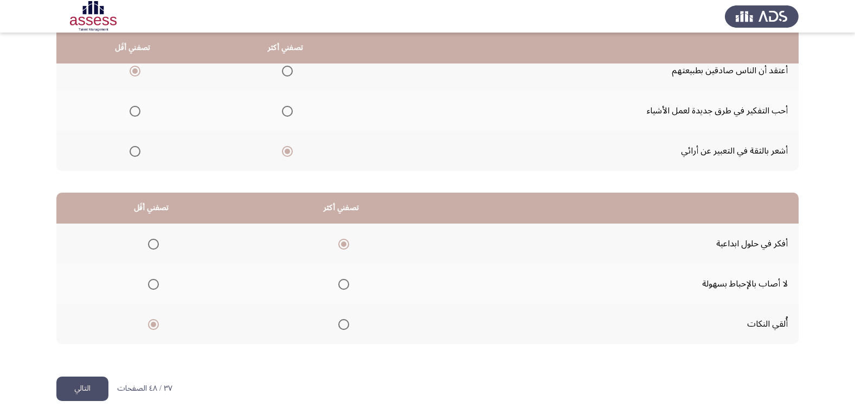
scroll to position [0, 0]
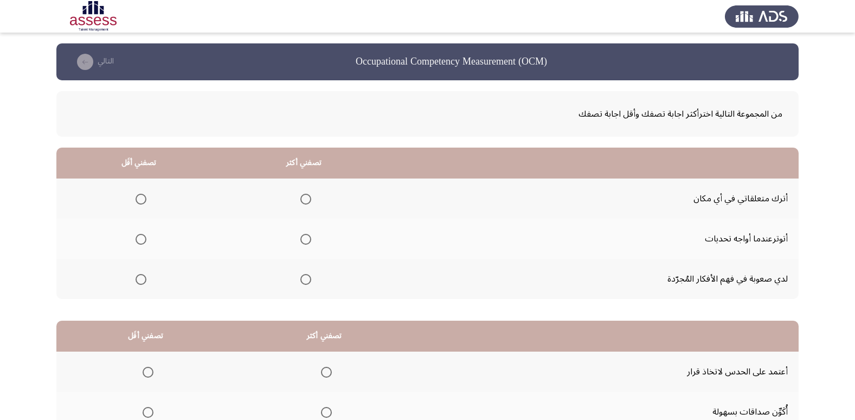
click at [137, 234] on span "Select an option" at bounding box center [141, 239] width 11 height 11
click at [137, 234] on input "Select an option" at bounding box center [141, 239] width 11 height 11
click at [305, 280] on span "Select an option" at bounding box center [305, 279] width 11 height 11
click at [305, 280] on input "Select an option" at bounding box center [305, 279] width 11 height 11
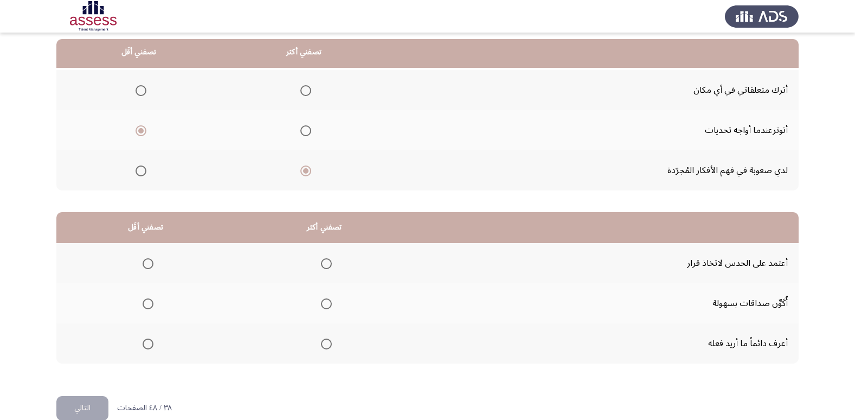
scroll to position [128, 0]
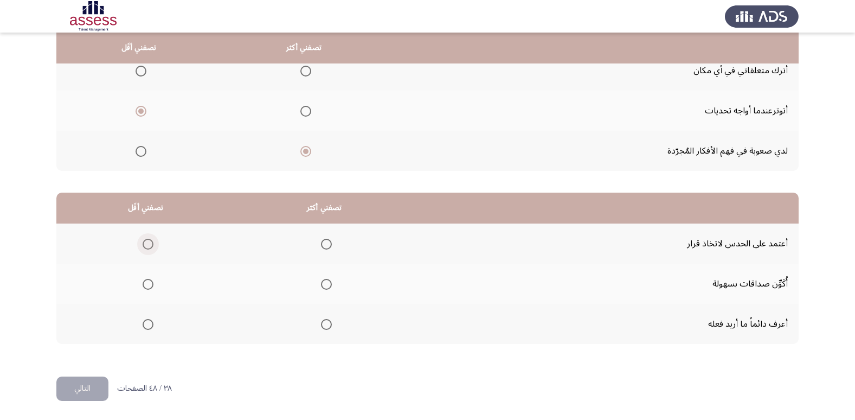
click at [147, 247] on span "Select an option" at bounding box center [148, 244] width 11 height 11
click at [147, 247] on input "Select an option" at bounding box center [148, 244] width 11 height 11
click at [323, 326] on span "Select an option" at bounding box center [326, 324] width 11 height 11
click at [323, 326] on input "Select an option" at bounding box center [326, 324] width 11 height 11
click at [78, 382] on button "التالي" at bounding box center [82, 388] width 52 height 24
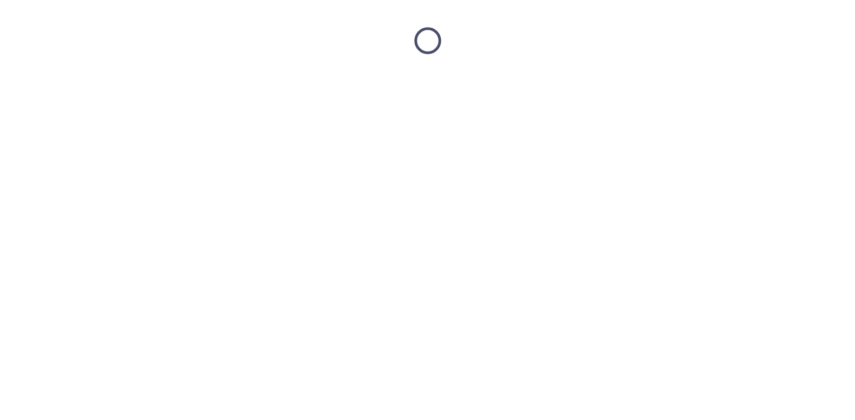
scroll to position [0, 0]
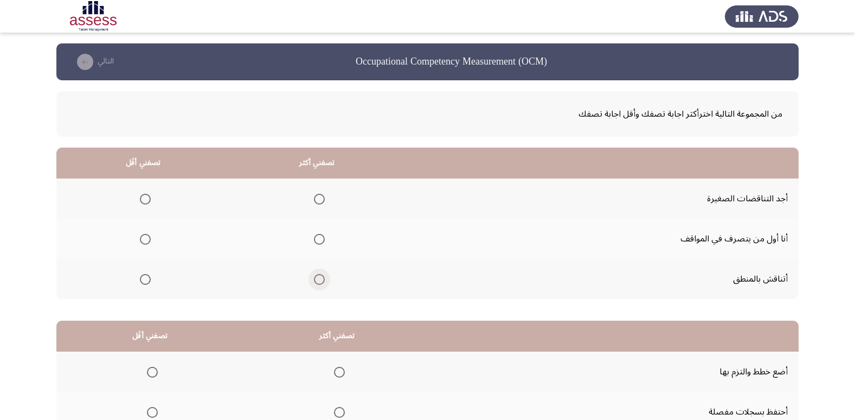
click at [319, 281] on span "Select an option" at bounding box center [319, 279] width 11 height 11
click at [319, 281] on input "Select an option" at bounding box center [319, 279] width 11 height 11
click at [141, 198] on span "Select an option" at bounding box center [145, 199] width 11 height 11
click at [141, 198] on input "Select an option" at bounding box center [145, 199] width 11 height 11
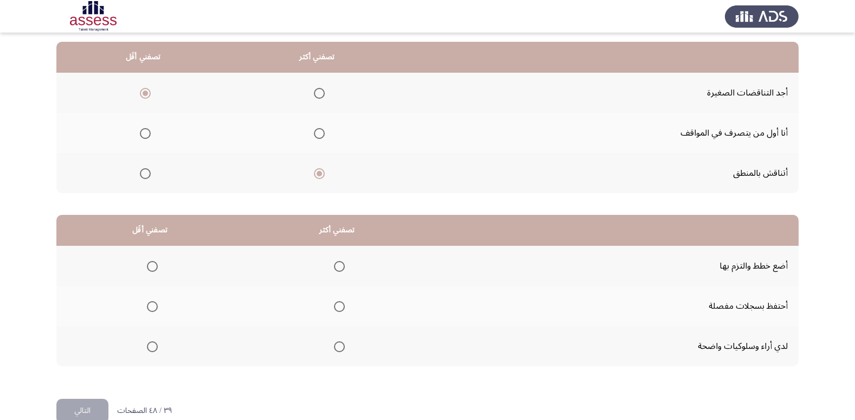
scroll to position [108, 0]
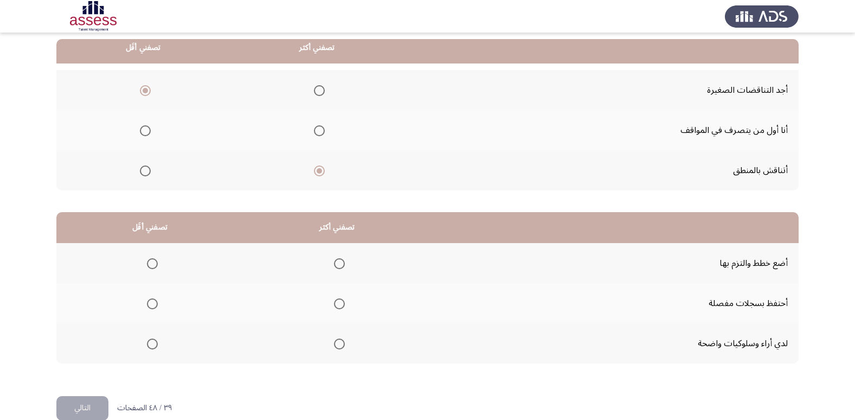
click at [334, 261] on span "Select an option" at bounding box center [339, 263] width 11 height 11
click at [334, 261] on input "Select an option" at bounding box center [339, 263] width 11 height 11
click at [151, 304] on span "Select an option" at bounding box center [152, 303] width 11 height 11
click at [151, 304] on input "Select an option" at bounding box center [152, 303] width 11 height 11
click at [92, 409] on button "التالي" at bounding box center [82, 408] width 52 height 24
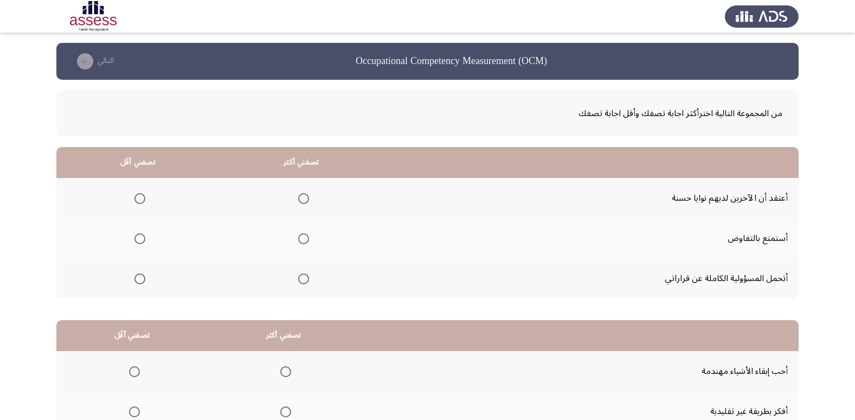
scroll to position [0, 0]
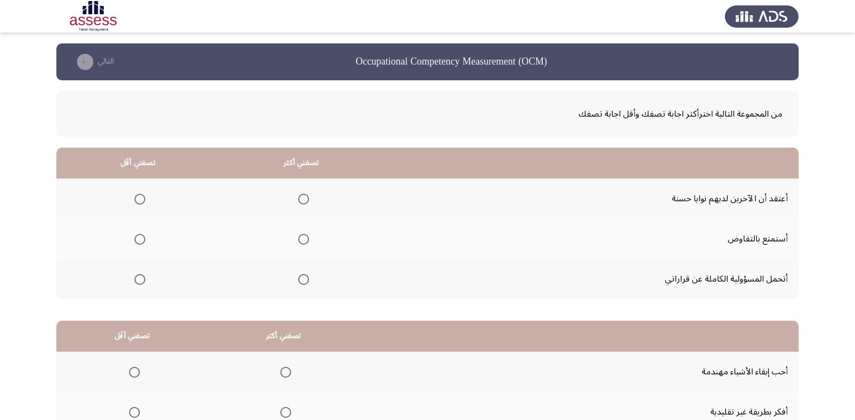
click at [140, 203] on span "Select an option" at bounding box center [139, 199] width 11 height 11
click at [140, 203] on input "Select an option" at bounding box center [139, 199] width 11 height 11
click at [300, 282] on span "Select an option" at bounding box center [303, 279] width 11 height 11
click at [300, 282] on input "Select an option" at bounding box center [303, 279] width 11 height 11
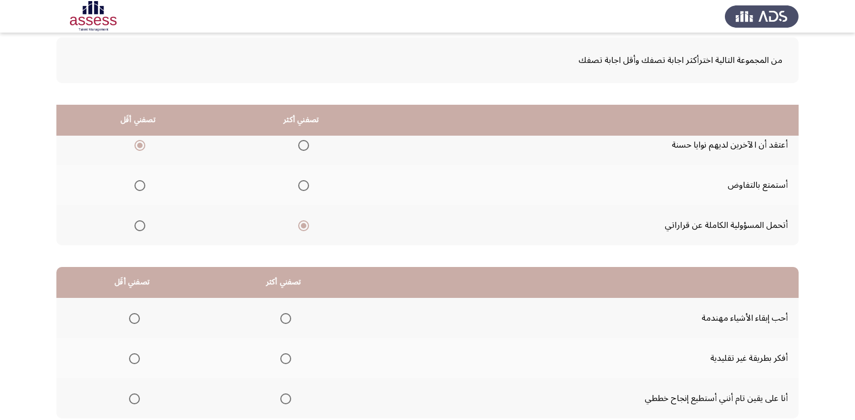
scroll to position [128, 0]
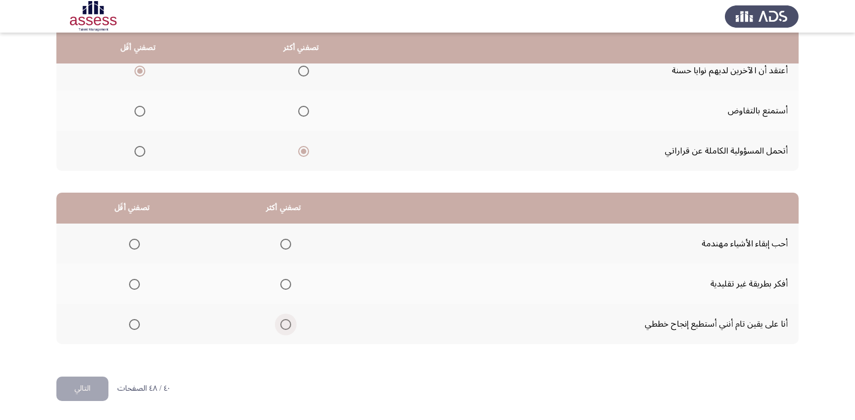
click at [286, 323] on span "Select an option" at bounding box center [285, 324] width 11 height 11
click at [286, 323] on input "Select an option" at bounding box center [285, 324] width 11 height 11
click at [132, 283] on span "Select an option" at bounding box center [134, 284] width 11 height 11
click at [132, 283] on input "Select an option" at bounding box center [134, 284] width 11 height 11
click at [93, 384] on button "التالي" at bounding box center [82, 388] width 52 height 24
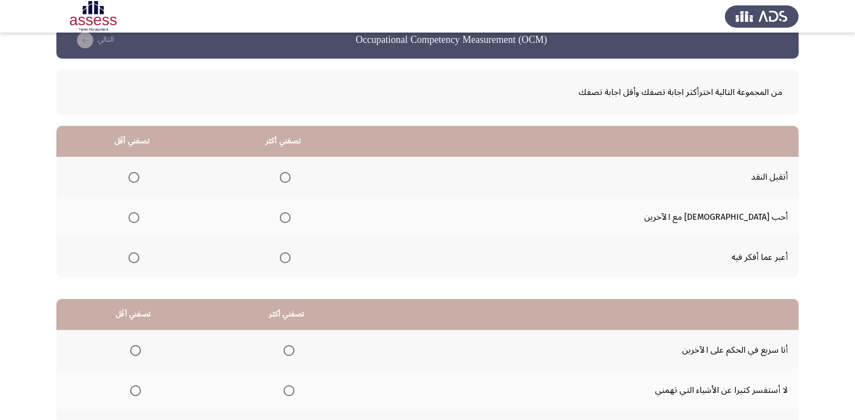
scroll to position [20, 0]
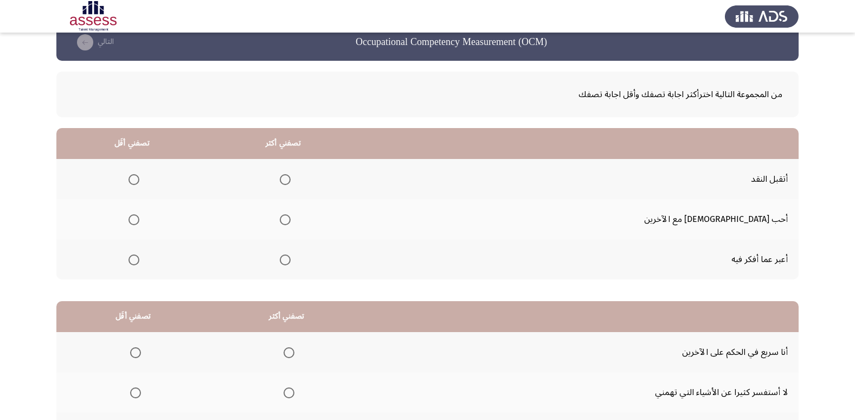
click at [291, 260] on span "Select an option" at bounding box center [285, 259] width 11 height 11
click at [291, 260] on input "Select an option" at bounding box center [285, 259] width 11 height 11
click at [139, 221] on span "Select an option" at bounding box center [133, 219] width 11 height 11
click at [139, 221] on input "Select an option" at bounding box center [133, 219] width 11 height 11
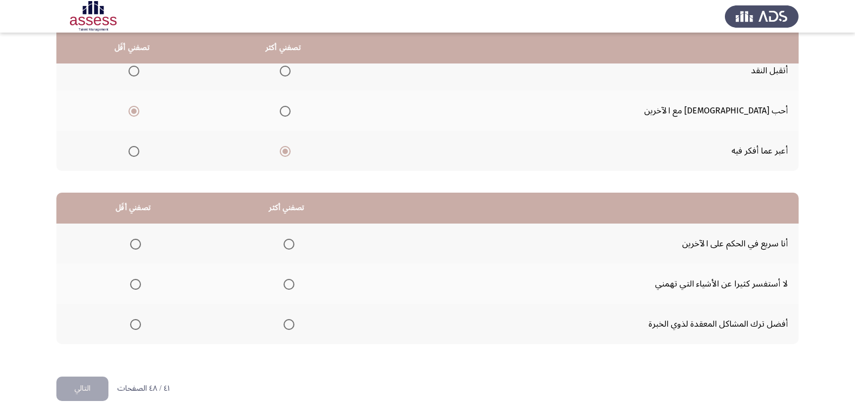
click at [288, 321] on span "Select an option" at bounding box center [289, 324] width 11 height 11
click at [288, 321] on input "Select an option" at bounding box center [289, 324] width 11 height 11
click at [135, 250] on mat-radio-group "Select an option" at bounding box center [133, 243] width 15 height 18
click at [132, 241] on span "Select an option" at bounding box center [135, 244] width 11 height 11
click at [132, 241] on input "Select an option" at bounding box center [135, 244] width 11 height 11
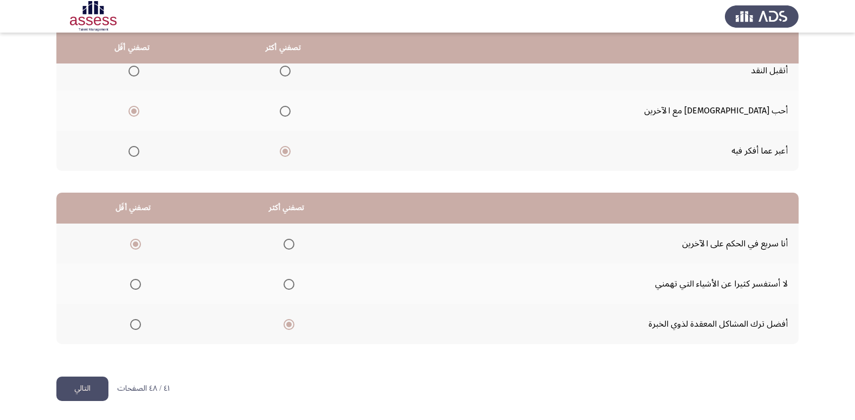
click at [82, 391] on button "التالي" at bounding box center [82, 388] width 52 height 24
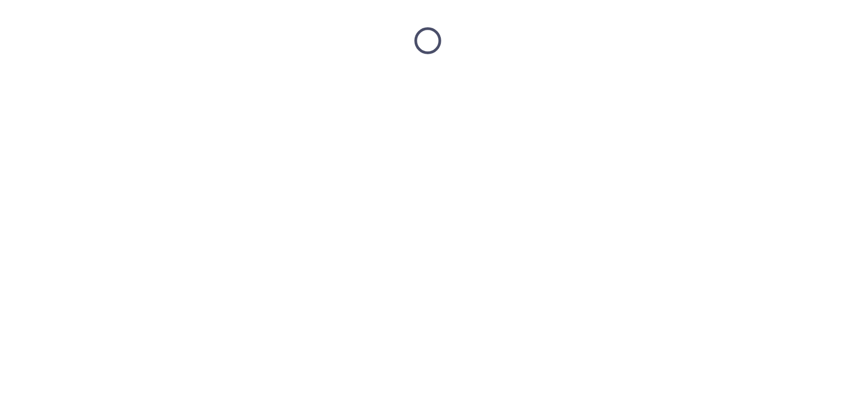
scroll to position [0, 0]
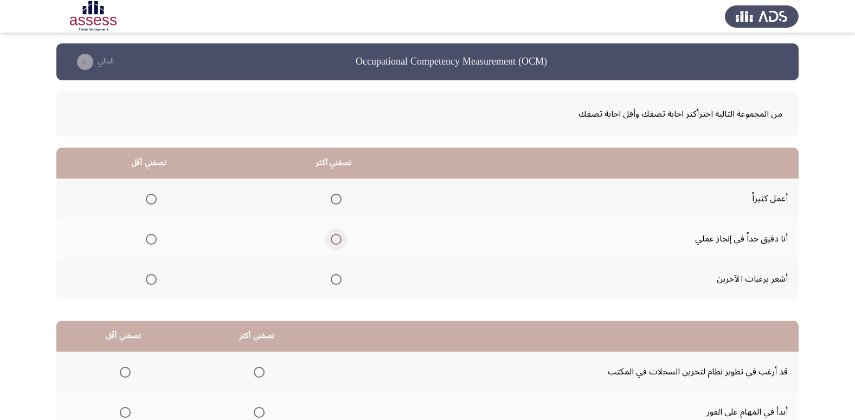
click at [336, 236] on span "Select an option" at bounding box center [336, 239] width 11 height 11
click at [336, 236] on input "Select an option" at bounding box center [336, 239] width 11 height 11
click at [146, 282] on span "Select an option" at bounding box center [151, 279] width 11 height 11
click at [146, 282] on input "Select an option" at bounding box center [151, 279] width 11 height 11
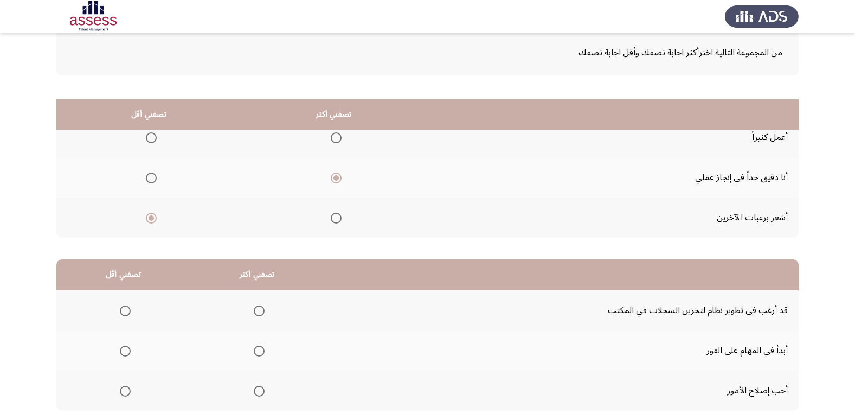
scroll to position [128, 0]
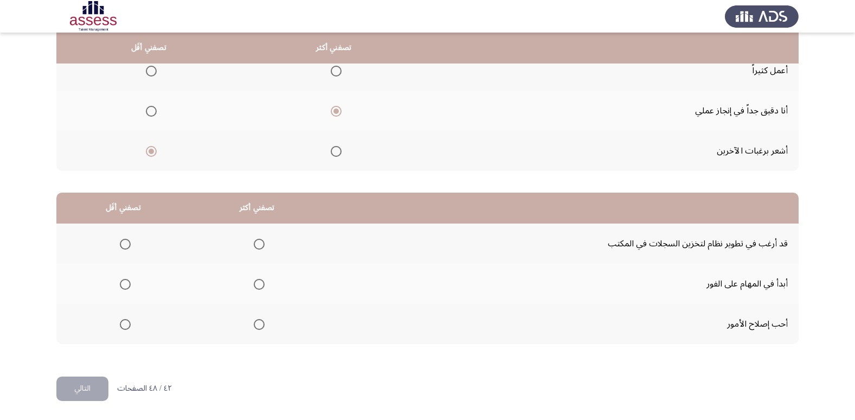
click at [258, 245] on span "Select an option" at bounding box center [259, 244] width 11 height 11
click at [258, 245] on input "Select an option" at bounding box center [259, 244] width 11 height 11
click at [259, 320] on span "Select an option" at bounding box center [259, 324] width 11 height 11
click at [259, 320] on input "Select an option" at bounding box center [259, 324] width 11 height 11
click at [123, 286] on span "Select an option" at bounding box center [125, 284] width 11 height 11
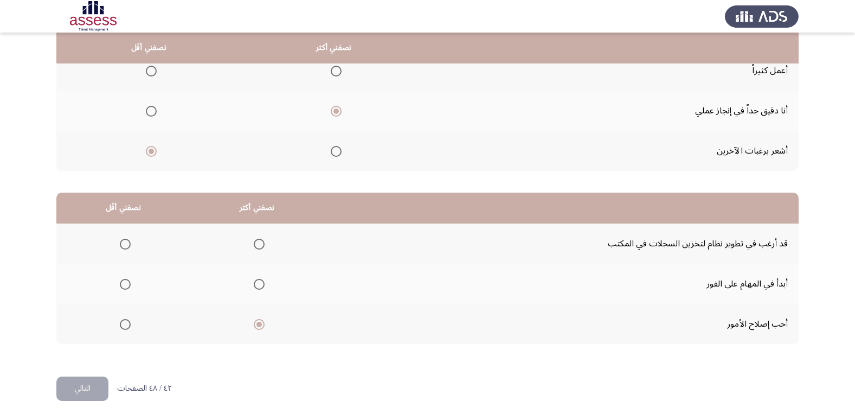
click at [123, 286] on input "Select an option" at bounding box center [125, 284] width 11 height 11
click at [255, 247] on span "Select an option" at bounding box center [259, 244] width 11 height 11
click at [255, 247] on input "Select an option" at bounding box center [259, 244] width 11 height 11
click at [89, 384] on button "التالي" at bounding box center [82, 388] width 52 height 24
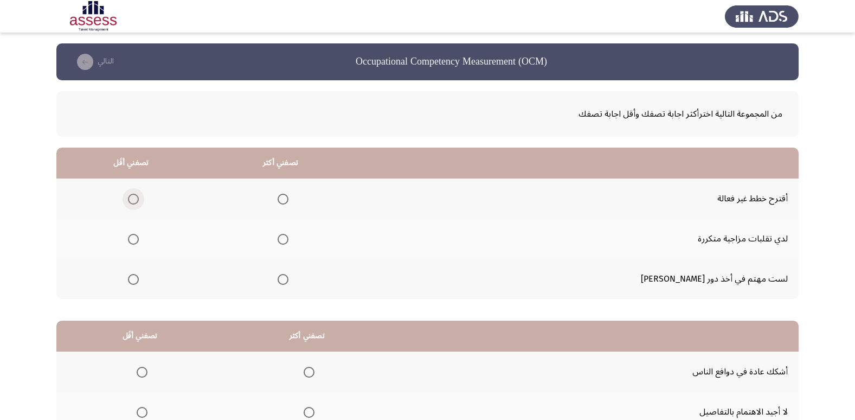
click at [139, 196] on span "Select an option" at bounding box center [133, 199] width 11 height 11
click at [139, 196] on input "Select an option" at bounding box center [133, 199] width 11 height 11
click at [288, 276] on span "Select an option" at bounding box center [283, 279] width 11 height 11
click at [288, 276] on input "Select an option" at bounding box center [283, 279] width 11 height 11
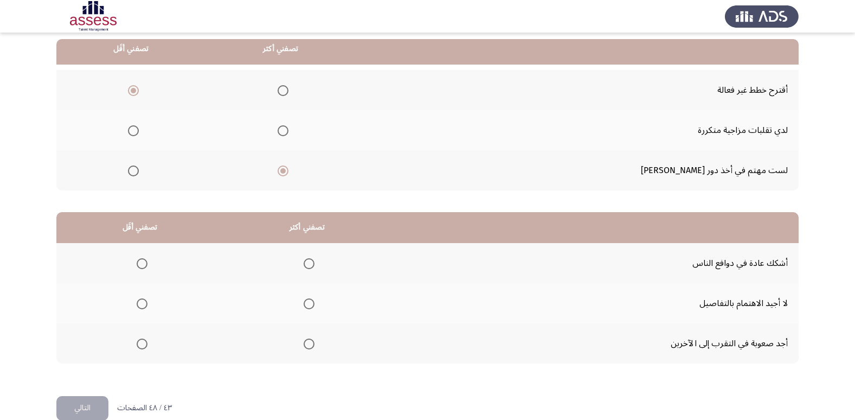
scroll to position [128, 0]
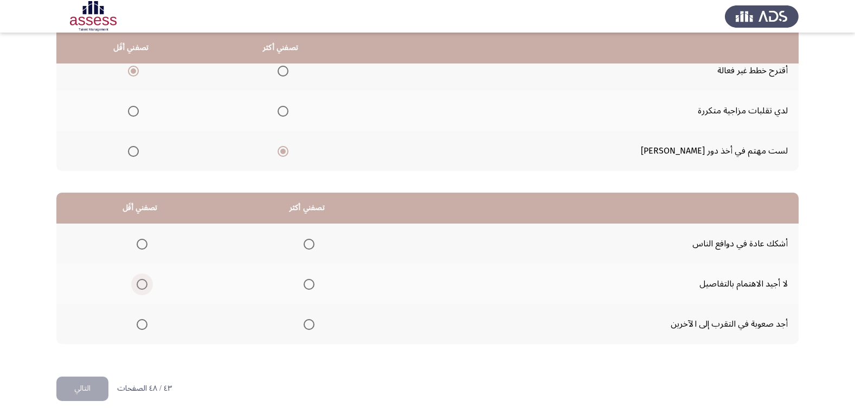
click at [141, 287] on span "Select an option" at bounding box center [142, 284] width 11 height 11
click at [141, 287] on input "Select an option" at bounding box center [142, 284] width 11 height 11
click at [307, 325] on span "Select an option" at bounding box center [309, 324] width 11 height 11
click at [307, 325] on input "Select an option" at bounding box center [309, 324] width 11 height 11
click at [87, 383] on button "التالي" at bounding box center [82, 388] width 52 height 24
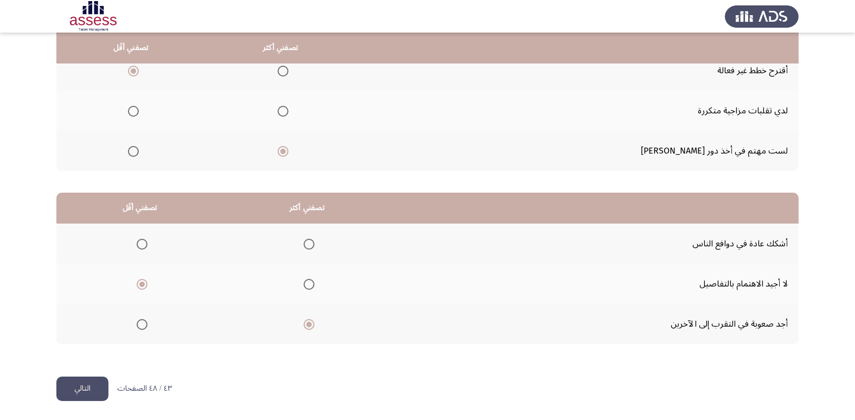
scroll to position [0, 0]
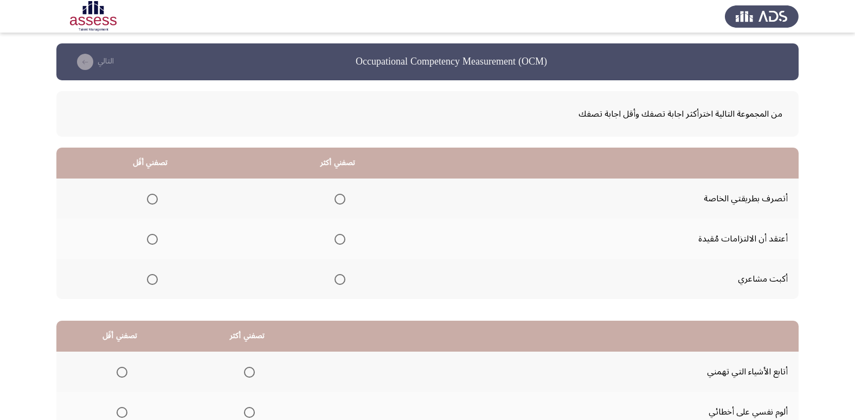
click at [334, 240] on label "Select an option" at bounding box center [337, 239] width 15 height 11
click at [334, 240] on input "Select an option" at bounding box center [339, 239] width 11 height 11
click at [153, 280] on span "Select an option" at bounding box center [152, 279] width 11 height 11
click at [153, 280] on input "Select an option" at bounding box center [152, 279] width 11 height 11
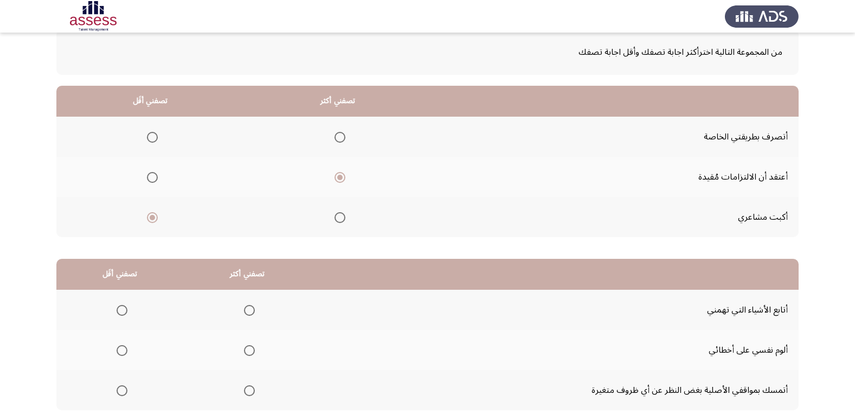
scroll to position [128, 0]
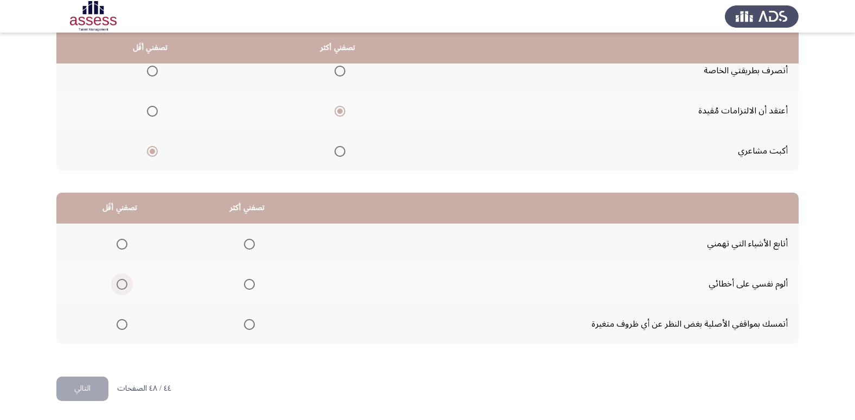
click at [127, 286] on span "Select an option" at bounding box center [122, 284] width 11 height 11
click at [127, 286] on input "Select an option" at bounding box center [122, 284] width 11 height 11
click at [248, 325] on span "Select an option" at bounding box center [249, 324] width 11 height 11
click at [248, 325] on input "Select an option" at bounding box center [249, 324] width 11 height 11
click at [92, 384] on button "التالي" at bounding box center [82, 388] width 52 height 24
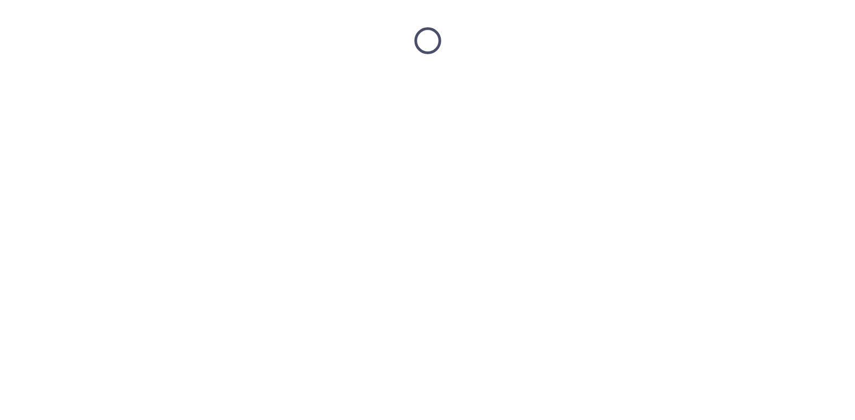
scroll to position [0, 0]
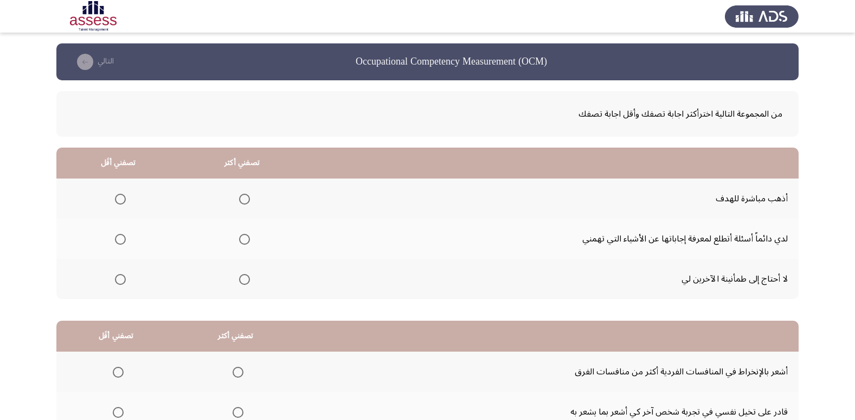
click at [248, 196] on span "Select an option" at bounding box center [244, 199] width 11 height 11
click at [248, 196] on input "Select an option" at bounding box center [244, 199] width 11 height 11
click at [118, 281] on span "Select an option" at bounding box center [120, 279] width 11 height 11
click at [118, 281] on input "Select an option" at bounding box center [120, 279] width 11 height 11
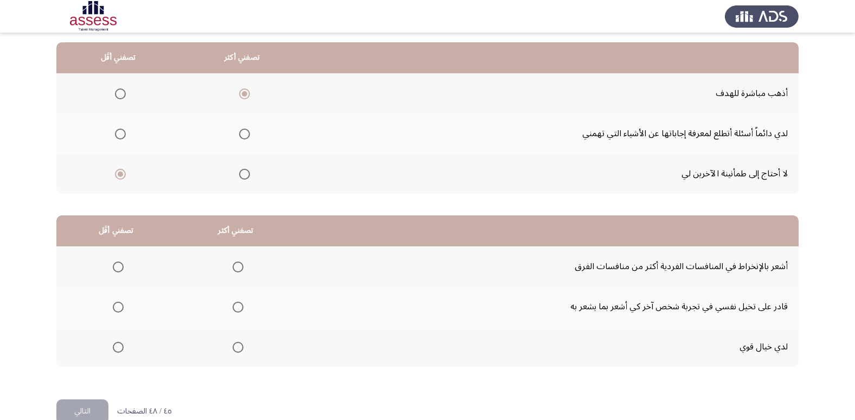
scroll to position [128, 0]
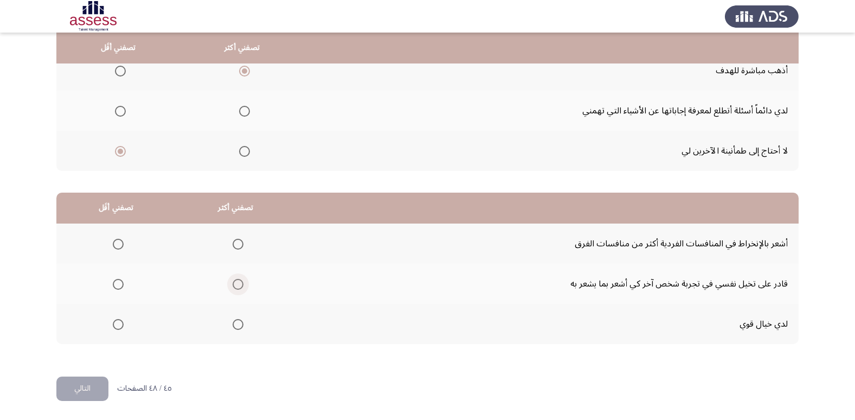
click at [234, 284] on span "Select an option" at bounding box center [238, 284] width 11 height 11
click at [234, 284] on input "Select an option" at bounding box center [238, 284] width 11 height 11
click at [116, 244] on span "Select an option" at bounding box center [118, 244] width 11 height 11
click at [116, 244] on input "Select an option" at bounding box center [118, 244] width 11 height 11
click at [90, 388] on button "التالي" at bounding box center [82, 388] width 52 height 24
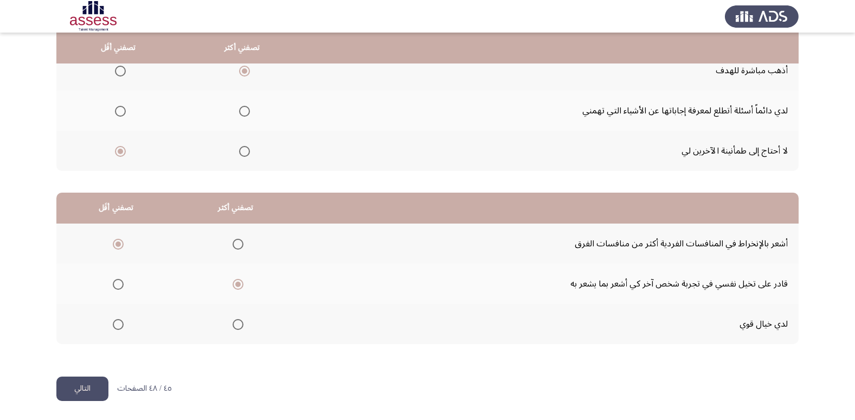
scroll to position [0, 0]
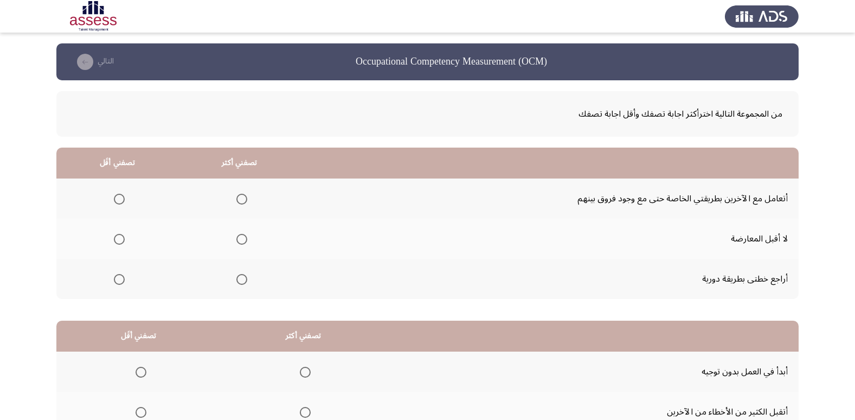
click at [119, 234] on span "Select an option" at bounding box center [119, 239] width 11 height 11
click at [119, 234] on input "Select an option" at bounding box center [119, 239] width 11 height 11
click at [244, 282] on span "Select an option" at bounding box center [241, 279] width 11 height 11
click at [244, 282] on input "Select an option" at bounding box center [241, 279] width 11 height 11
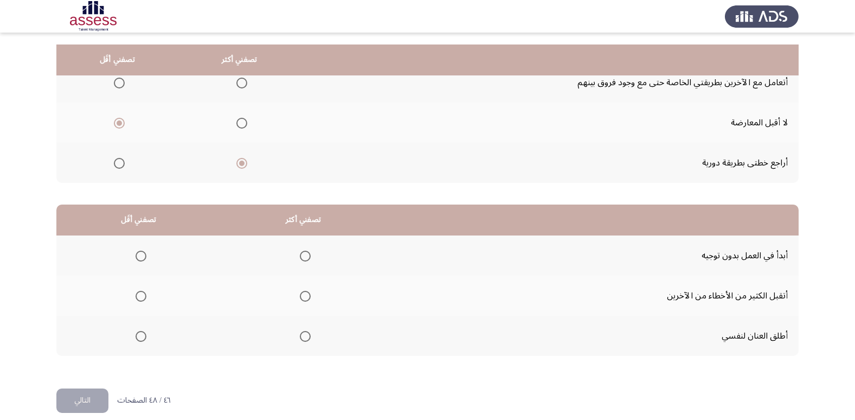
scroll to position [128, 0]
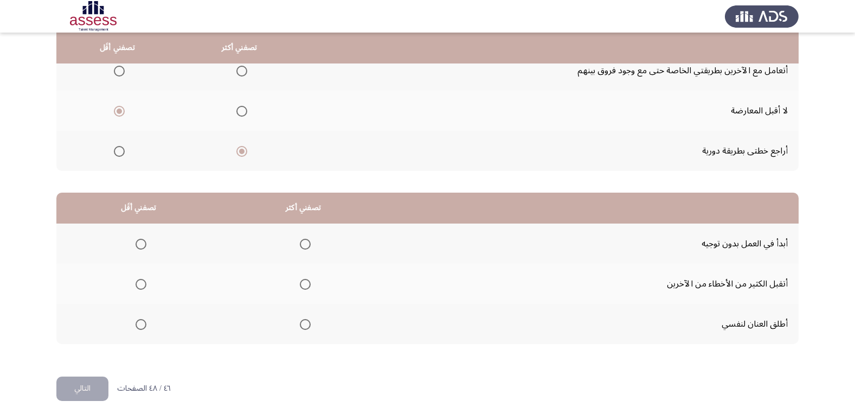
click at [304, 322] on span "Select an option" at bounding box center [305, 324] width 11 height 11
click at [304, 322] on input "Select an option" at bounding box center [305, 324] width 11 height 11
click at [137, 239] on span "Select an option" at bounding box center [141, 244] width 11 height 11
click at [137, 239] on input "Select an option" at bounding box center [141, 244] width 11 height 11
click at [83, 396] on button "التالي" at bounding box center [82, 388] width 52 height 24
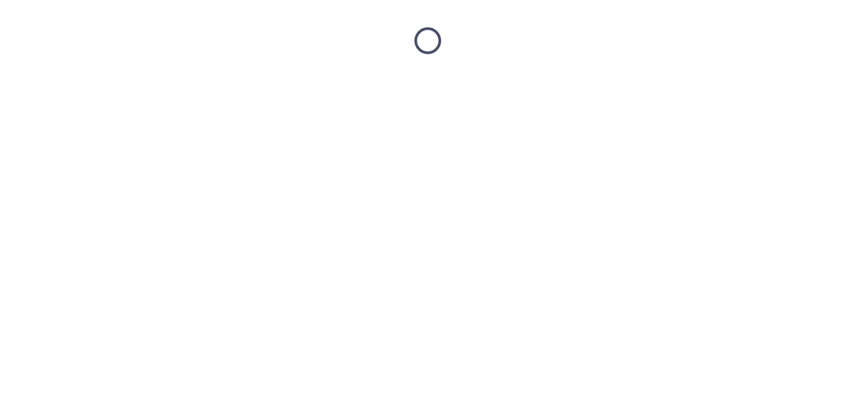
scroll to position [0, 0]
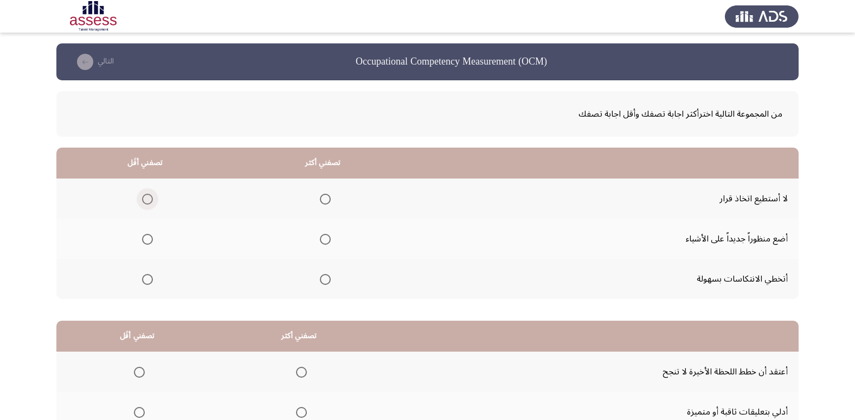
click at [146, 198] on span "Select an option" at bounding box center [147, 199] width 11 height 11
click at [146, 198] on input "Select an option" at bounding box center [147, 199] width 11 height 11
click at [320, 278] on span "Select an option" at bounding box center [325, 279] width 11 height 11
click at [320, 278] on input "Select an option" at bounding box center [325, 279] width 11 height 11
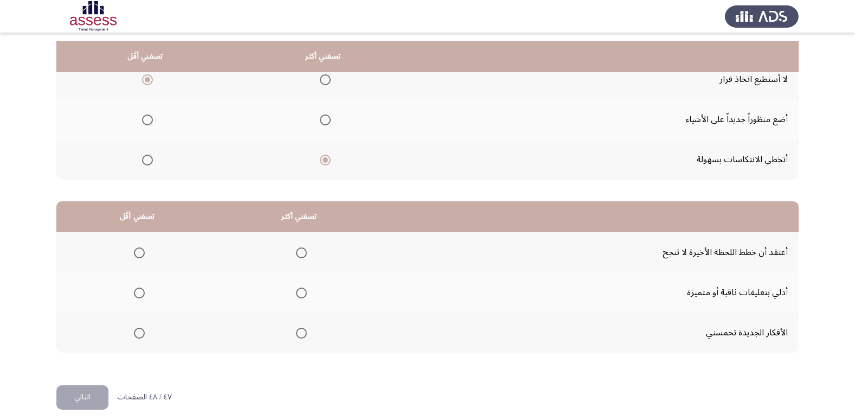
scroll to position [128, 0]
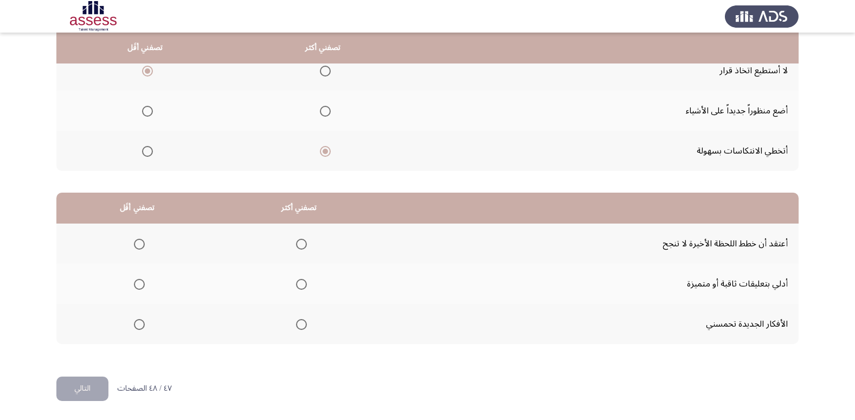
click at [296, 244] on span "Select an option" at bounding box center [301, 244] width 11 height 11
click at [296, 244] on input "Select an option" at bounding box center [301, 244] width 11 height 11
click at [139, 323] on span "Select an option" at bounding box center [139, 324] width 11 height 11
click at [139, 323] on input "Select an option" at bounding box center [139, 324] width 11 height 11
click at [94, 390] on button "التالي" at bounding box center [82, 388] width 52 height 24
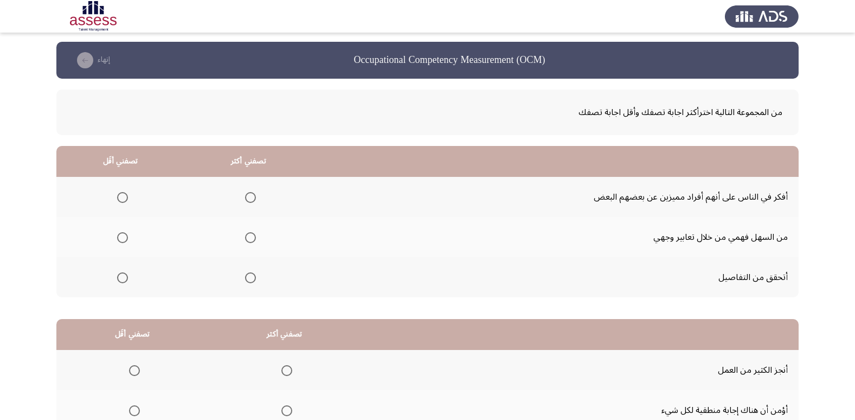
scroll to position [0, 0]
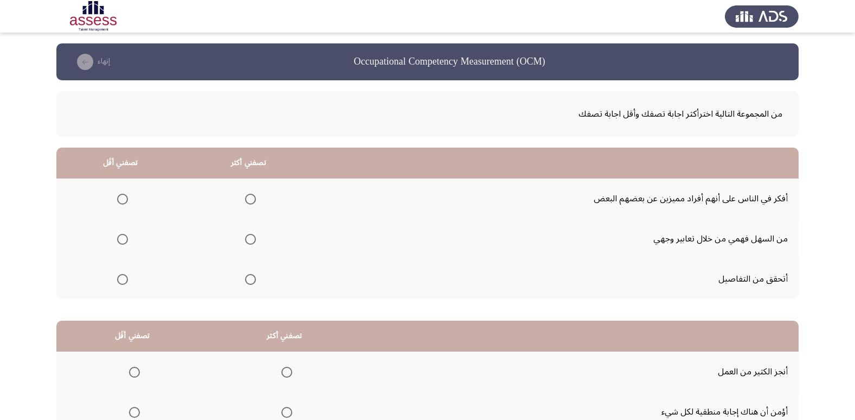
click at [249, 280] on span "Select an option" at bounding box center [250, 279] width 11 height 11
click at [249, 280] on input "Select an option" at bounding box center [250, 279] width 11 height 11
click at [123, 239] on span "Select an option" at bounding box center [123, 239] width 0 height 0
click at [122, 239] on input "Select an option" at bounding box center [122, 239] width 11 height 11
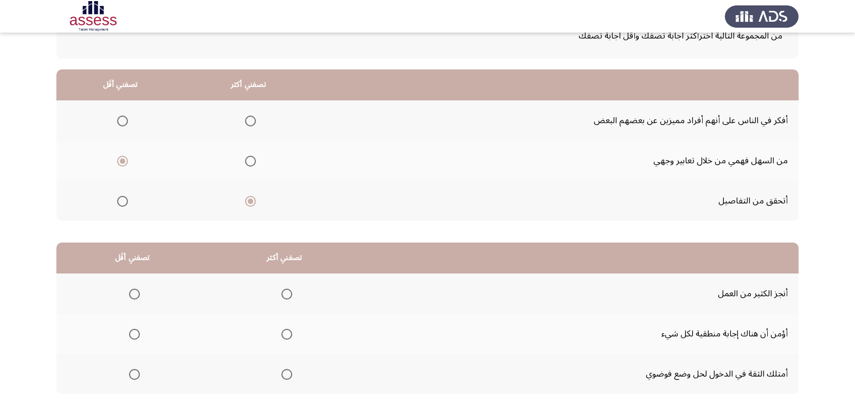
scroll to position [128, 0]
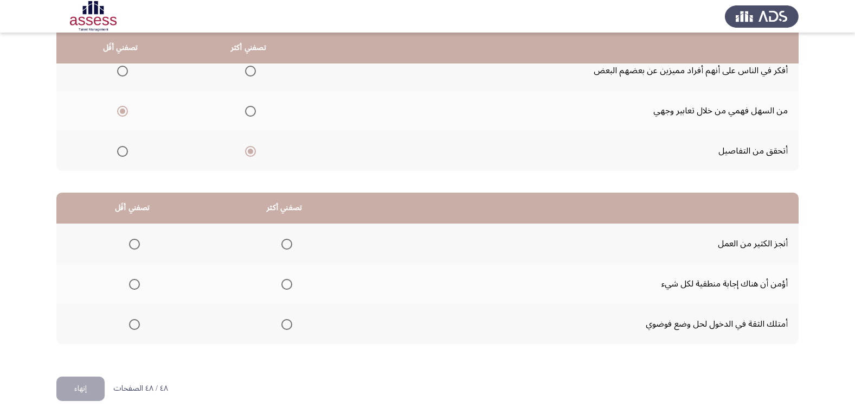
click at [282, 324] on span "Select an option" at bounding box center [286, 324] width 11 height 11
click at [282, 324] on input "Select an option" at bounding box center [286, 324] width 11 height 11
click at [136, 283] on span "Select an option" at bounding box center [134, 284] width 11 height 11
click at [136, 283] on input "Select an option" at bounding box center [134, 284] width 11 height 11
click at [83, 383] on button "إنهاء" at bounding box center [80, 388] width 48 height 24
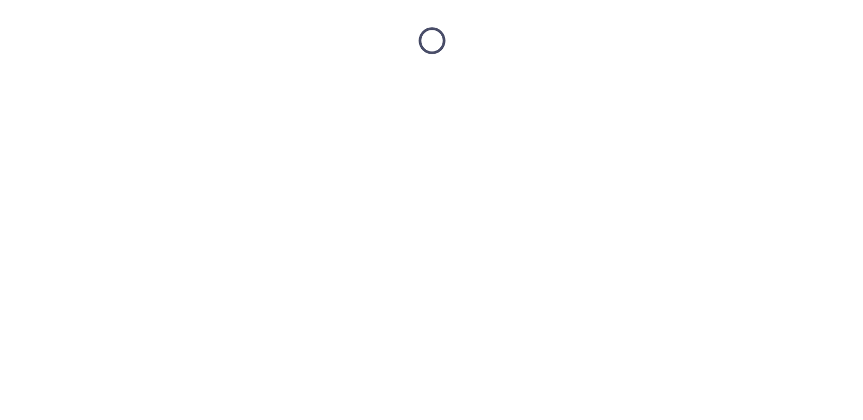
scroll to position [0, 0]
